Goal: Use online tool/utility: Use online tool/utility

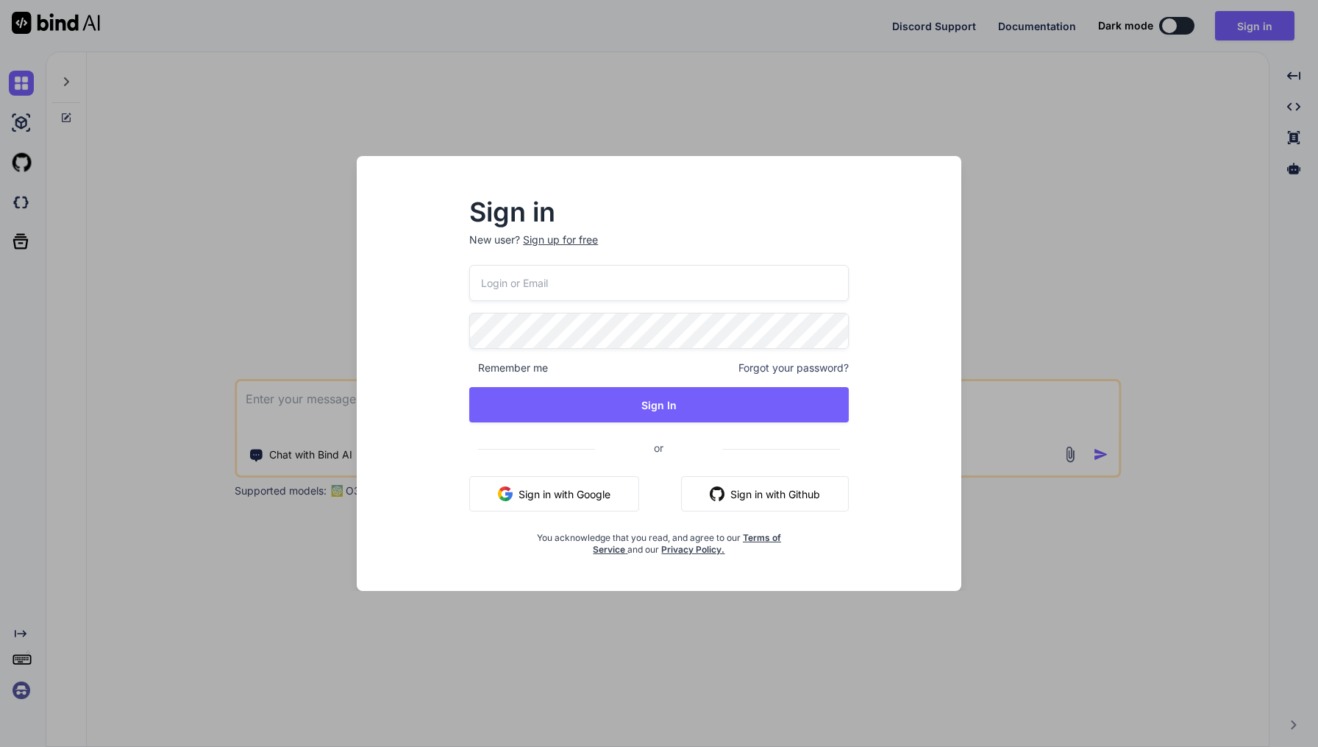
click at [601, 97] on div "Sign in New user? Sign up for free Remember me Forgot your password? Sign In or…" at bounding box center [659, 373] width 1318 height 747
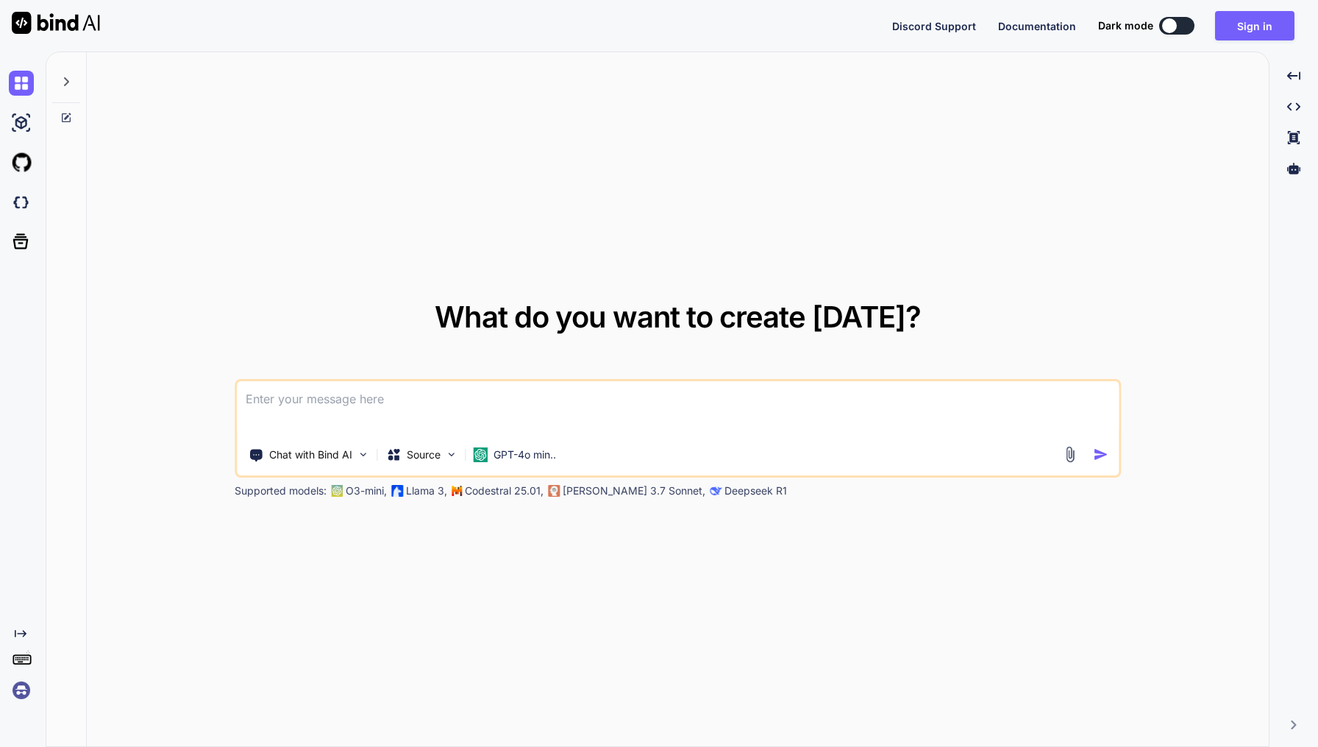
click at [309, 400] on textarea at bounding box center [678, 408] width 882 height 54
click at [65, 79] on icon at bounding box center [66, 81] width 5 height 9
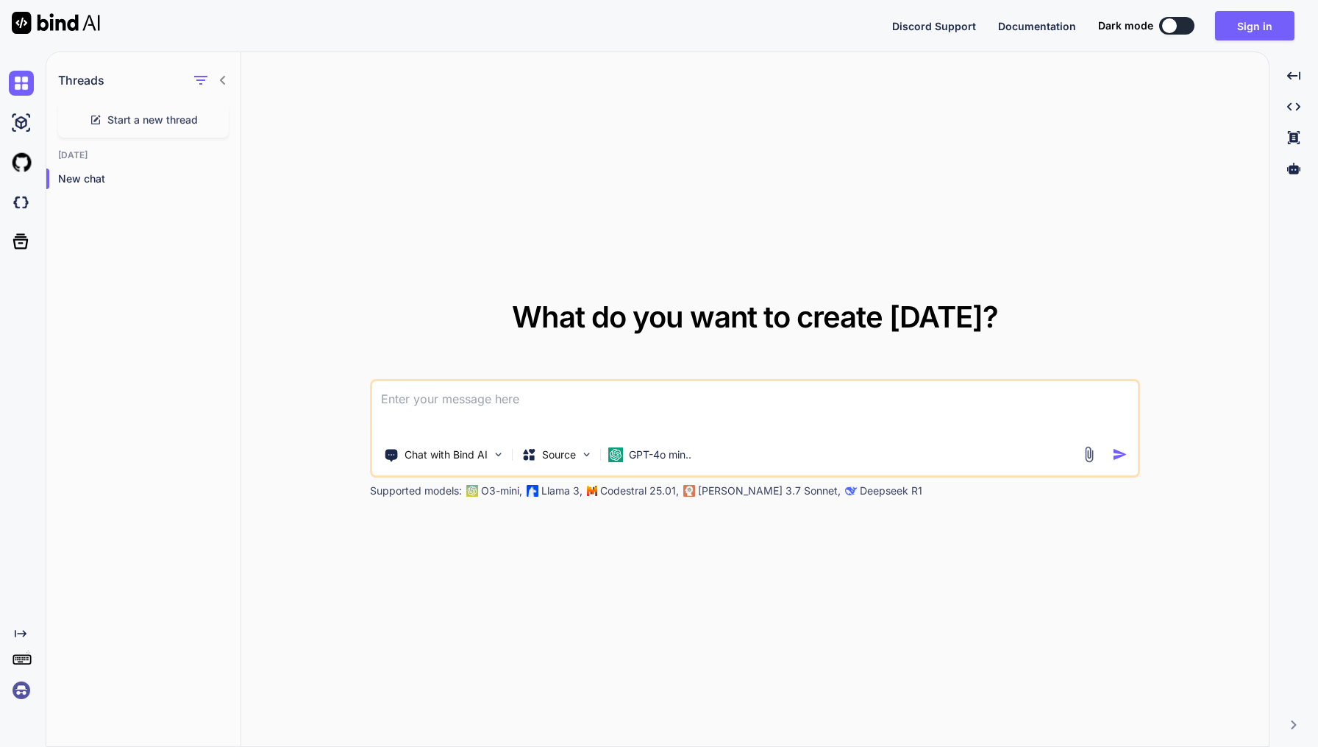
click at [226, 74] on icon at bounding box center [223, 80] width 12 height 12
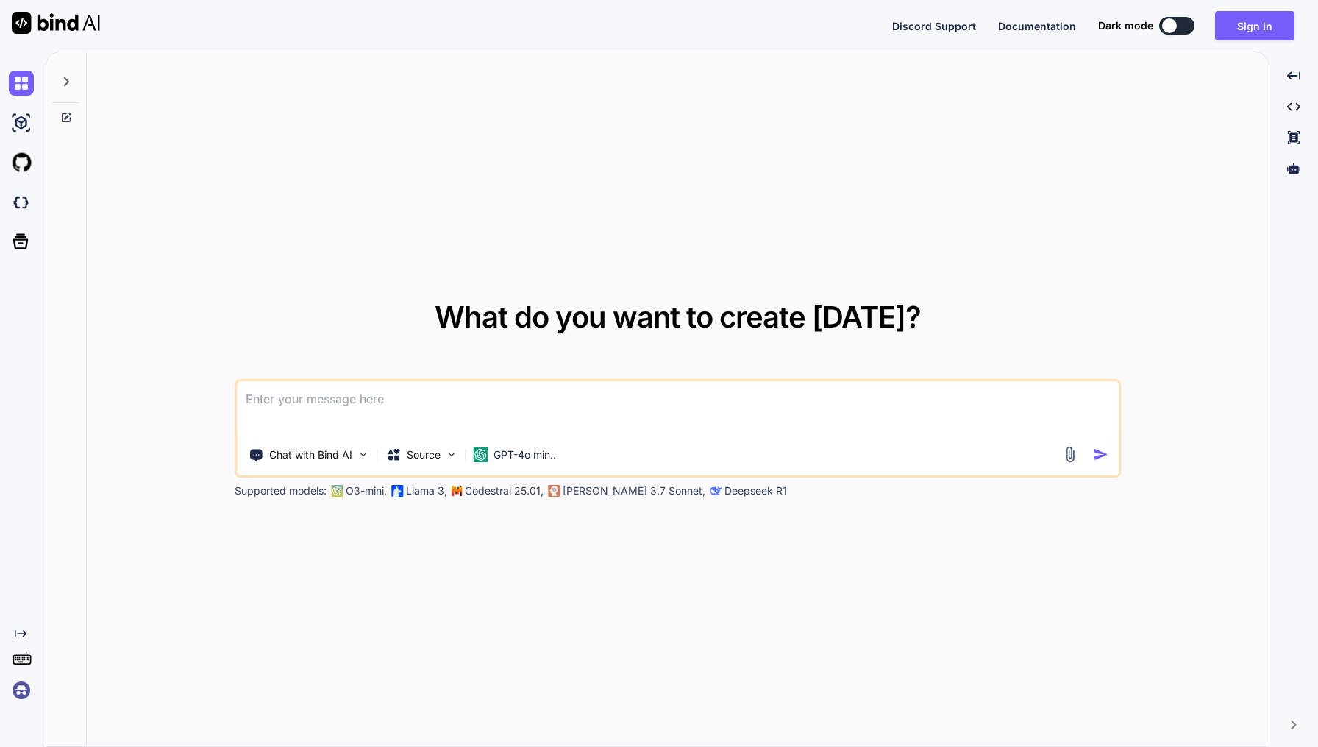
click at [303, 401] on textarea at bounding box center [678, 408] width 882 height 54
click at [456, 452] on img at bounding box center [451, 454] width 13 height 13
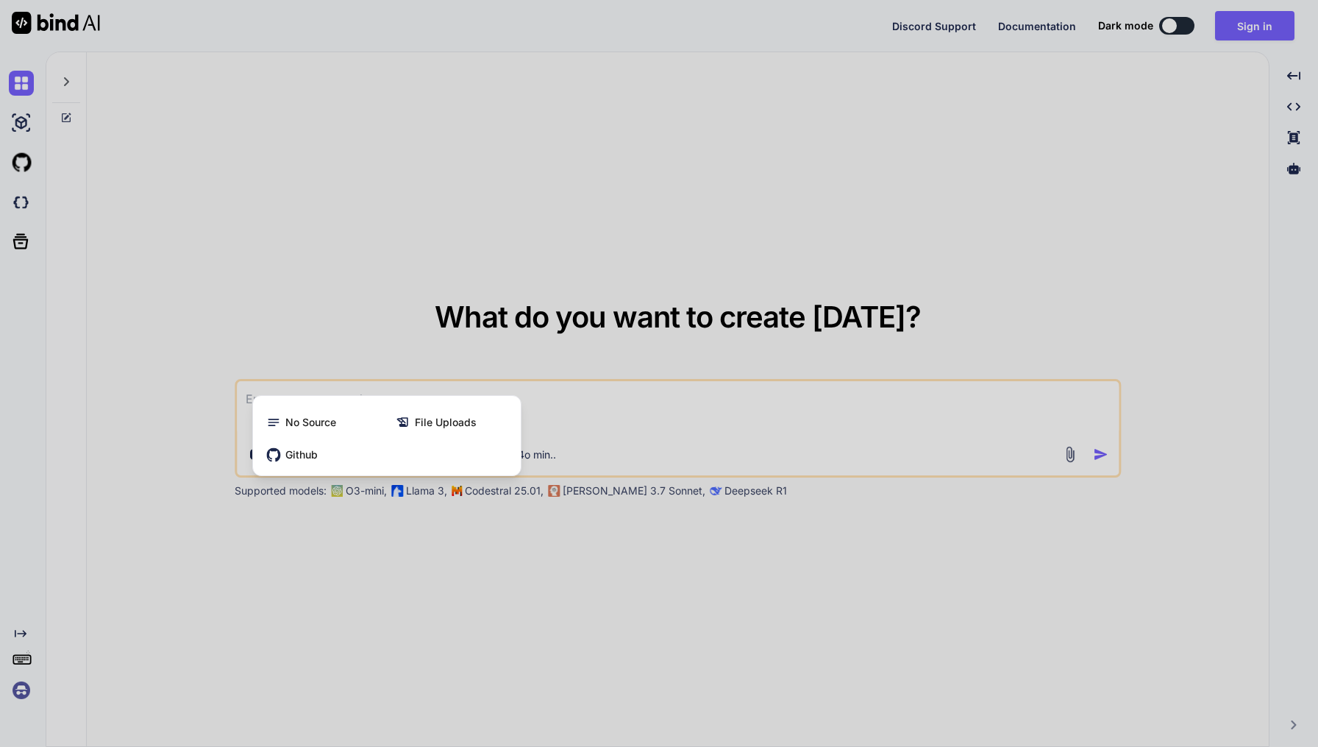
click at [427, 299] on div at bounding box center [659, 373] width 1318 height 747
type textarea "x"
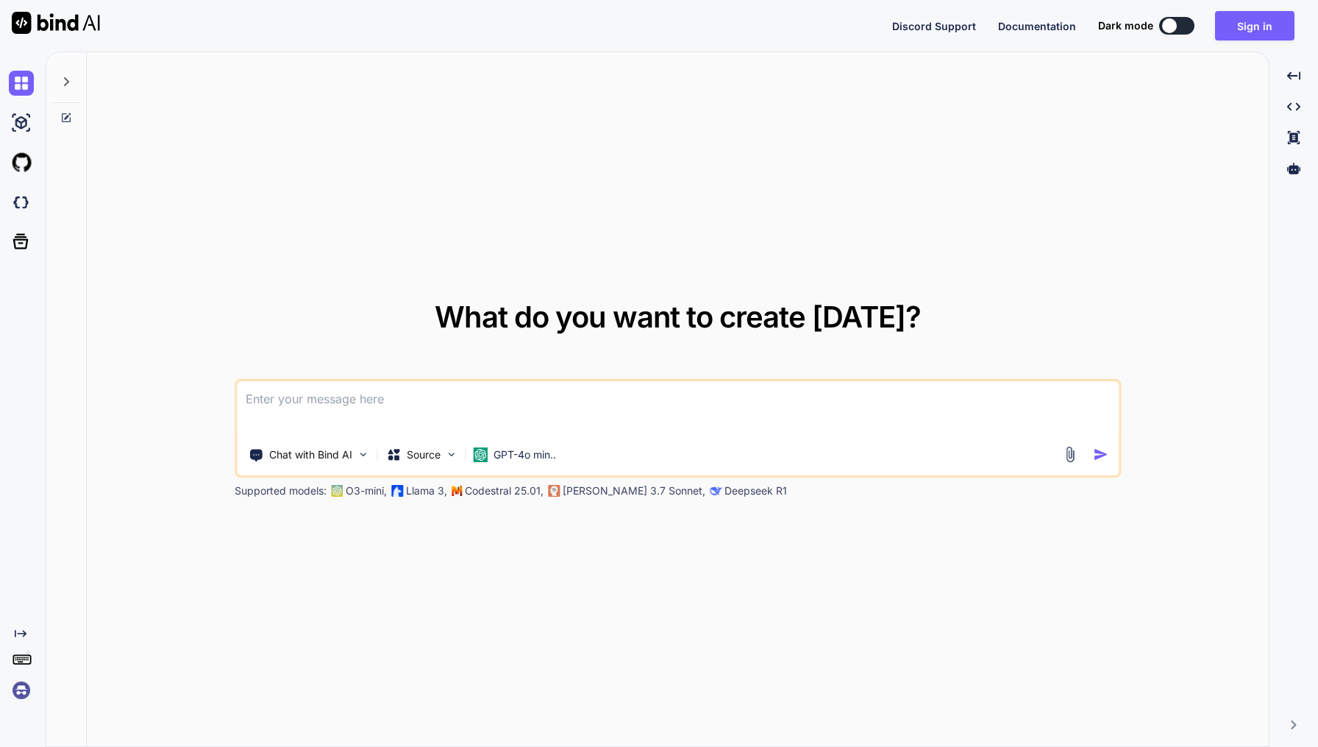
click at [316, 411] on textarea at bounding box center [678, 408] width 882 height 54
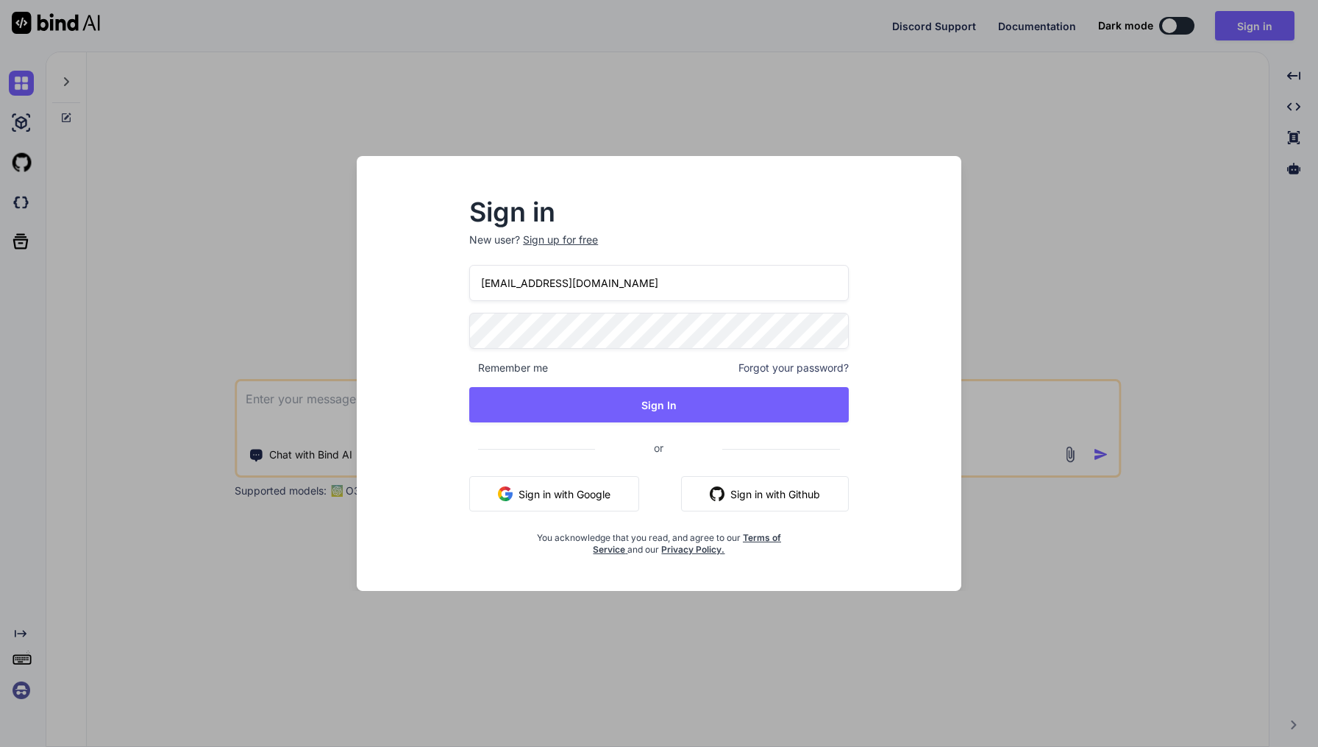
type input "[EMAIL_ADDRESS][DOMAIN_NAME]"
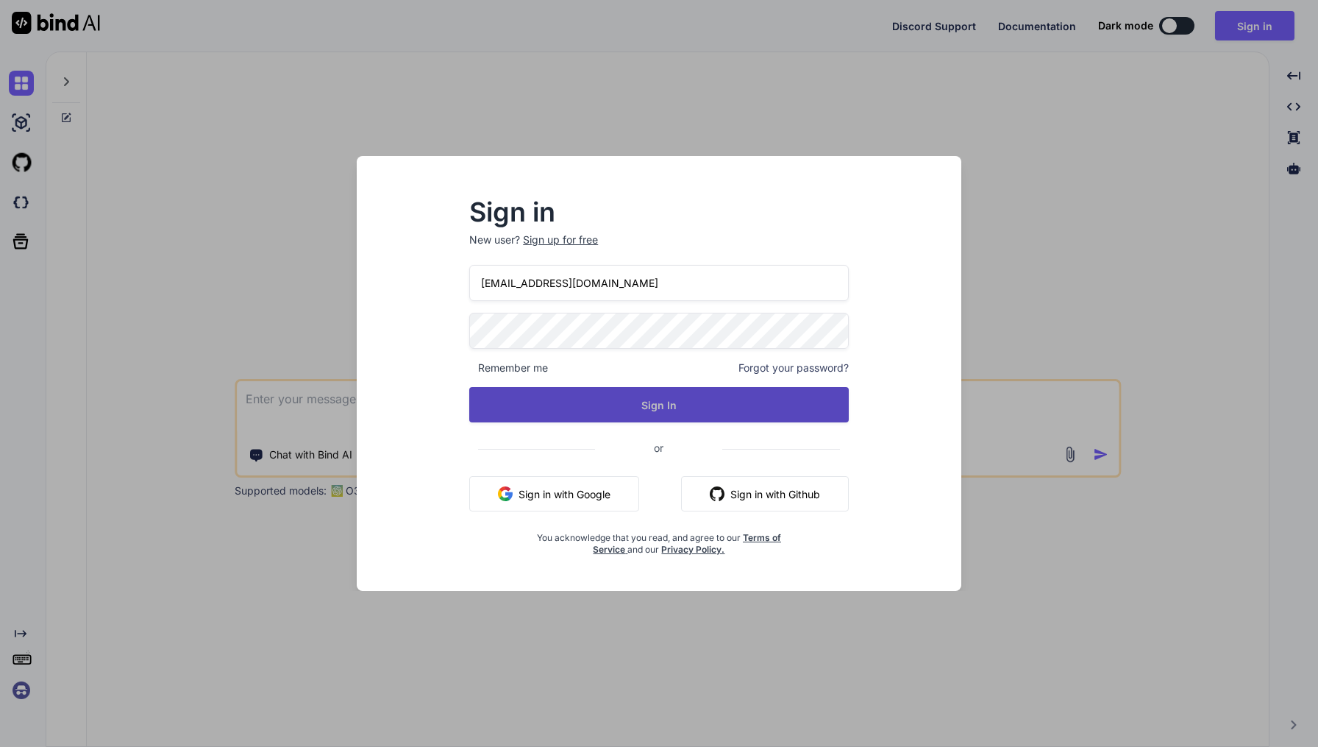
click at [630, 407] on button "Sign In" at bounding box center [659, 404] width 380 height 35
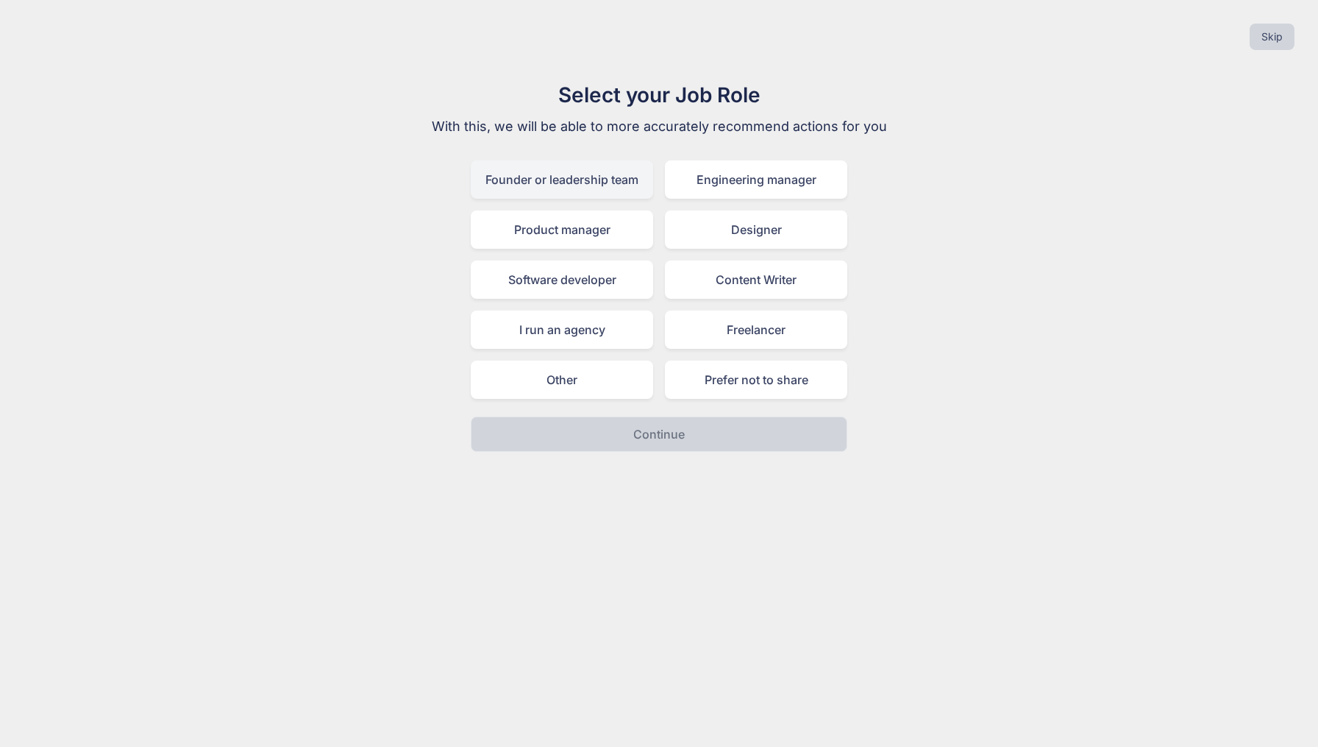
click at [605, 171] on div "Founder or leadership team" at bounding box center [562, 179] width 182 height 38
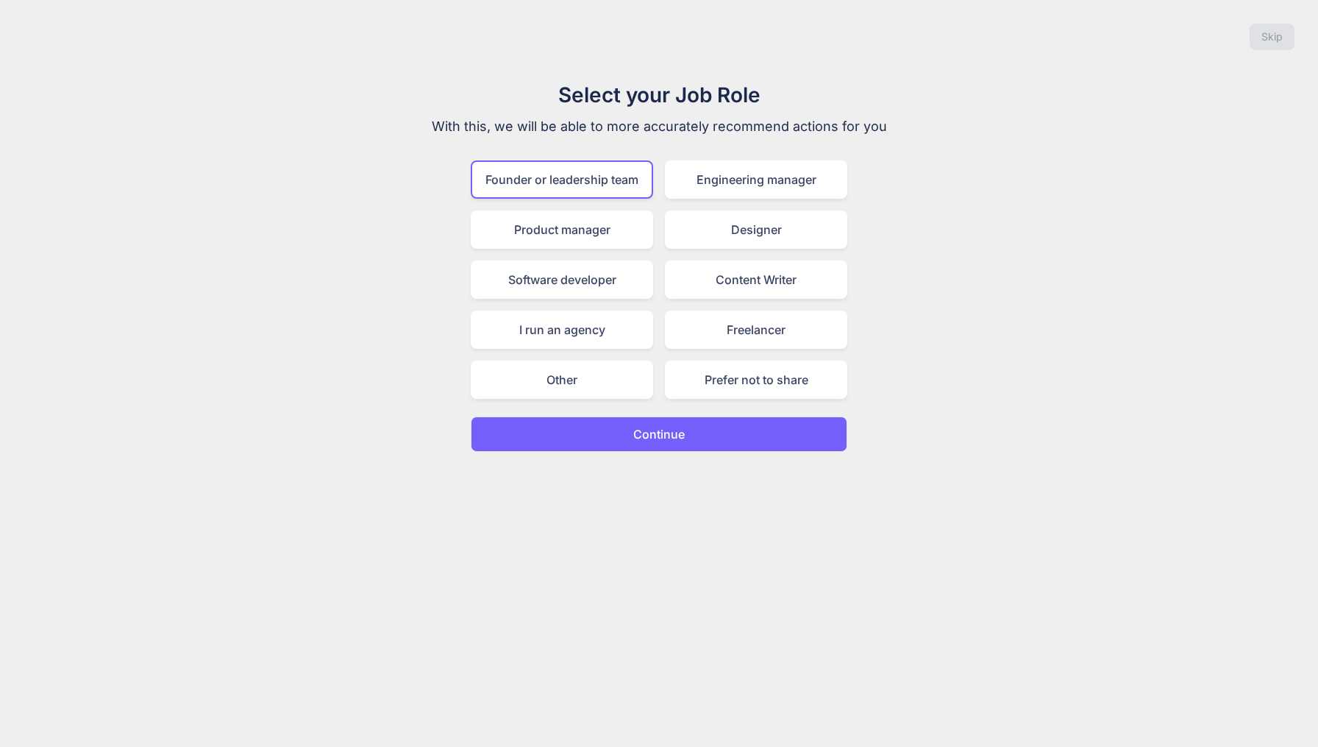
click at [669, 432] on p "Continue" at bounding box center [658, 434] width 51 height 18
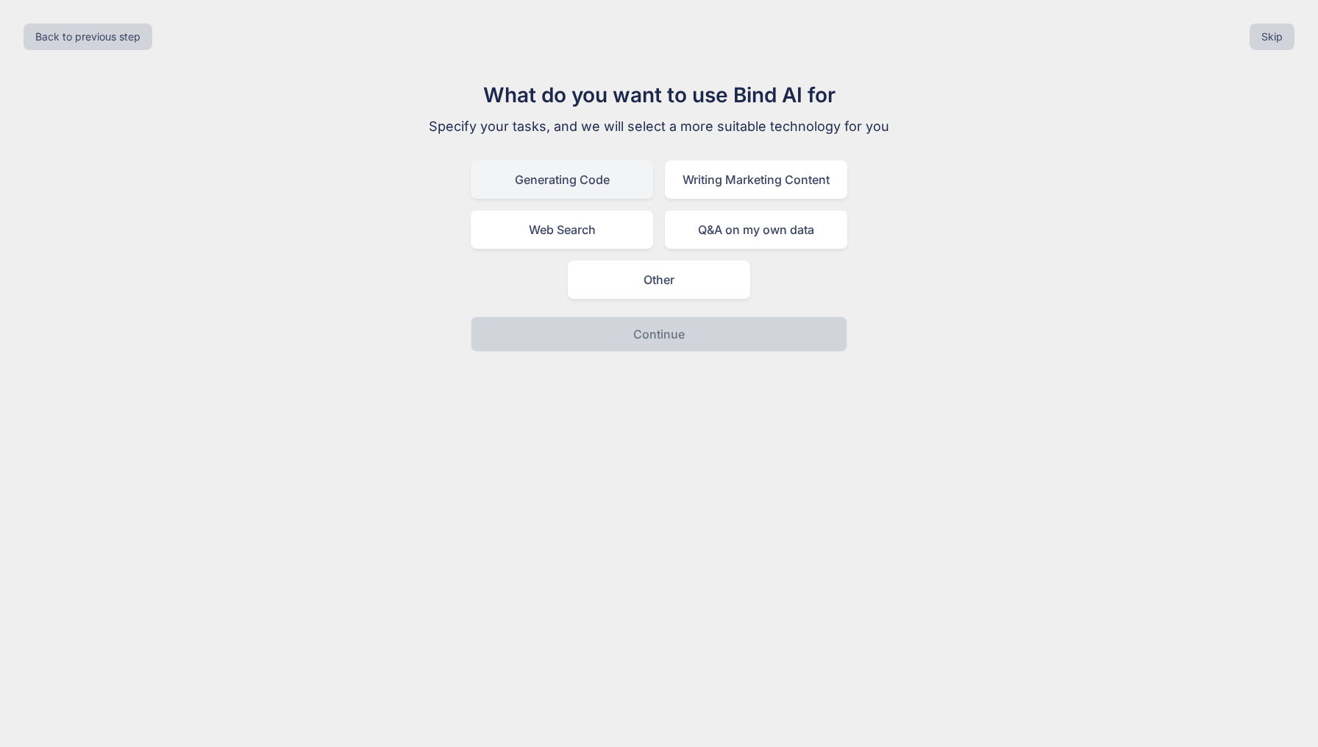
click at [561, 182] on div "Generating Code" at bounding box center [562, 179] width 182 height 38
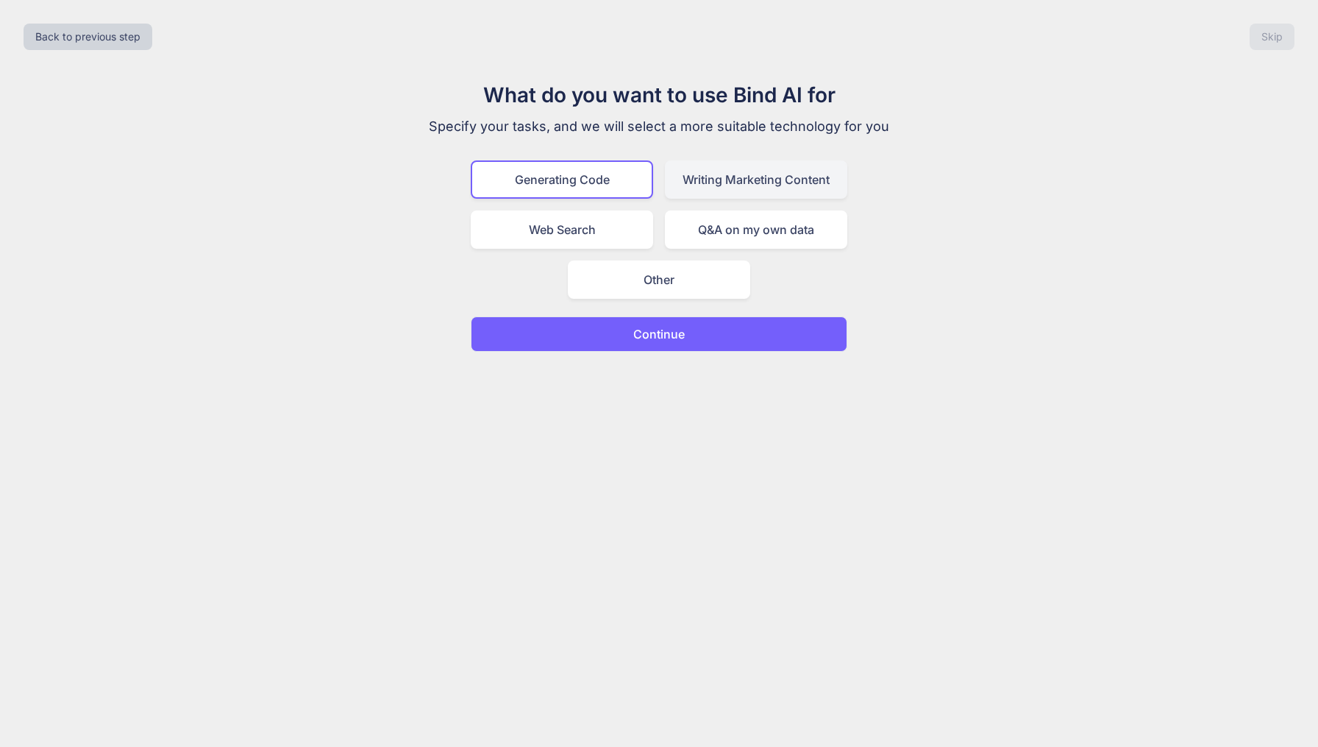
click at [700, 176] on div "Writing Marketing Content" at bounding box center [756, 179] width 182 height 38
click at [584, 182] on div "Generating Code" at bounding box center [562, 179] width 182 height 38
click at [630, 335] on button "Continue" at bounding box center [659, 333] width 377 height 35
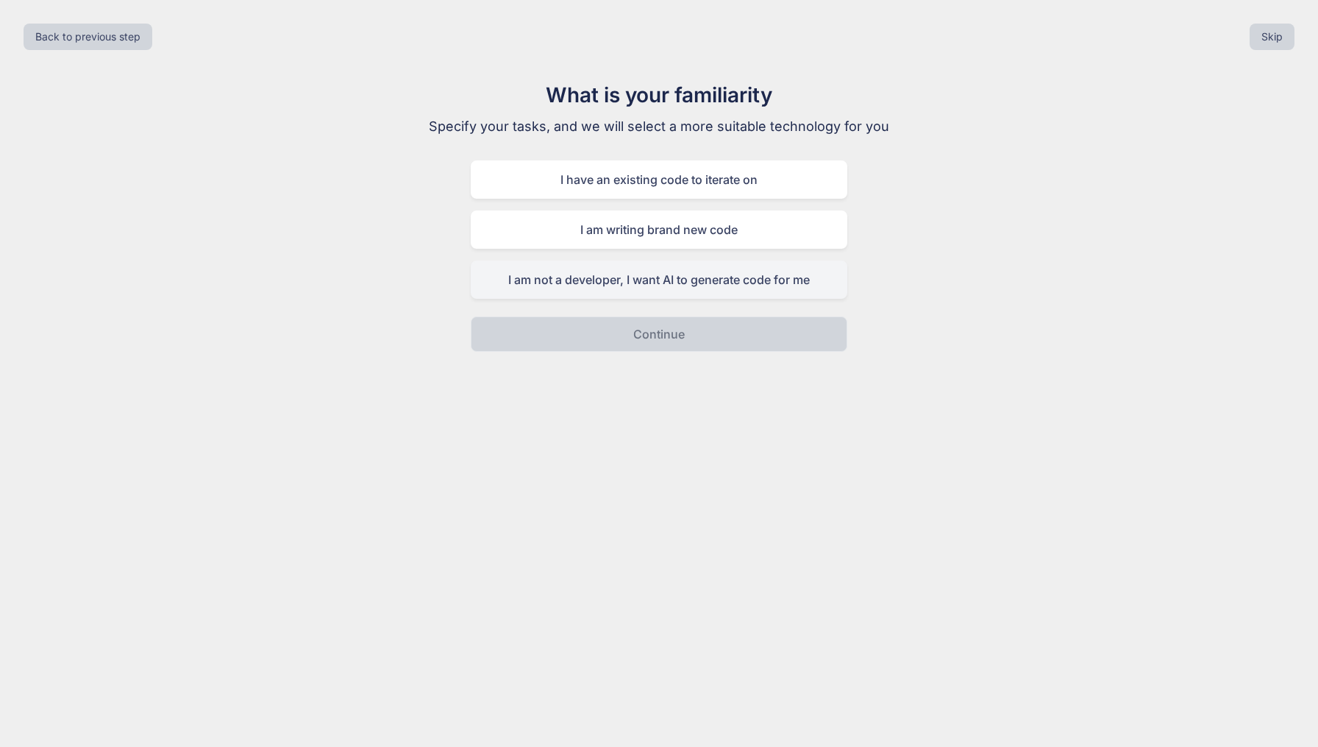
click at [657, 281] on div "I am not a developer, I want AI to generate code for me" at bounding box center [659, 279] width 377 height 38
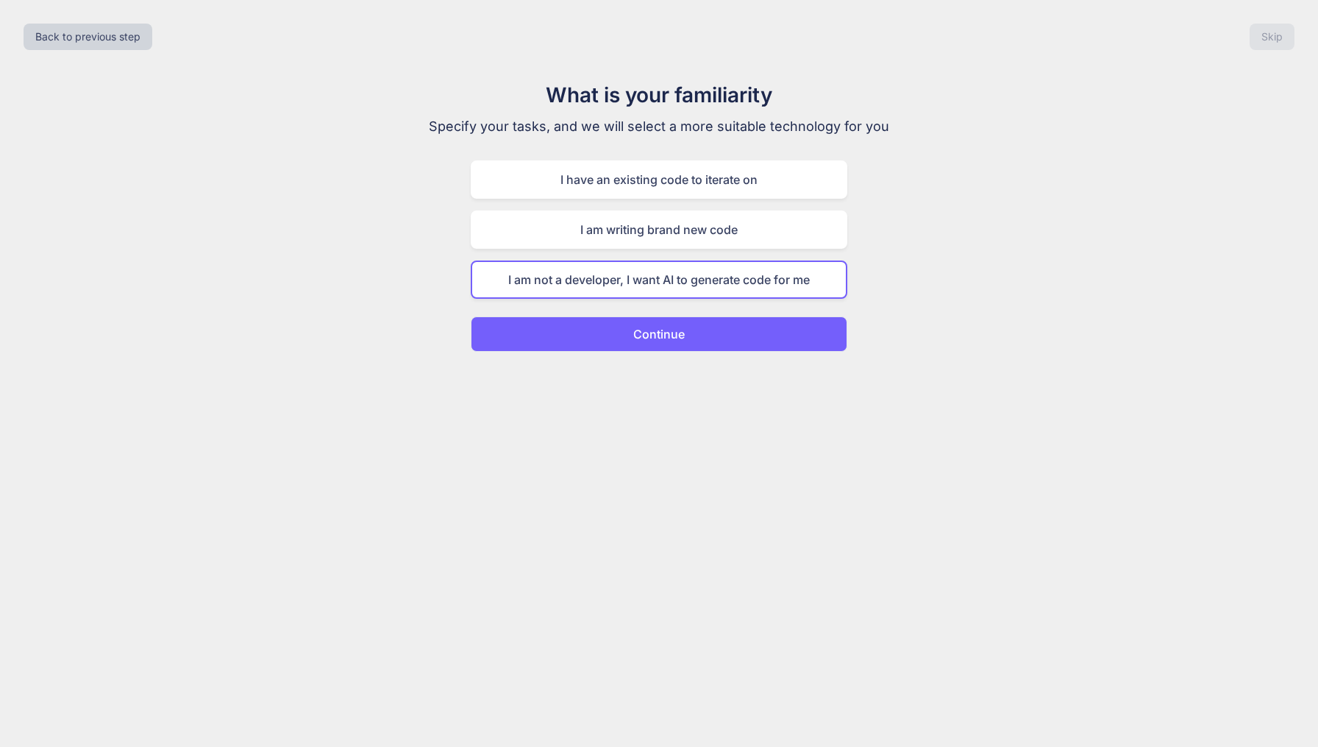
click at [654, 338] on p "Continue" at bounding box center [658, 334] width 51 height 18
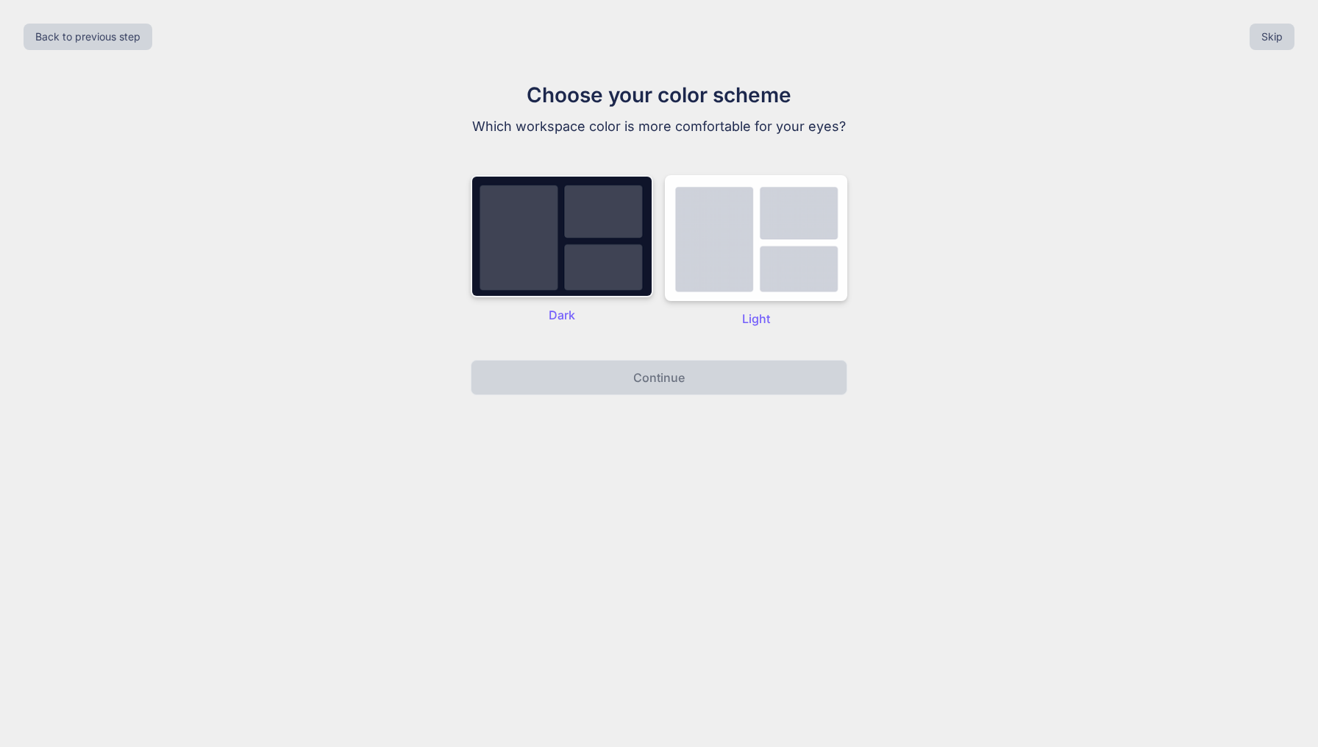
click at [584, 264] on img at bounding box center [562, 236] width 182 height 122
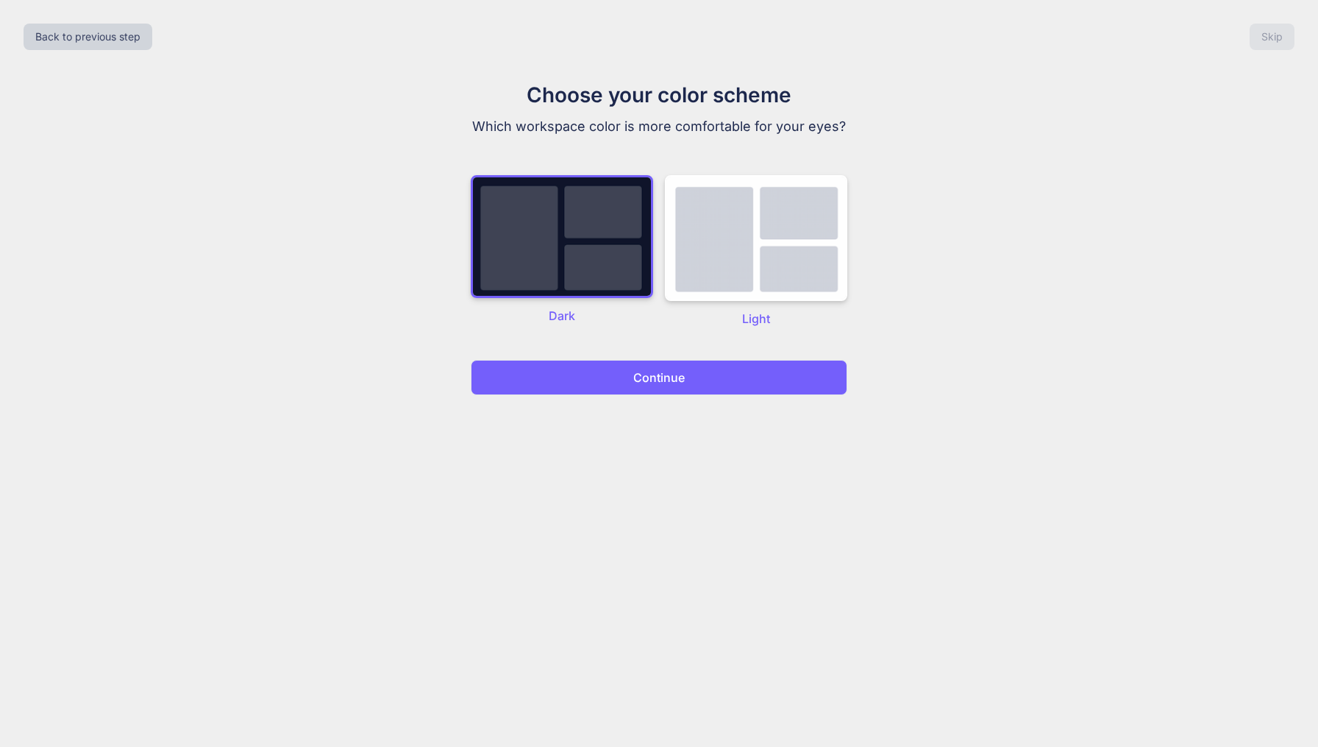
click at [694, 383] on button "Continue" at bounding box center [659, 377] width 377 height 35
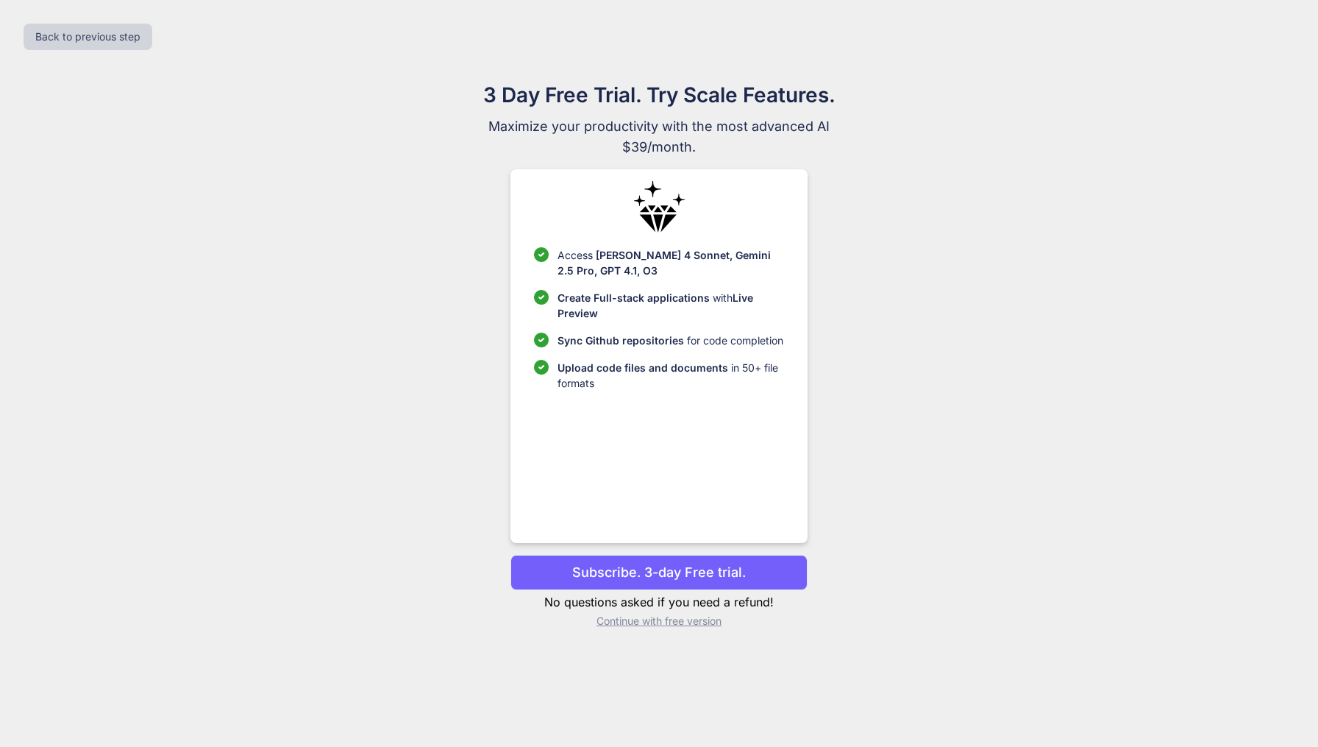
click at [665, 619] on p "Continue with free version" at bounding box center [659, 620] width 296 height 15
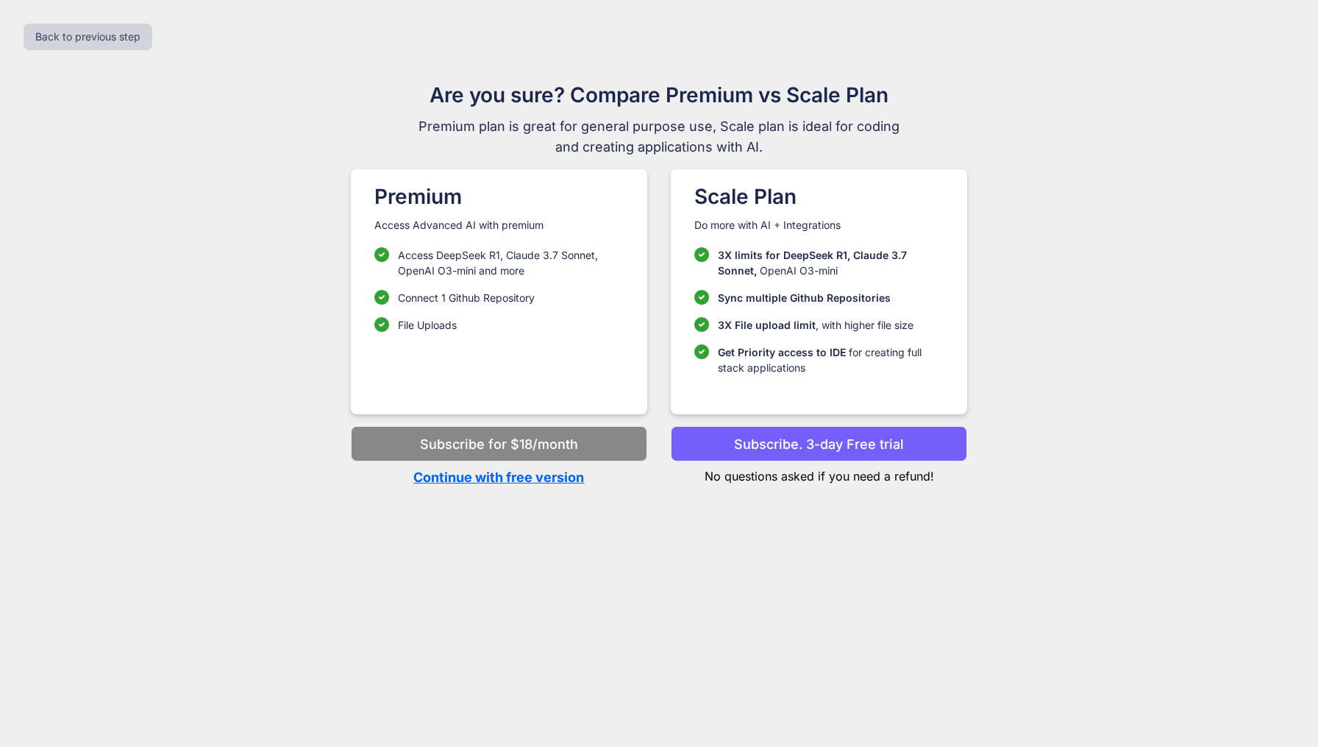
click at [554, 480] on p "Continue with free version" at bounding box center [499, 477] width 296 height 20
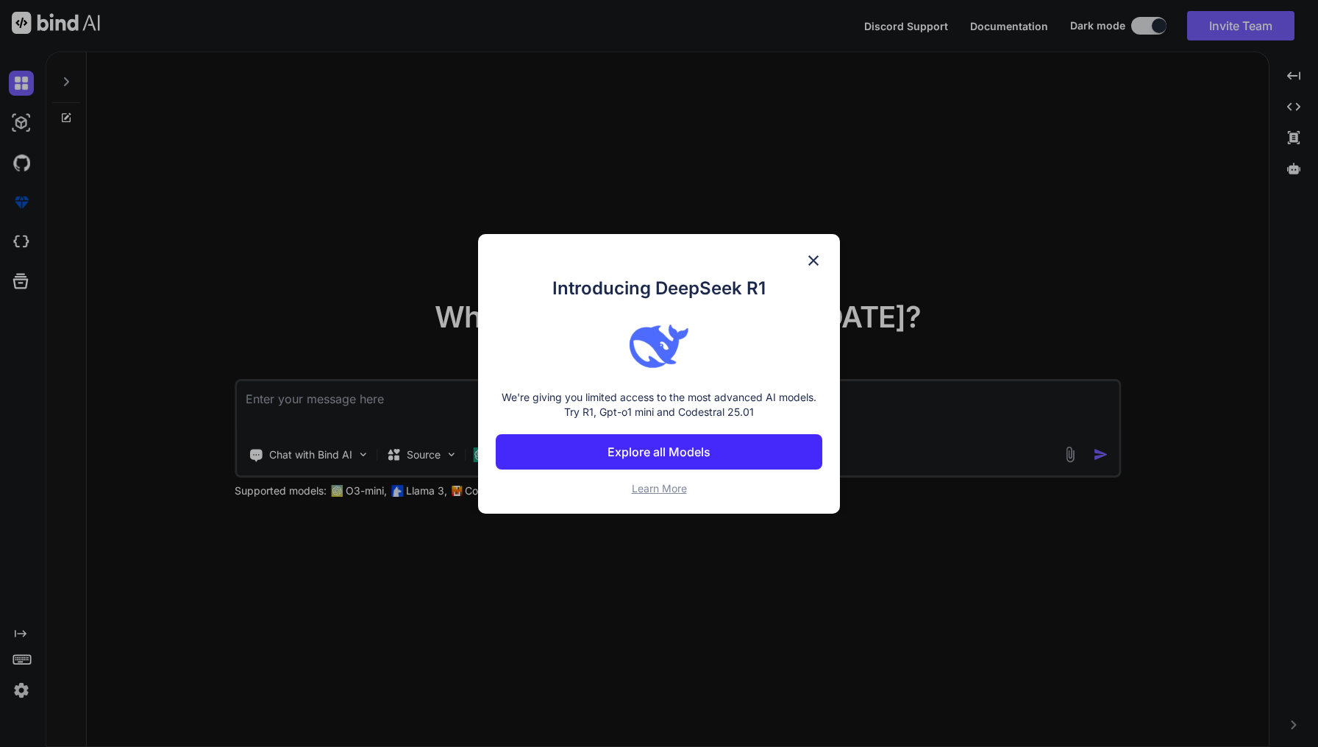
click at [817, 257] on img at bounding box center [814, 261] width 18 height 18
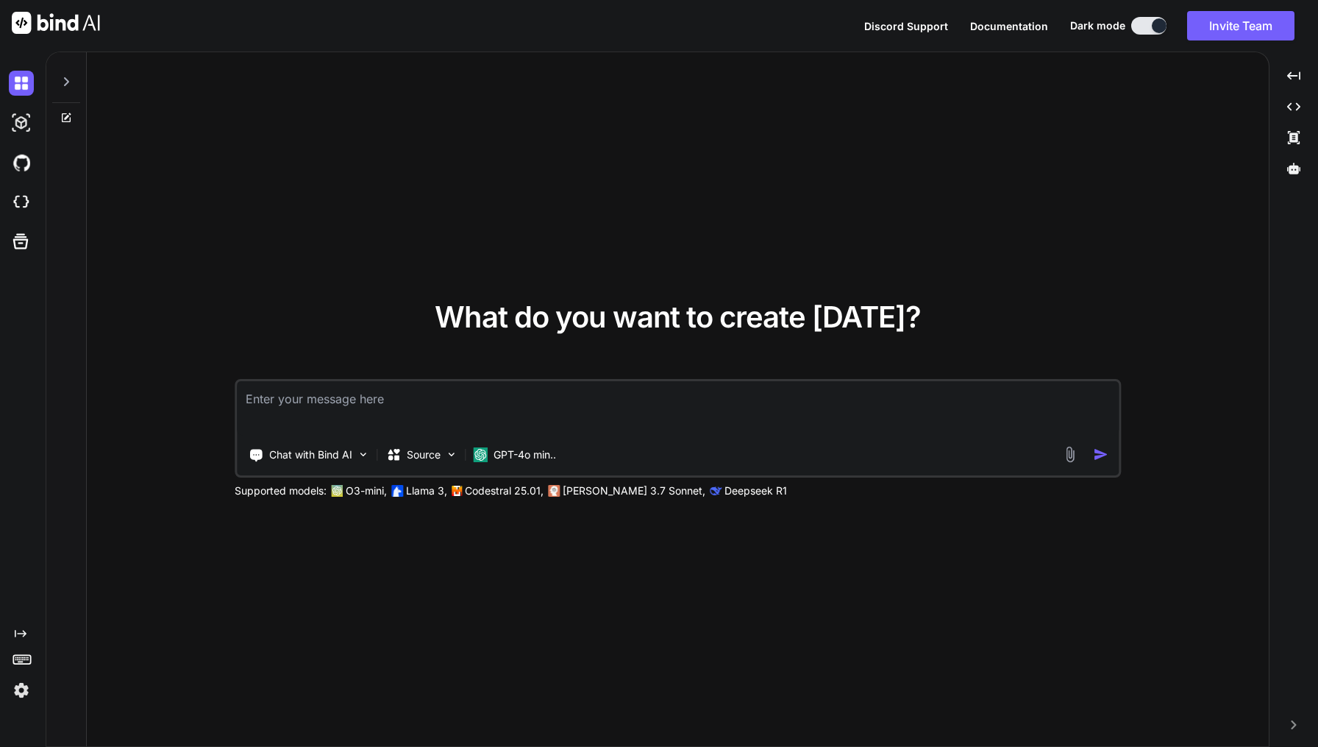
click at [382, 409] on textarea at bounding box center [678, 408] width 882 height 54
type textarea "x"
type textarea "C"
type textarea "x"
type textarea "Ce"
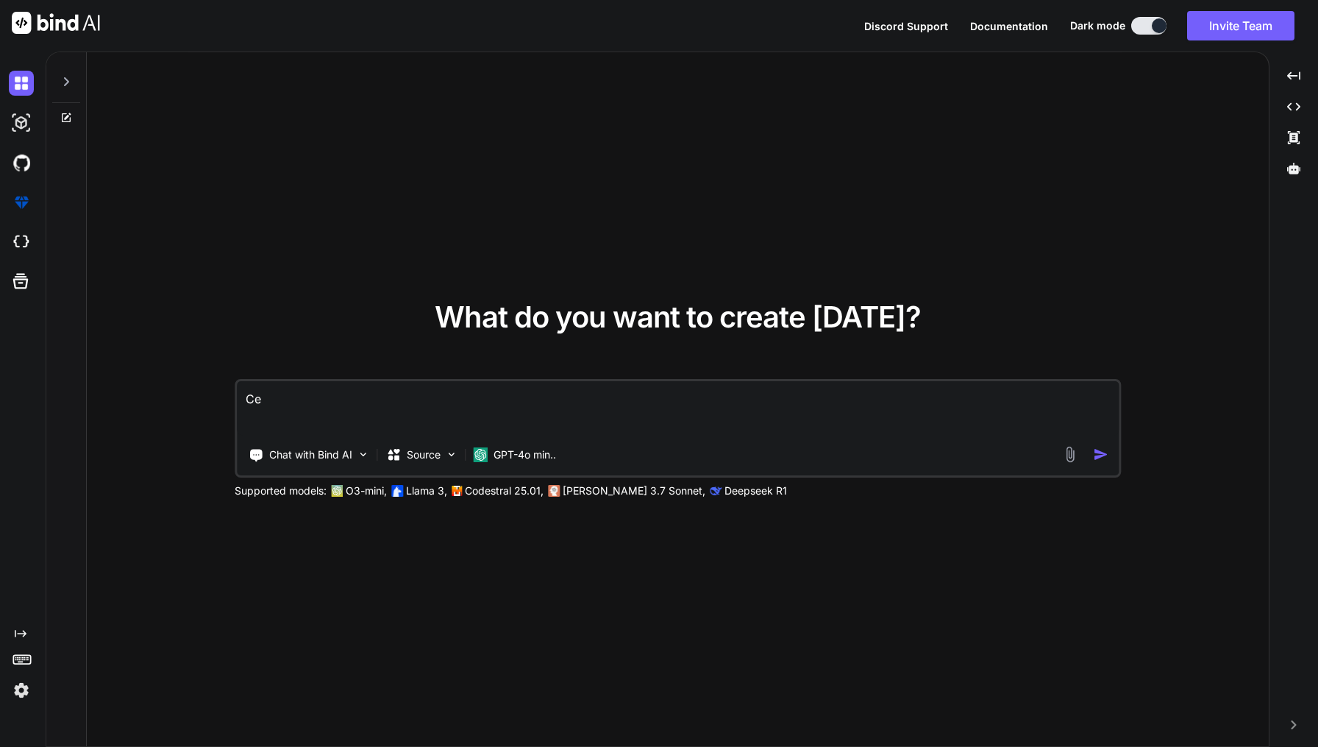
type textarea "x"
type textarea "C"
type textarea "x"
type textarea "Cr"
type textarea "x"
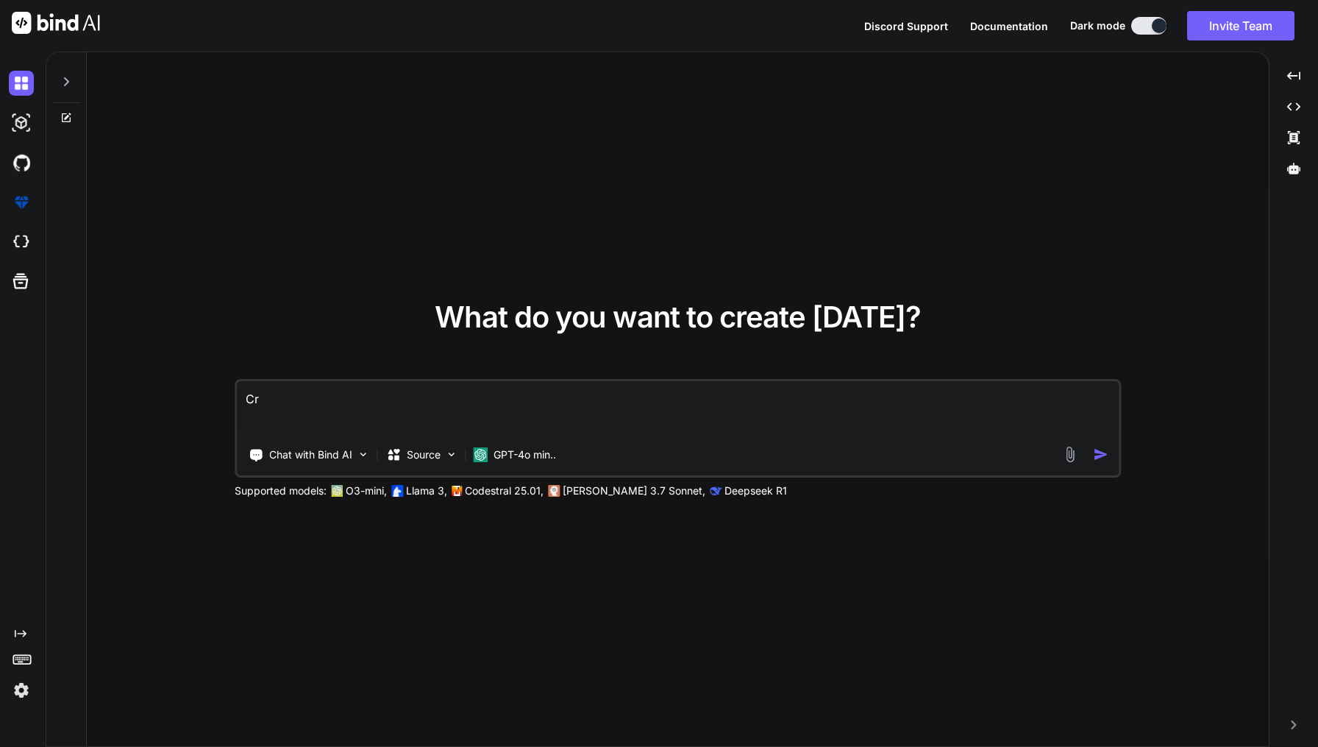
type textarea "Cre"
type textarea "x"
type textarea "Crea"
type textarea "x"
type textarea "Creat"
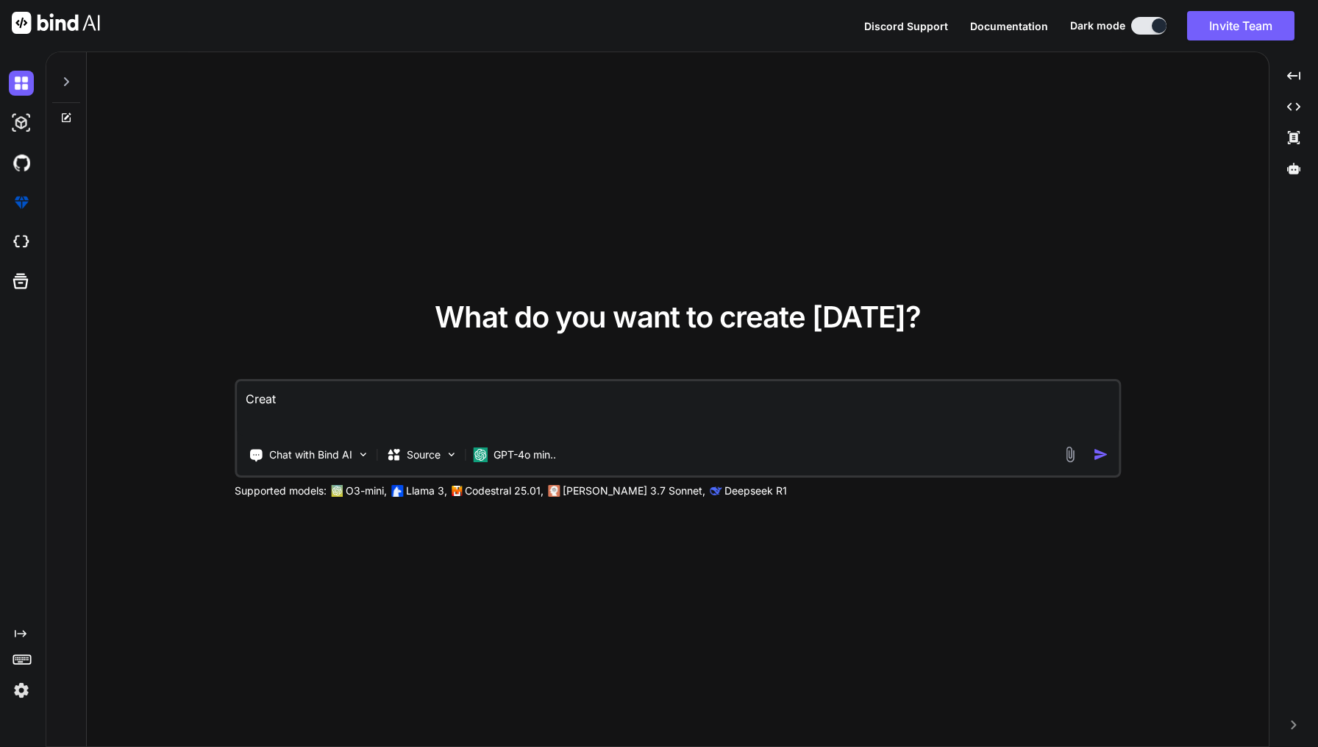
type textarea "x"
type textarea "Create"
type textarea "x"
type textarea "Create"
type textarea "x"
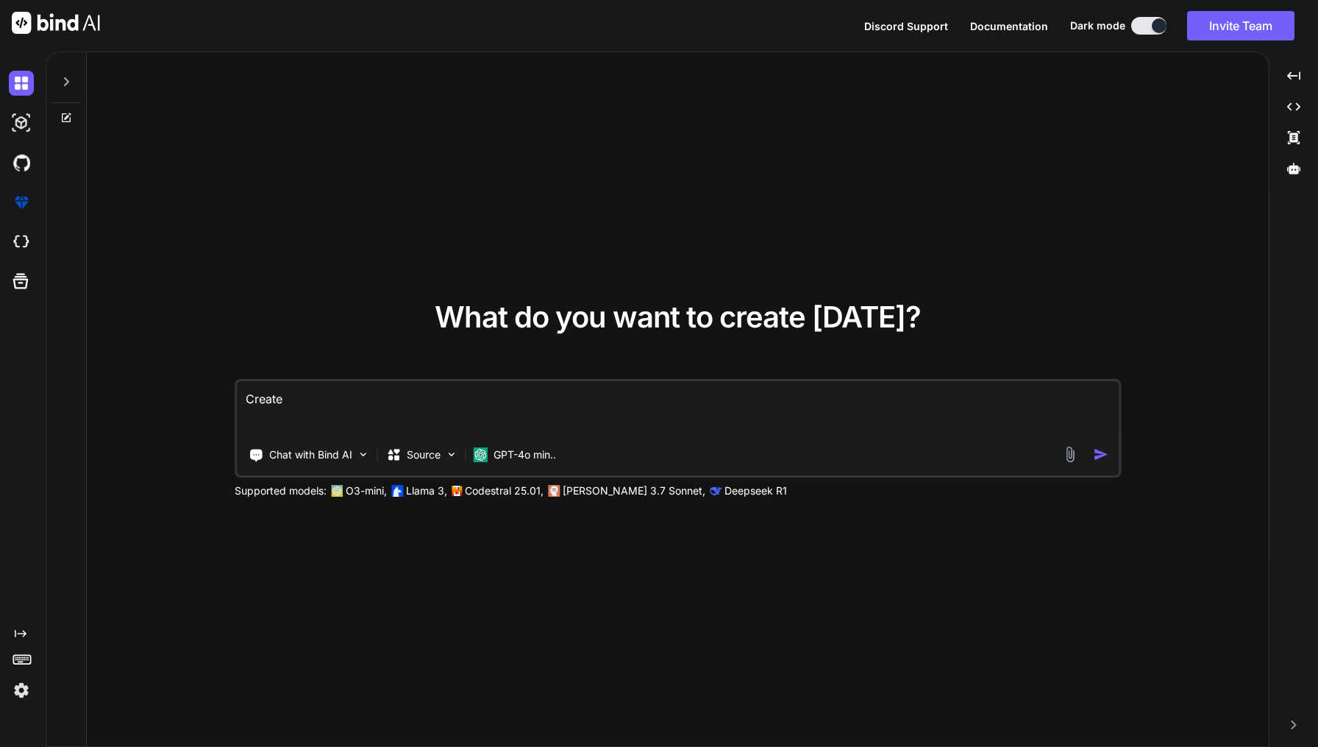
type textarea "Create a"
type textarea "x"
type textarea "Create an"
type textarea "x"
type textarea "Create an"
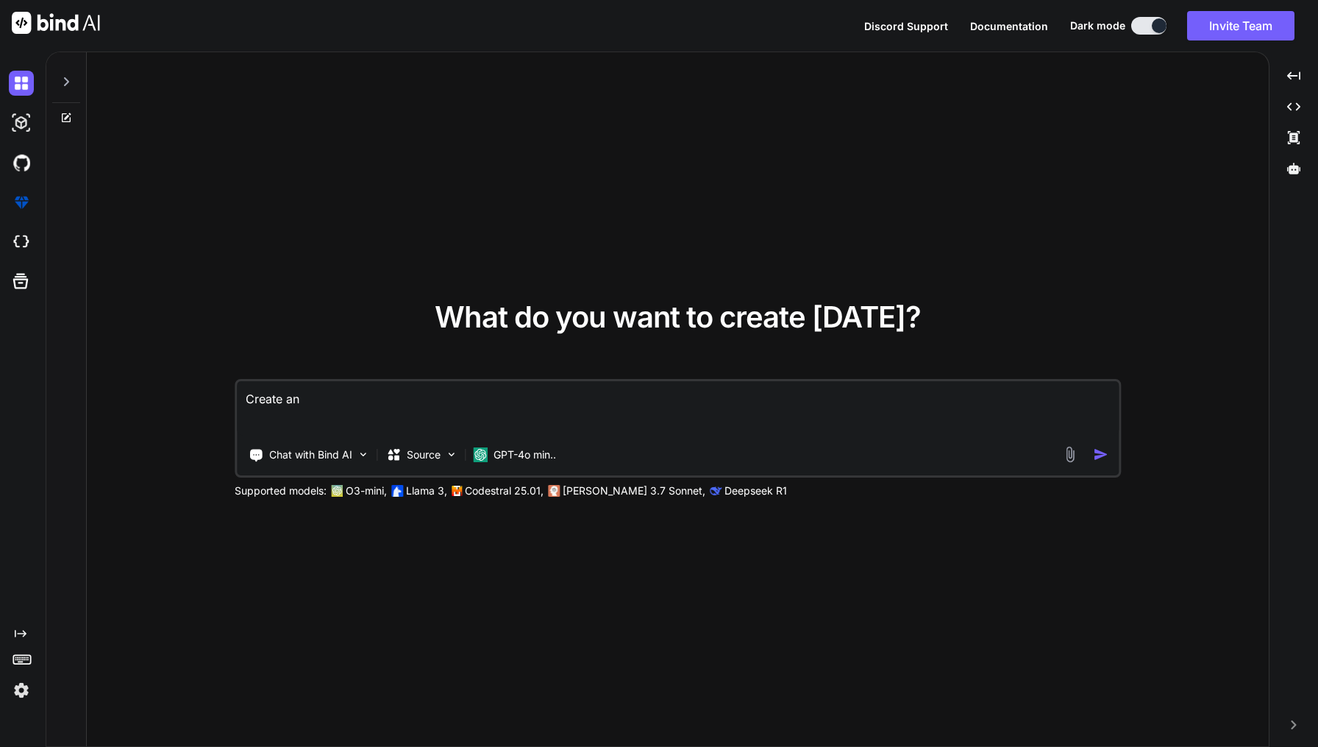
type textarea "x"
type textarea "Create an I"
type textarea "x"
type textarea "Create an In"
type textarea "x"
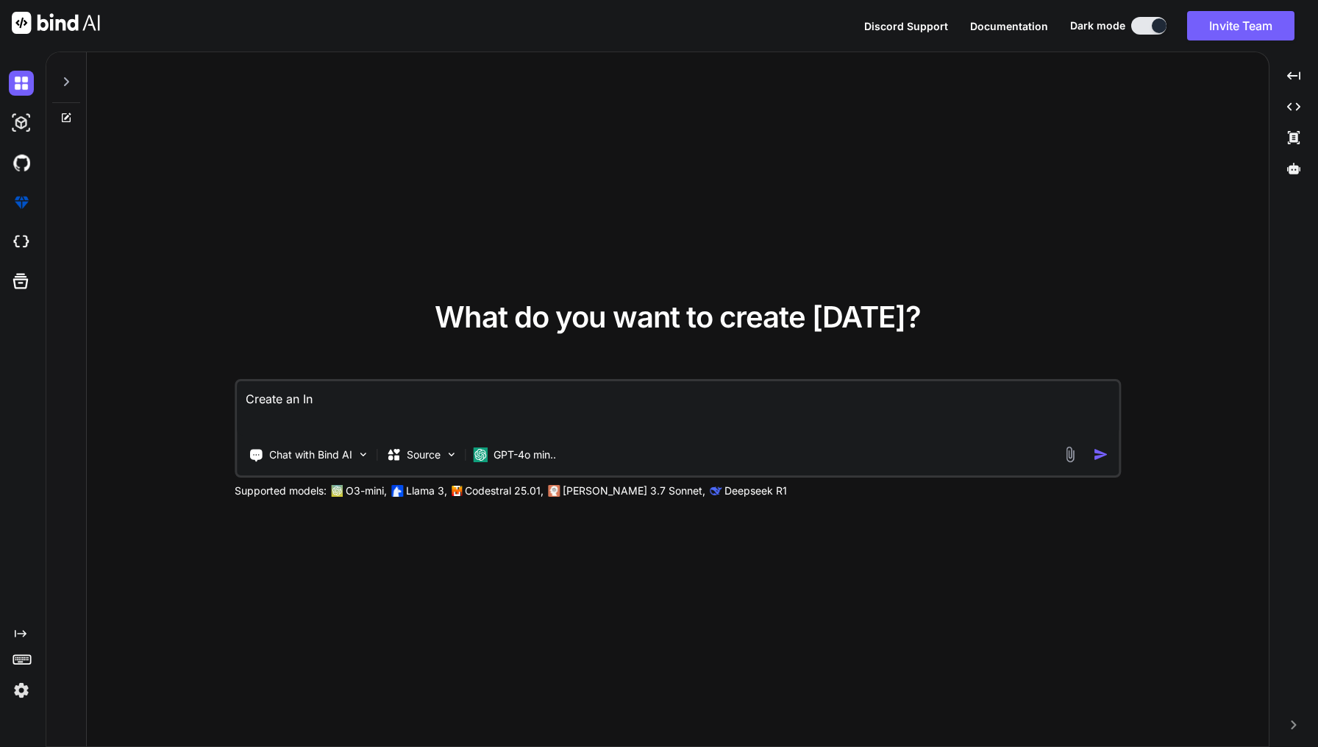
type textarea "Create an Int"
type textarea "x"
type textarea "Create an Inte"
type textarea "x"
type textarea "Create an Inter"
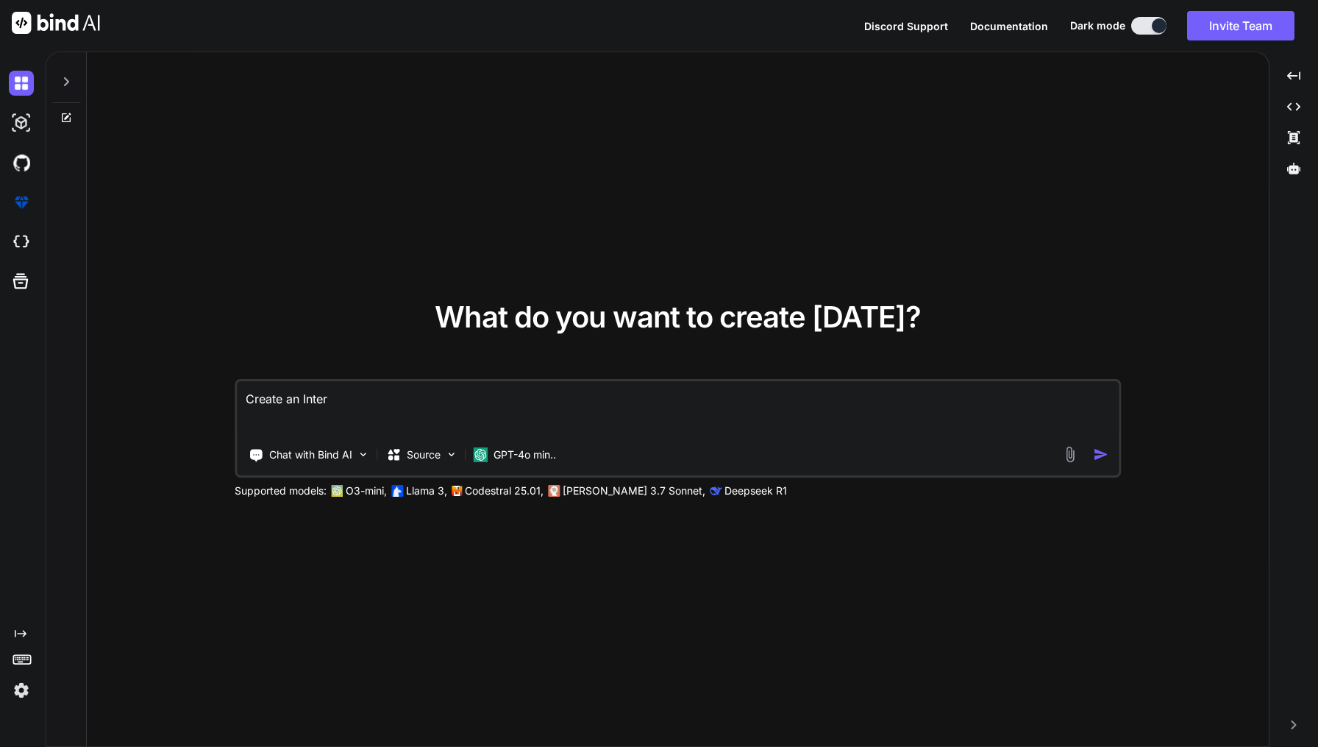
type textarea "x"
type textarea "Create an Intera"
type textarea "x"
type textarea "Create an Interac"
type textarea "x"
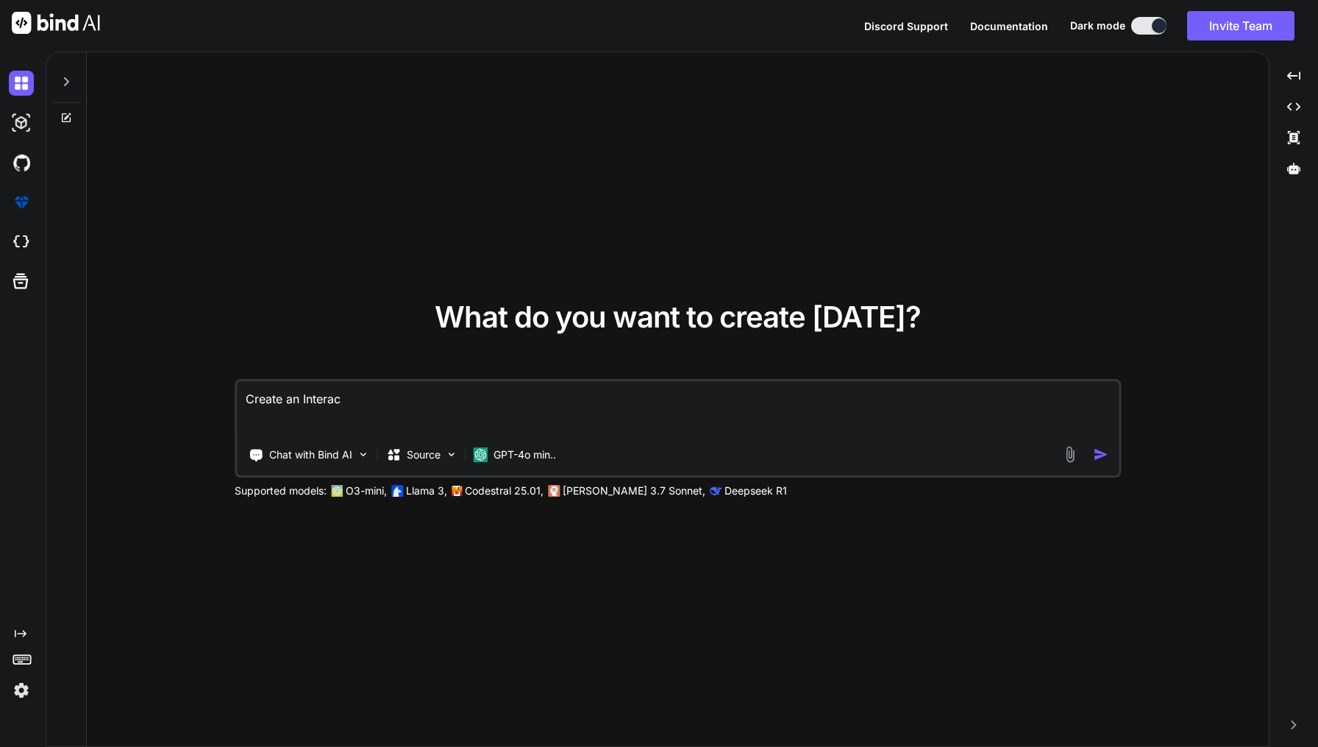
type textarea "Create an Interact"
type textarea "x"
type textarea "Create an Interacti"
type textarea "x"
type textarea "Create an Interactiv"
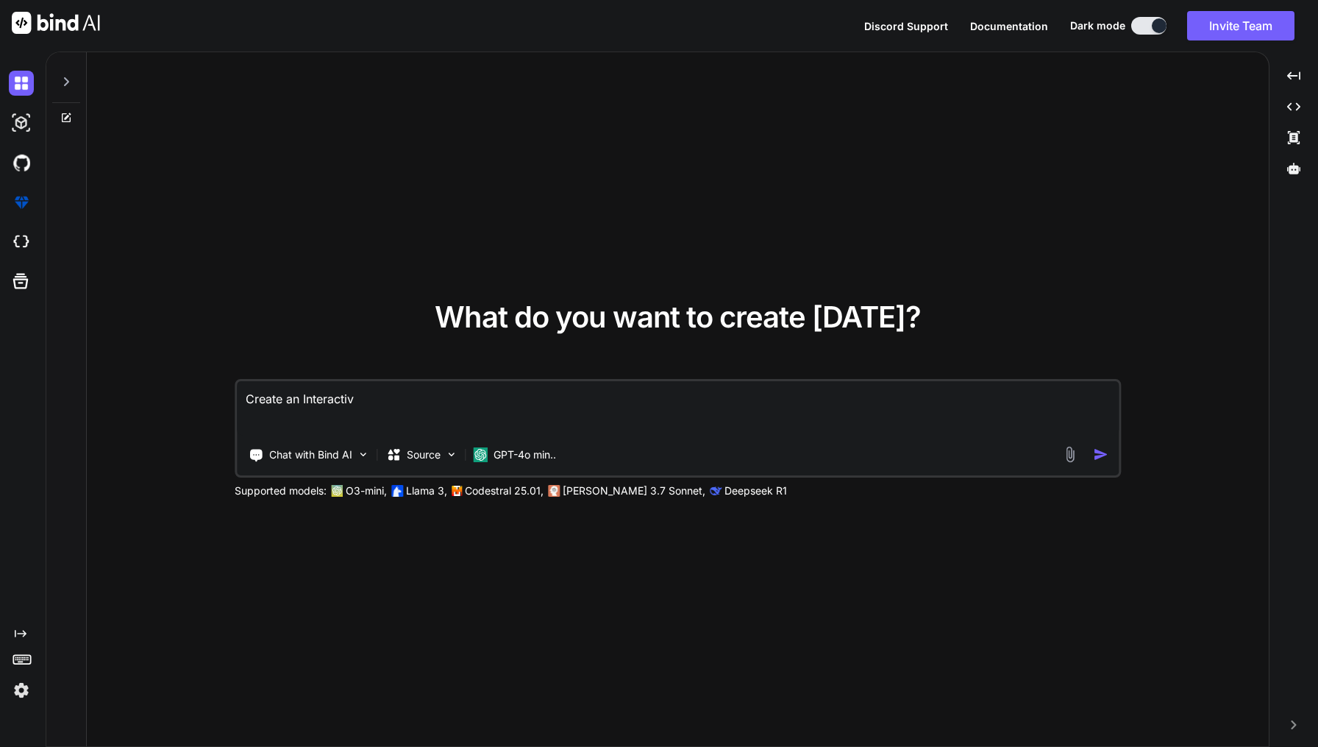
type textarea "x"
type textarea "Create an Interactive"
type textarea "x"
type textarea "Create an Interactive"
type textarea "x"
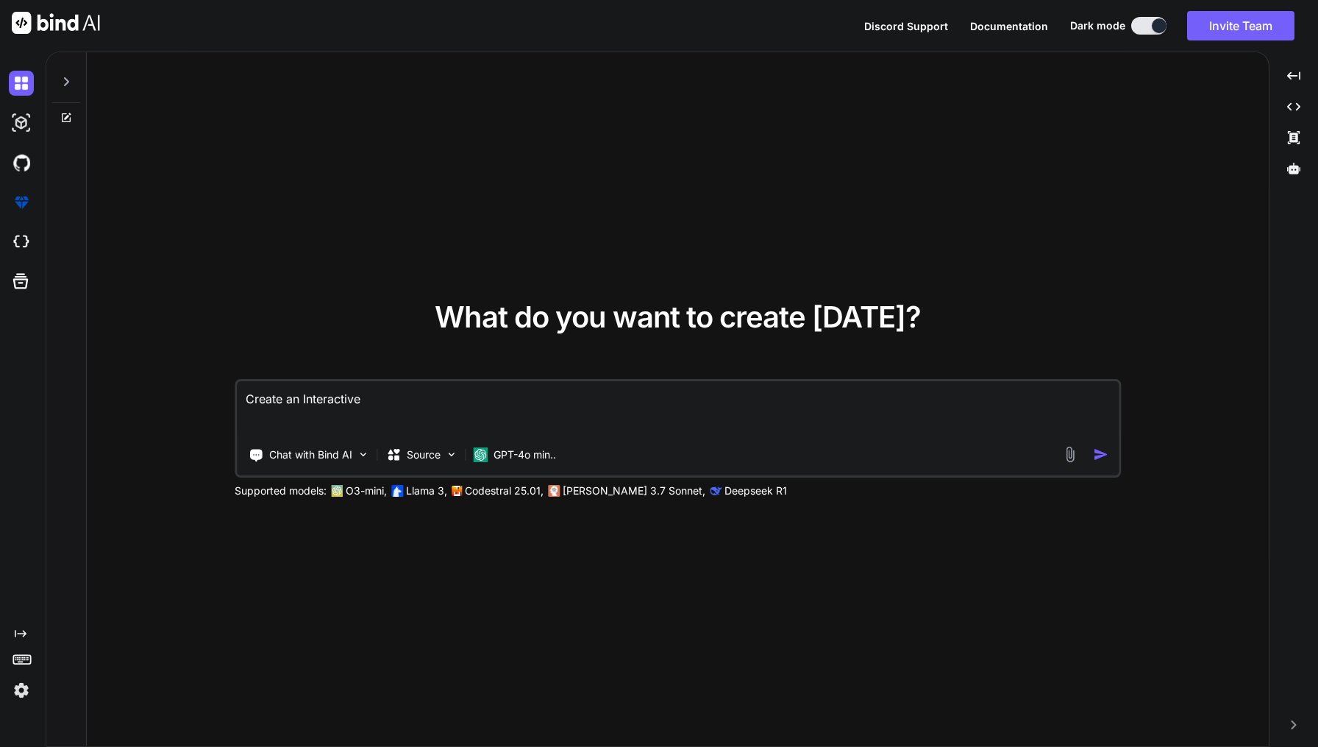
type textarea "Create an Interactive v"
type textarea "x"
type textarea "Create an Interactive vi"
type textarea "x"
type textarea "Create an Interactive vid"
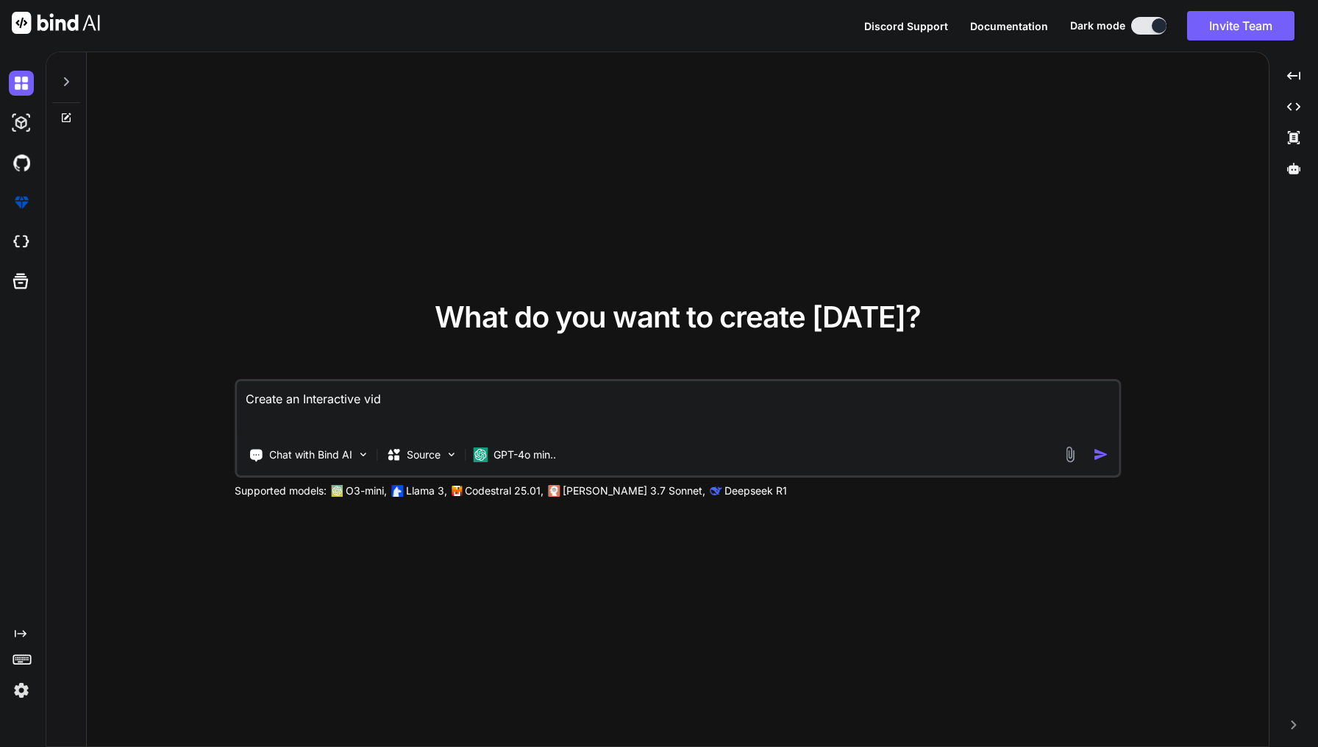
type textarea "x"
type textarea "Create an Interactive vide"
type textarea "x"
type textarea "Create an Interactive video"
type textarea "x"
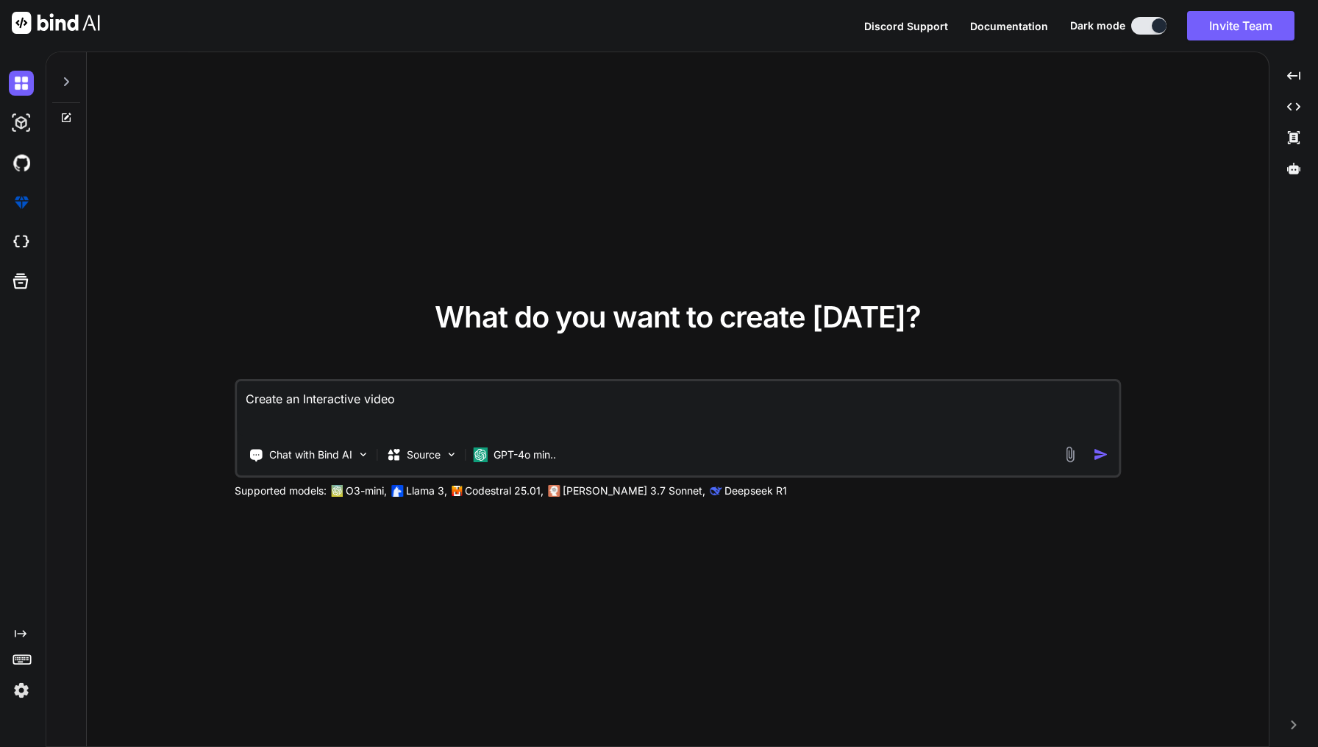
type textarea "Create an Interactive video,"
type textarea "x"
type textarea "Create an Interactive video,"
type textarea "x"
type textarea "Create an Interactive video, a"
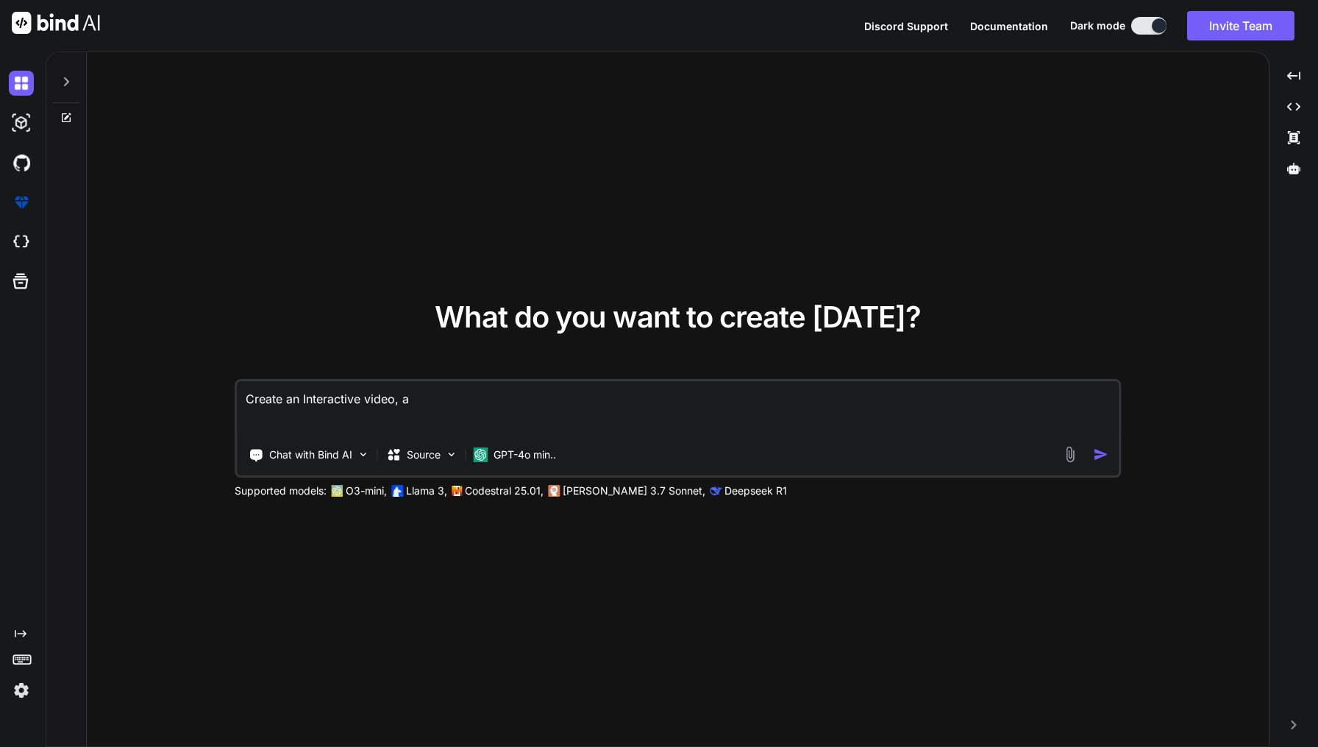
type textarea "x"
type textarea "Create an Interactive video, au"
type textarea "x"
type textarea "Create an Interactive video, aud"
type textarea "x"
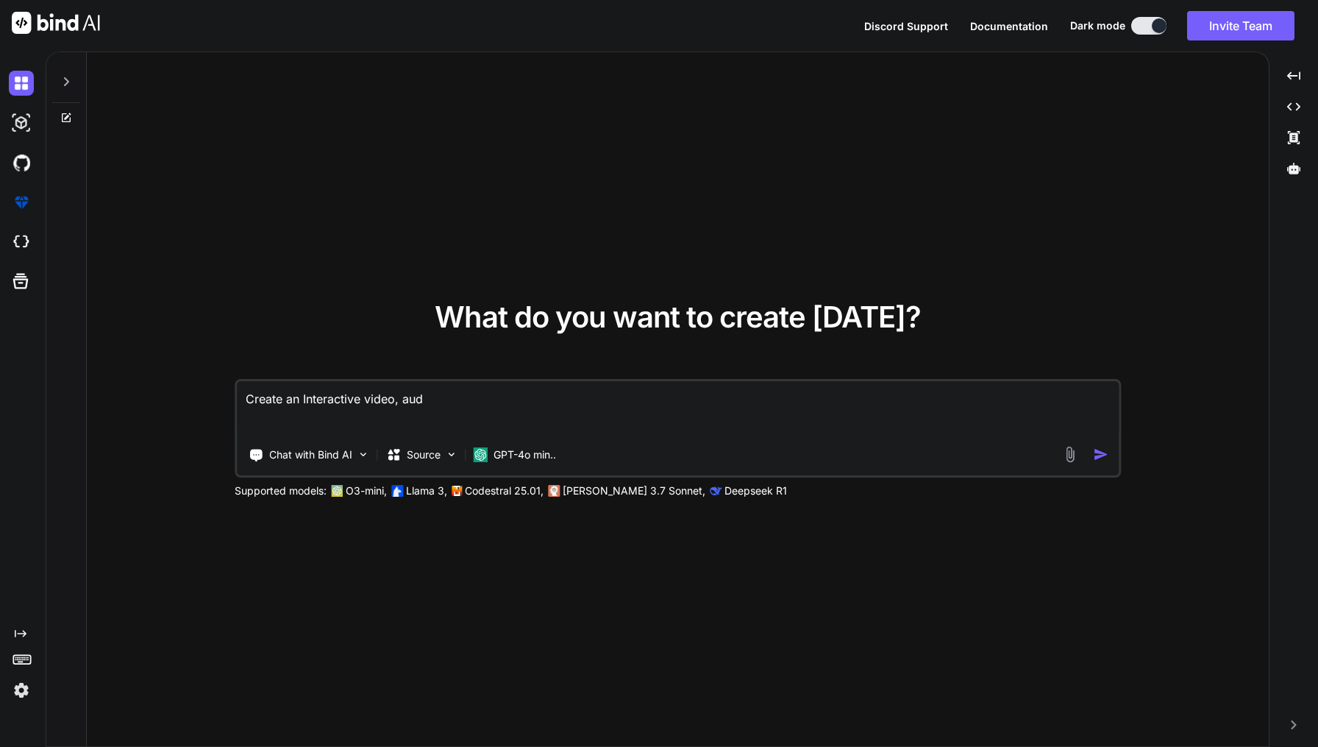
type textarea "Create an Interactive video, audi"
type textarea "x"
type textarea "Create an Interactive video, audio"
type textarea "x"
type textarea "Create an Interactive video, audio,"
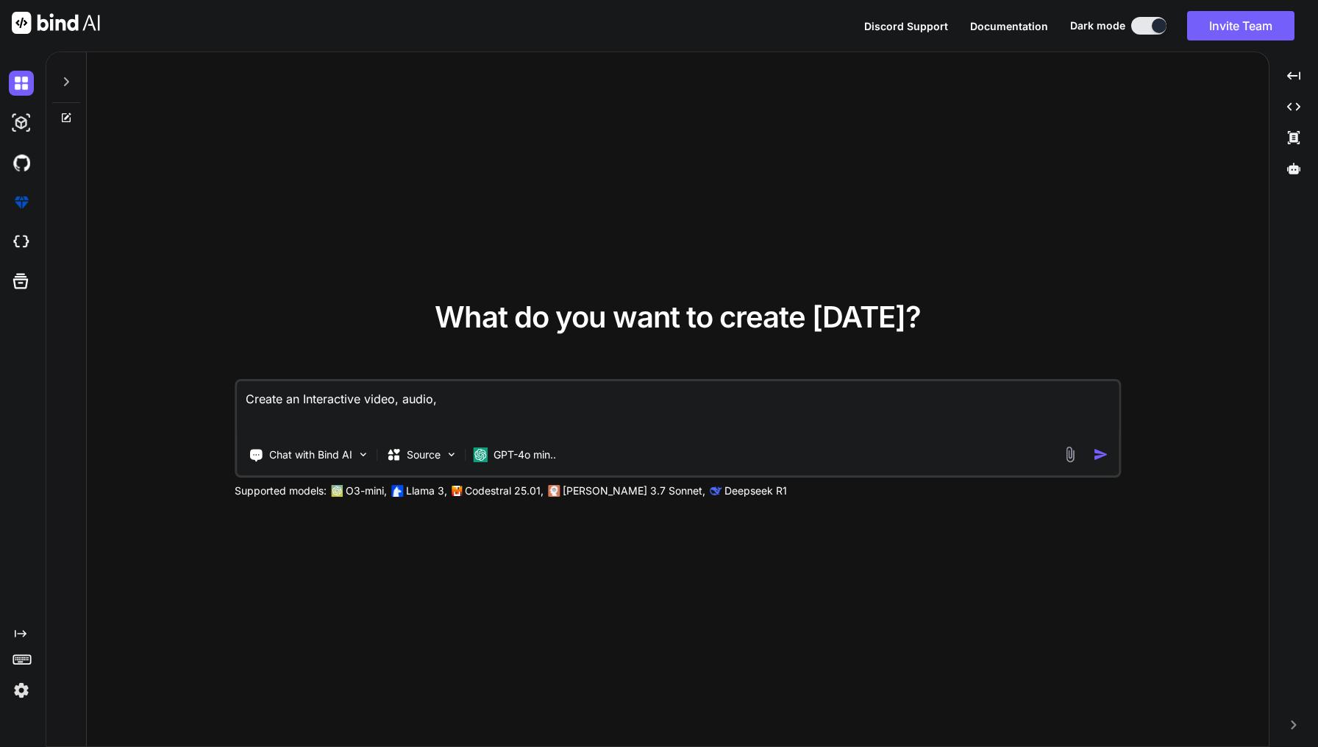
type textarea "x"
type textarea "Create an Interactive video, audio,"
type textarea "x"
type textarea "Create an Interactive video, audio, d"
type textarea "x"
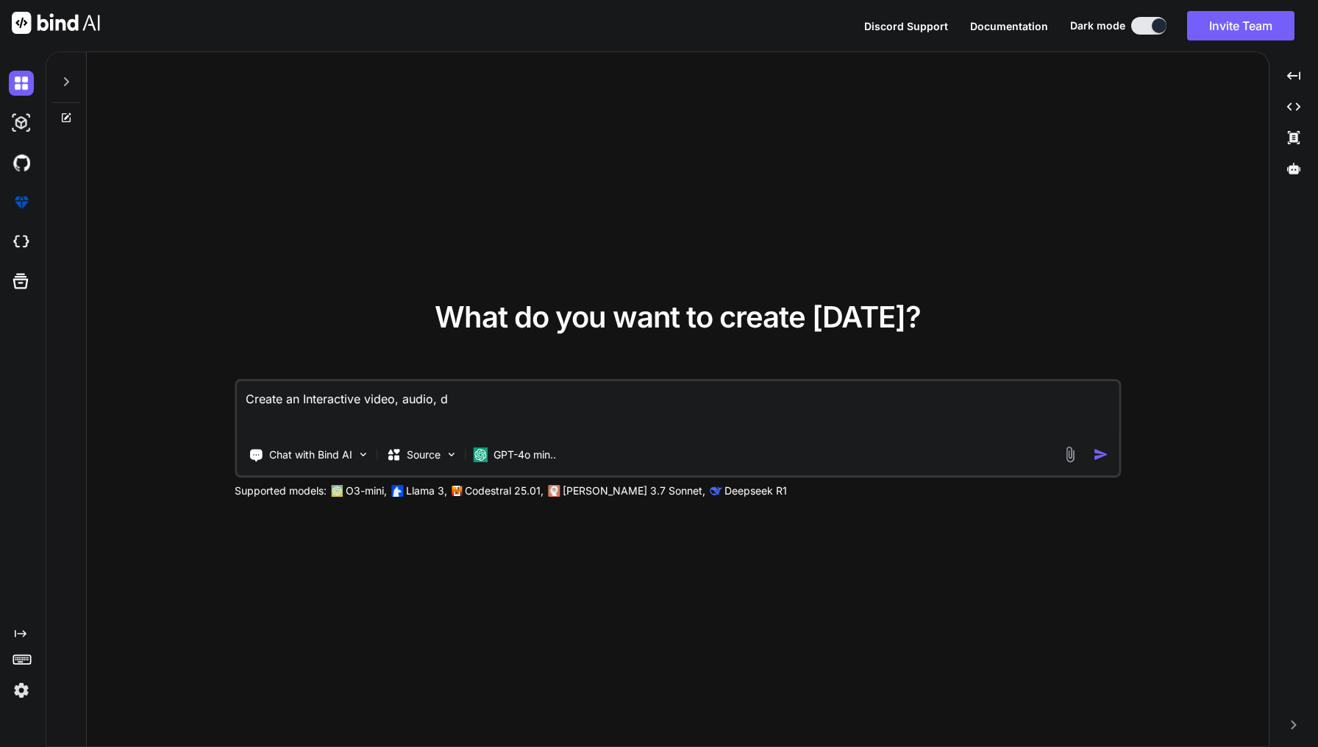
type textarea "Create an Interactive video, audio, do"
type textarea "x"
type textarea "Create an Interactive video, audio, doc"
type textarea "x"
type textarea "Create an Interactive video, audio, docu"
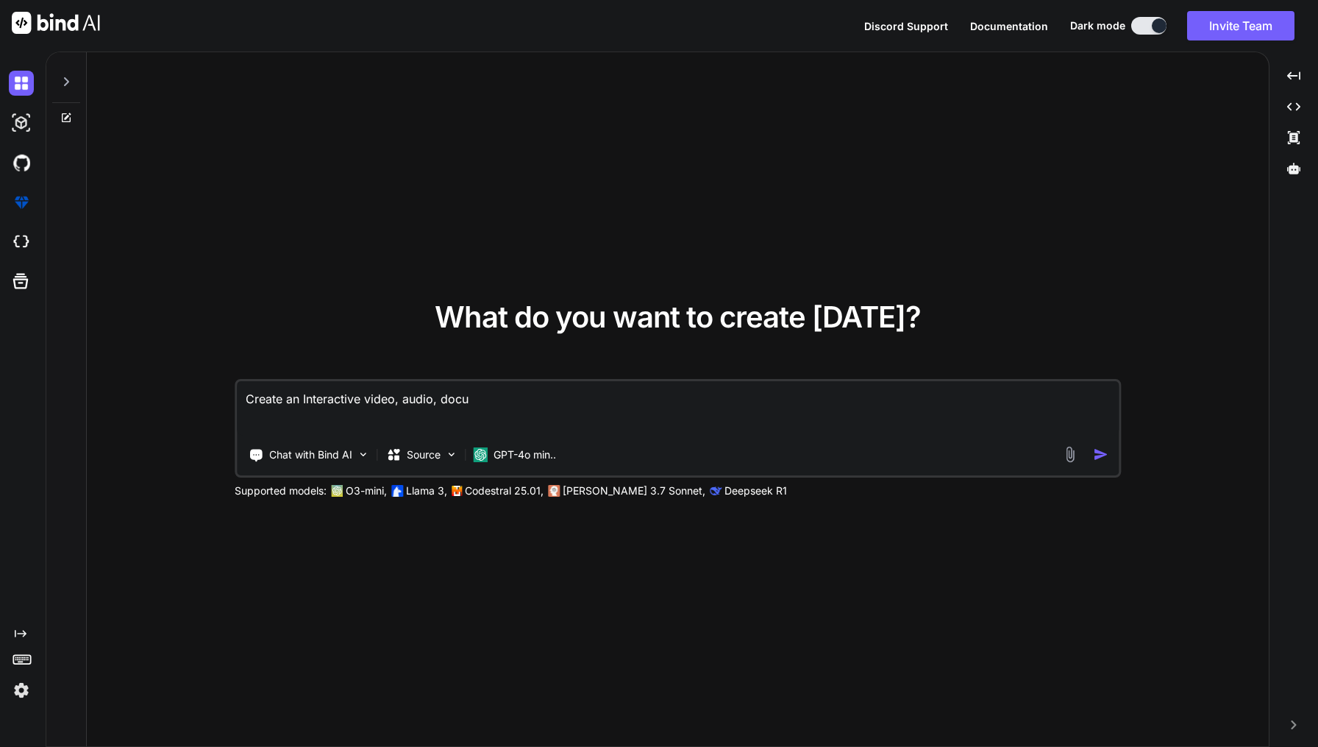
type textarea "x"
type textarea "Create an Interactive video, audio, docum"
type textarea "x"
type textarea "Create an Interactive video, audio, docume"
type textarea "x"
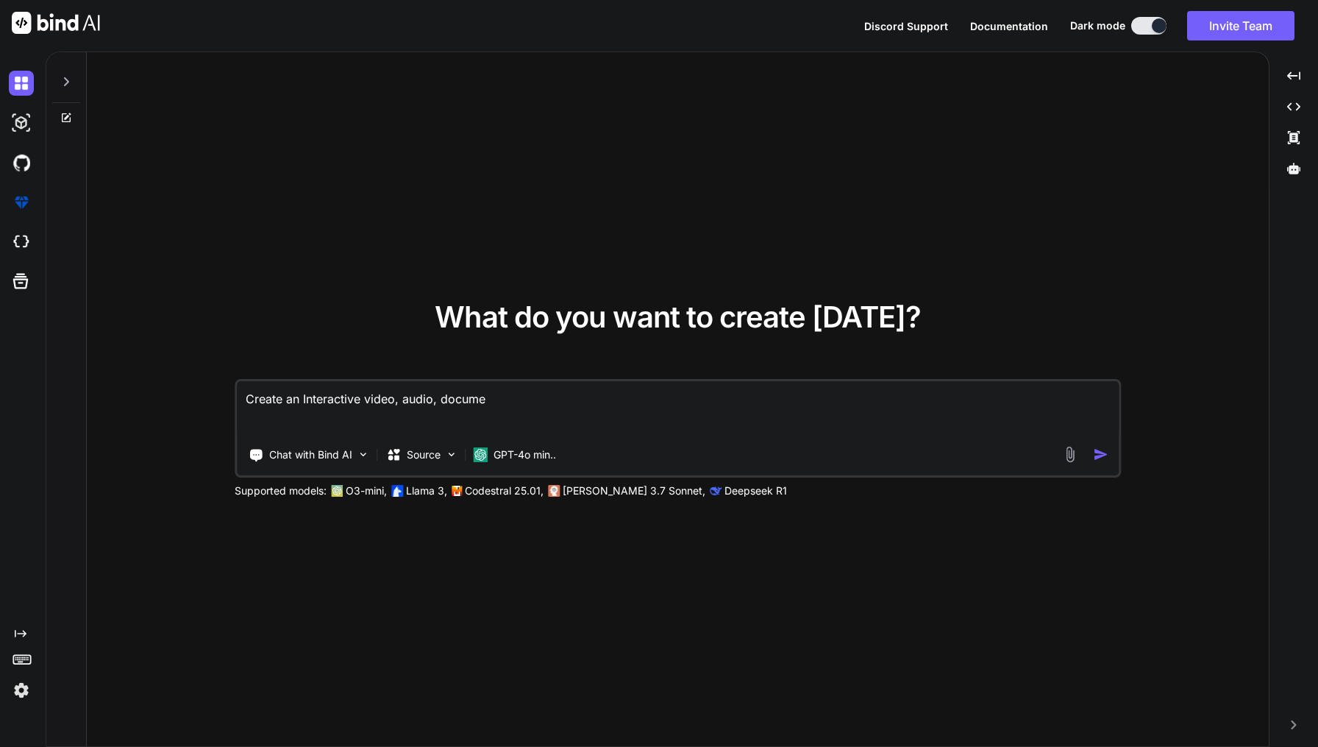
type textarea "Create an Interactive video, audio, documen"
type textarea "x"
type textarea "Create an Interactive video, audio, document"
type textarea "x"
type textarea "Create an Interactive video, audio, documents"
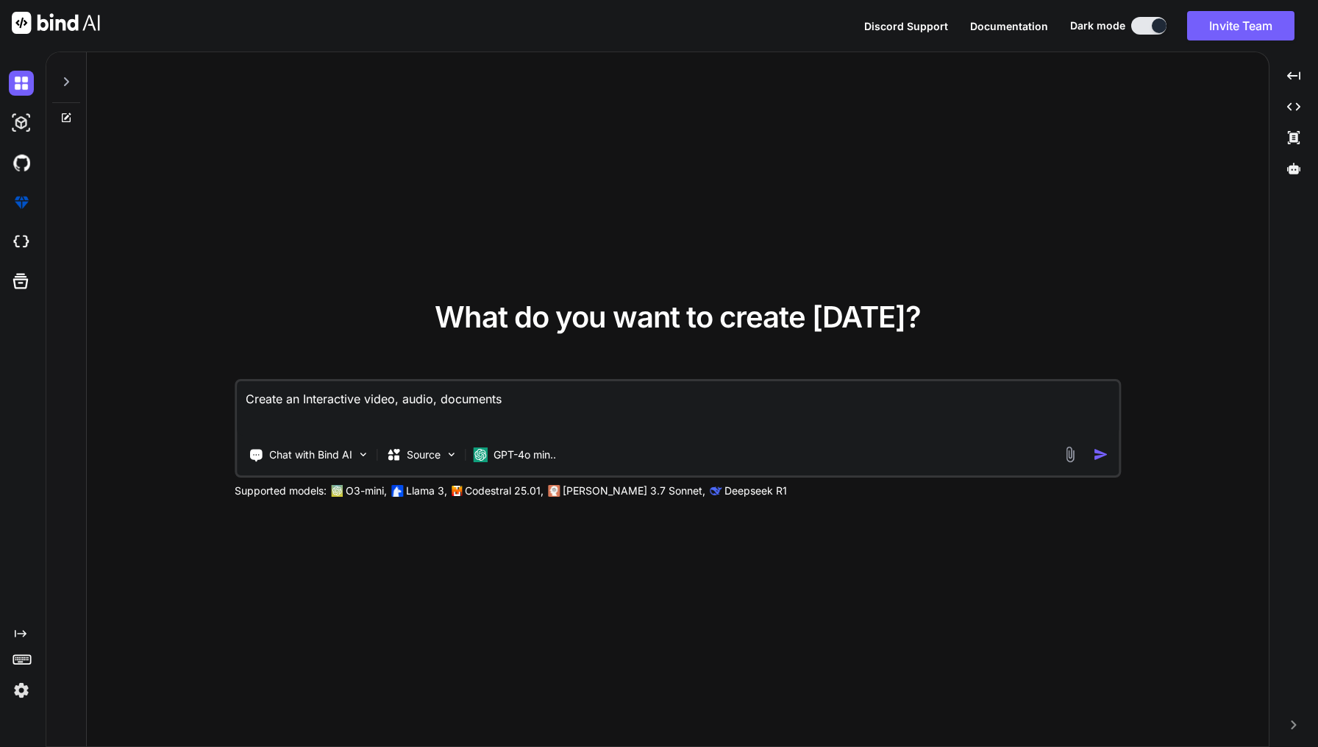
type textarea "x"
type textarea "Create an Interactive video, audio, documents"
type textarea "x"
type textarea "Create an Interactive video, audio, documents &"
type textarea "x"
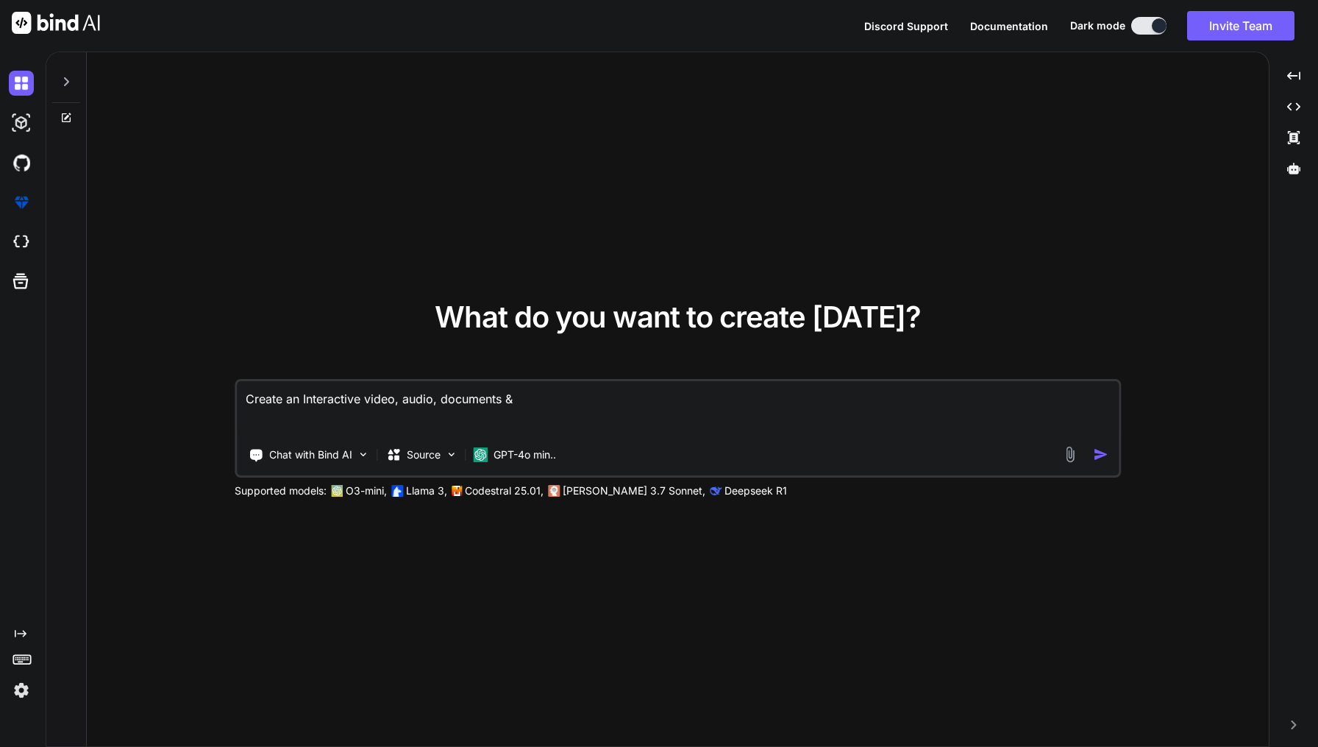
type textarea "Create an Interactive video, audio, documents &"
type textarea "x"
type textarea "Create an Interactive video, audio, documents & 3"
type textarea "x"
type textarea "Create an Interactive video, audio, documents & 36"
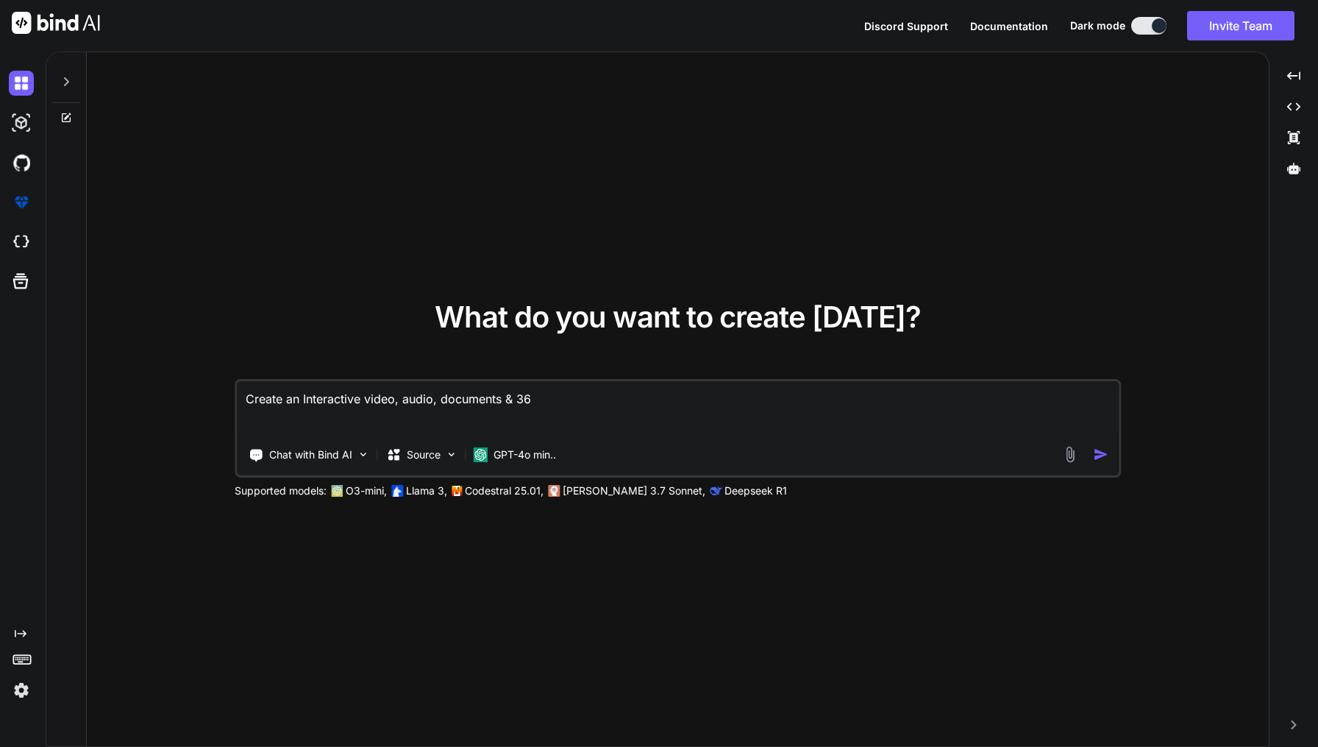
type textarea "x"
type textarea "Create an Interactive video, audio, documents & 360"
type textarea "x"
type textarea "Create an Interactive video, audio, documents & 360"
type textarea "x"
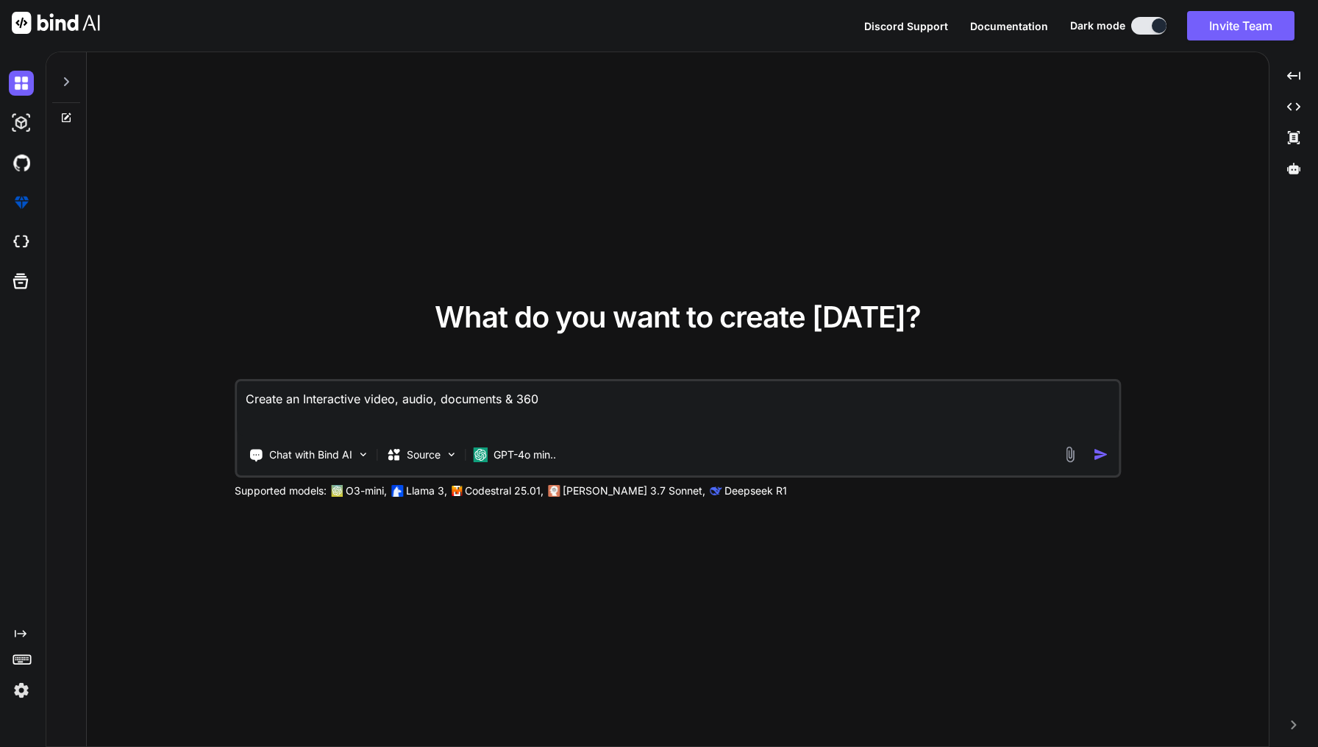
type textarea "Create an Interactive video, audio, documents & 360 t"
type textarea "x"
type textarea "Create an Interactive video, audio, documents & 360 to"
type textarea "x"
type textarea "Create an Interactive video, audio, documents & 360 tou"
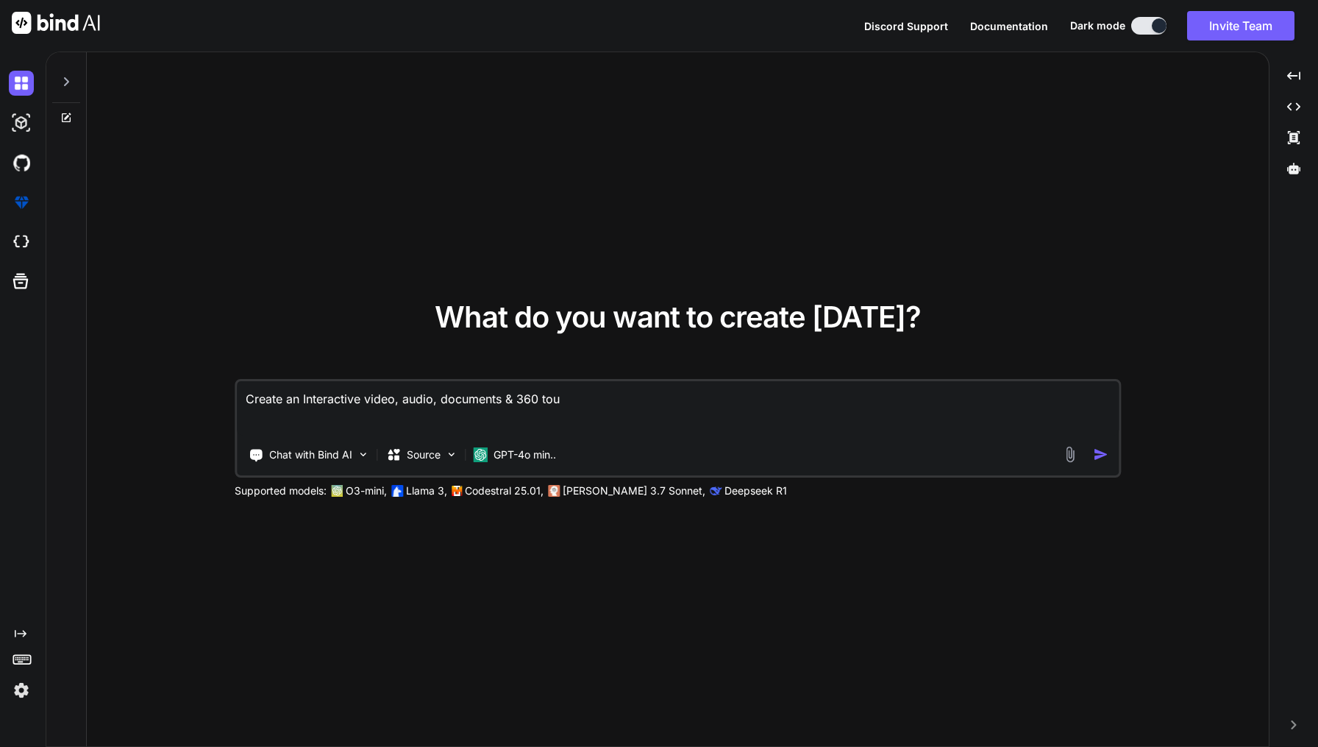
type textarea "x"
type textarea "Create an Interactive video, audio, documents & 360 tour"
type textarea "x"
type textarea "Create an Interactive video, audio, documents & 360 tours"
type textarea "x"
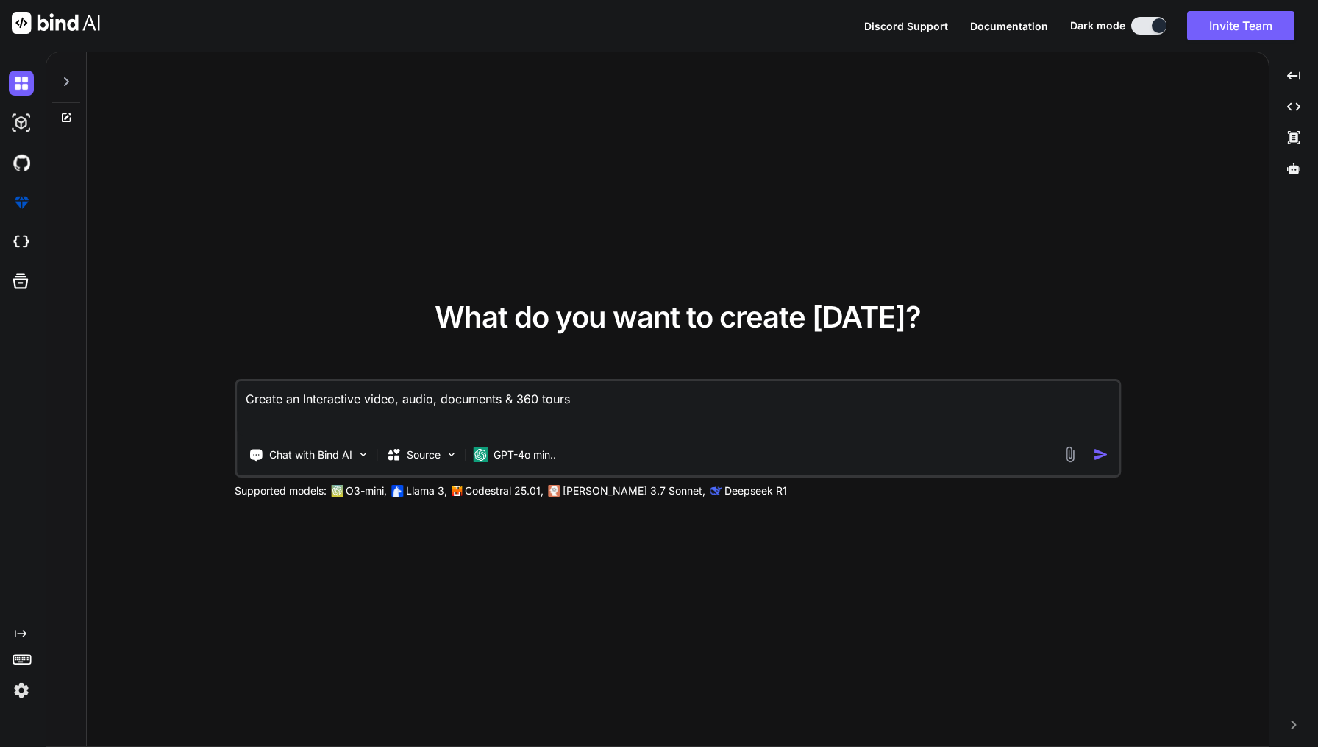
type textarea "Create an Interactive video, audio, documents & 360 tours"
type textarea "x"
type textarea "Create an Interactive video, audio, documents & 360 tours a"
type textarea "x"
type textarea "Create an Interactive video, audio, documents & 360 tours ap"
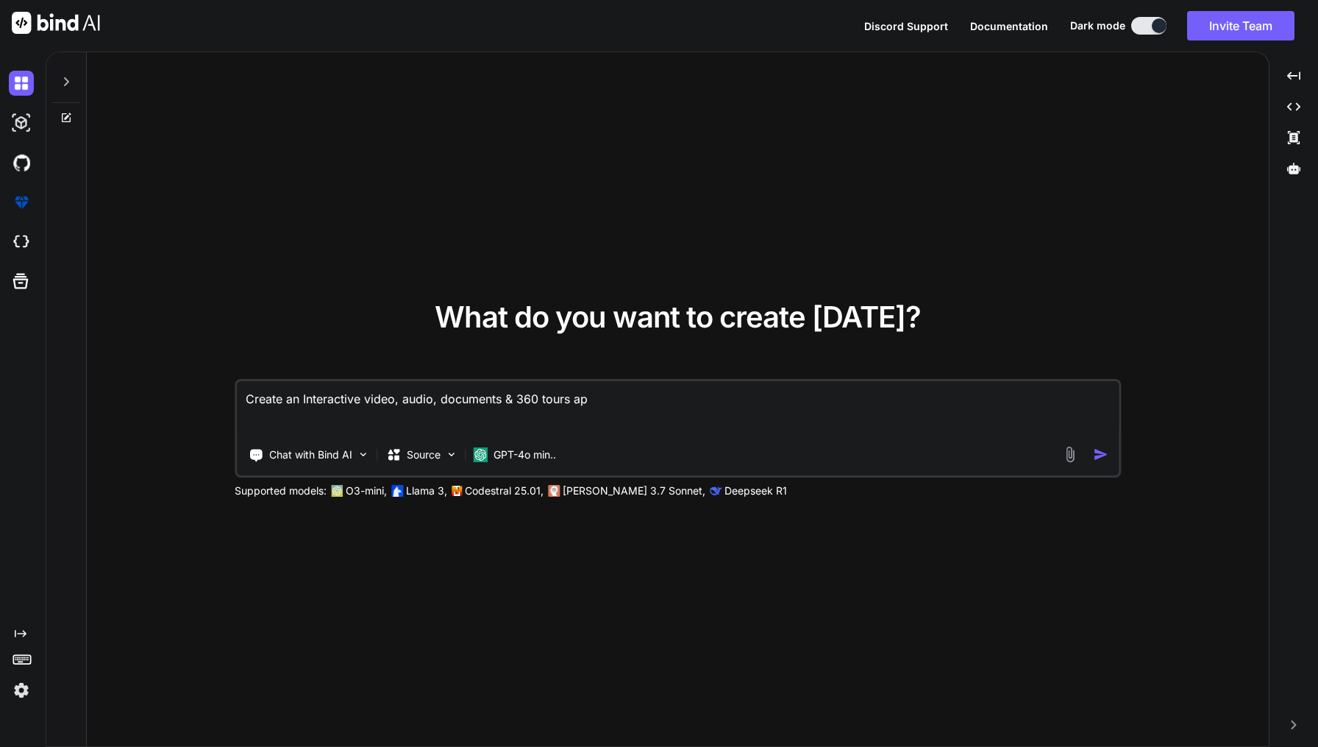
type textarea "x"
type textarea "Create an Interactive video, audio, documents & 360 tours app"
type textarea "x"
type textarea "Create an Interactive video, audio, documents & 360 tours app"
type textarea "x"
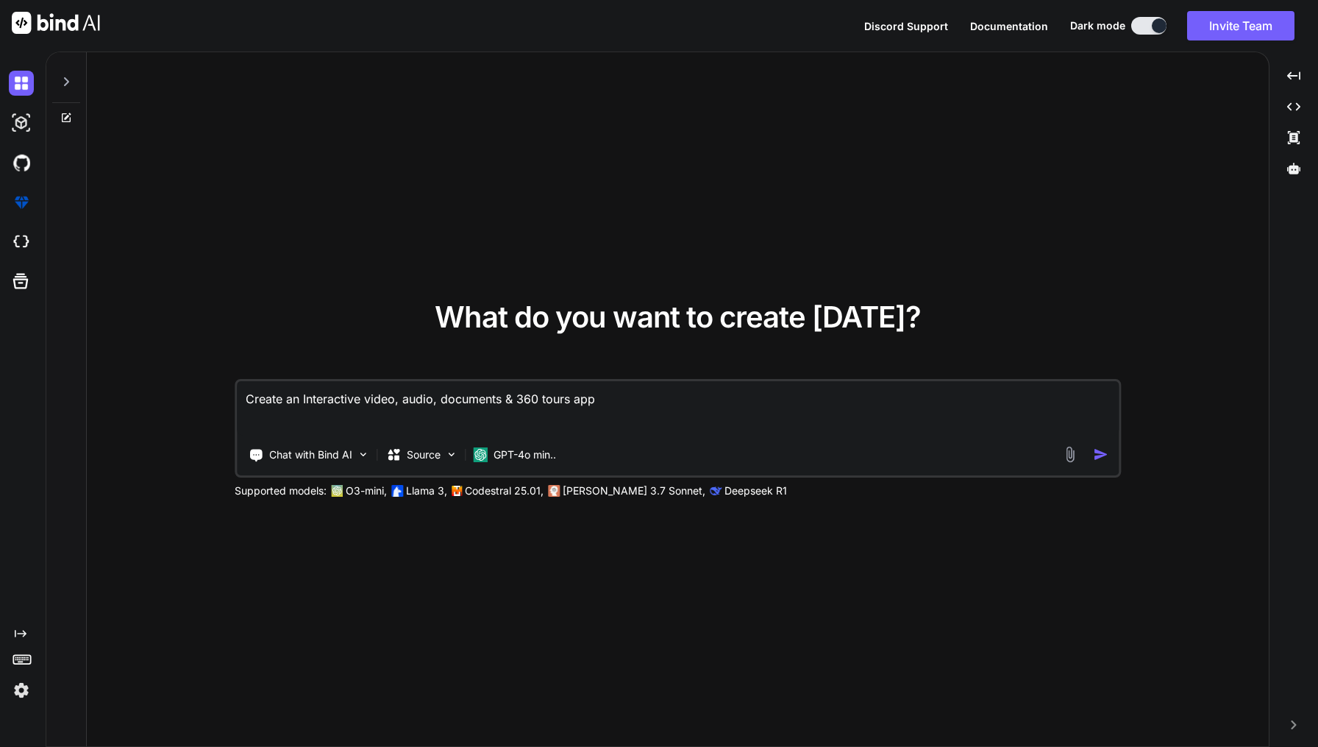
type textarea "Create an Interactive video, audio, documents & 360 tours app w"
type textarea "x"
type textarea "Create an Interactive video, audio, documents & 360 tours app wh"
type textarea "x"
type textarea "Create an Interactive video, audio, documents & 360 tours app whe"
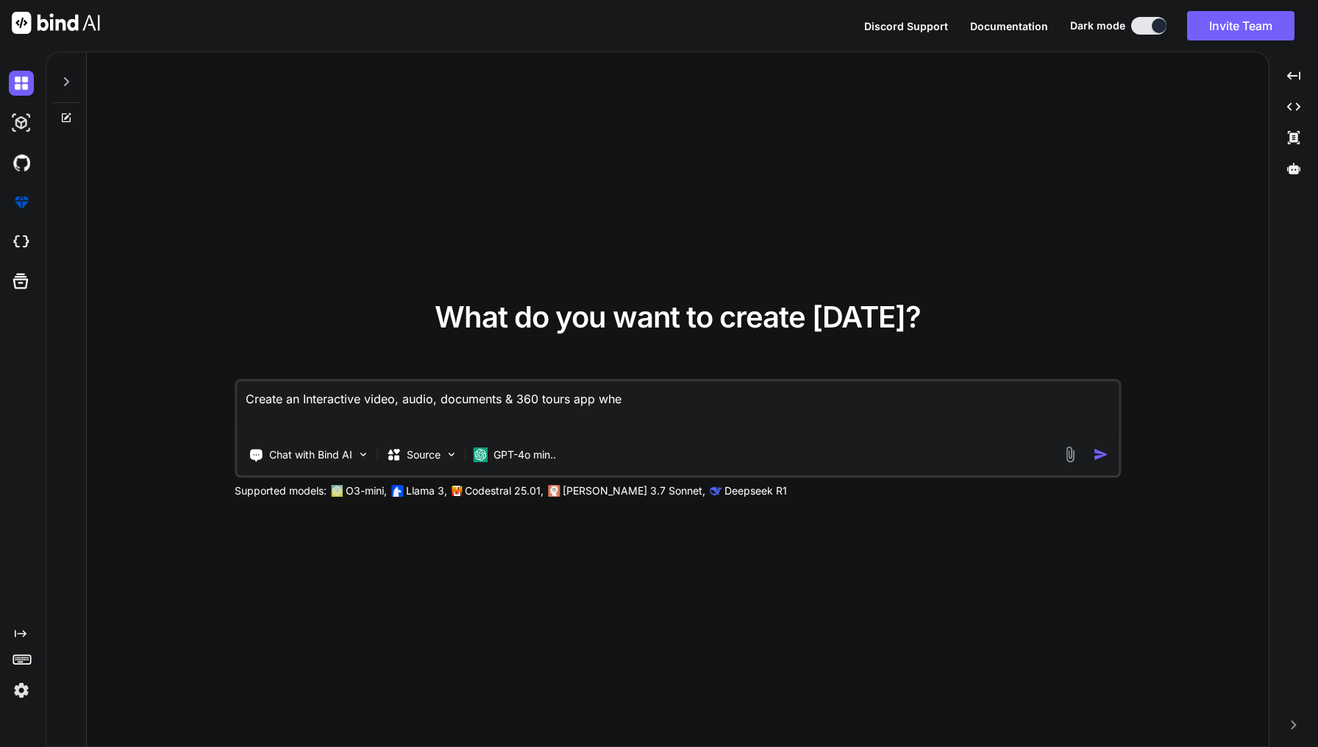
type textarea "x"
type textarea "Create an Interactive video, audio, documents & 360 tours app wher"
type textarea "x"
type textarea "Create an Interactive video, audio, documents & 360 tours app where"
type textarea "x"
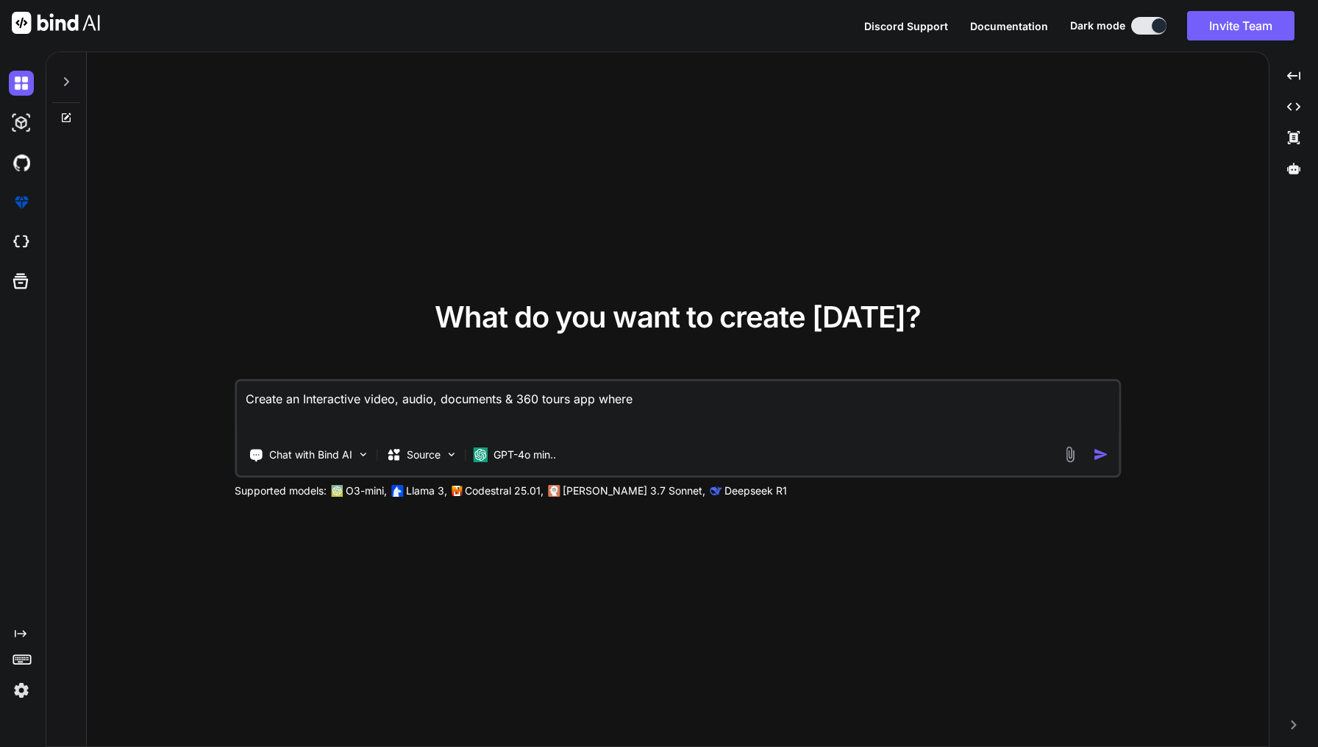
type textarea "Create an Interactive video, audio, documents & 360 tours app where"
type textarea "x"
type textarea "Create an Interactive video, audio, documents & 360 tours app where u"
type textarea "x"
type textarea "Create an Interactive video, audio, documents & 360 tours app where us"
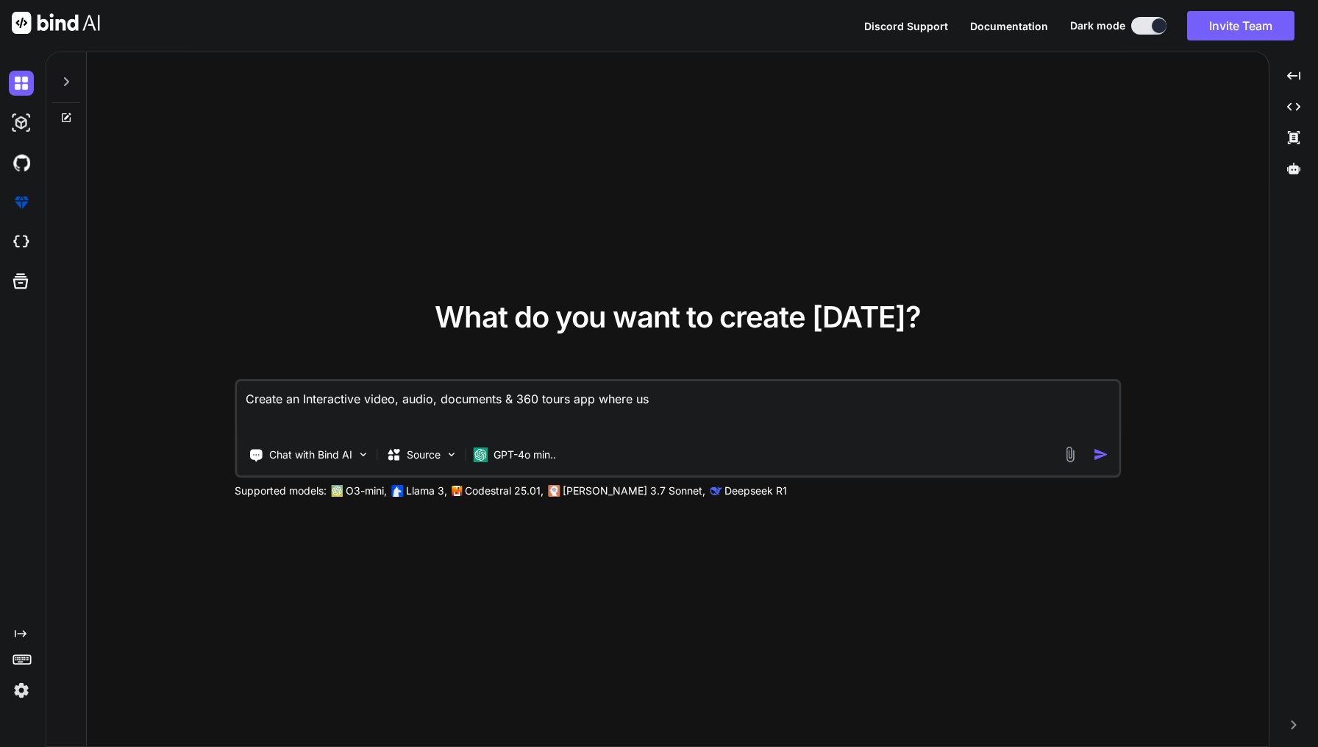
type textarea "x"
type textarea "Create an Interactive video, audio, documents & 360 tours app where use"
type textarea "x"
type textarea "Create an Interactive video, audio, documents & 360 tours app where user"
type textarea "x"
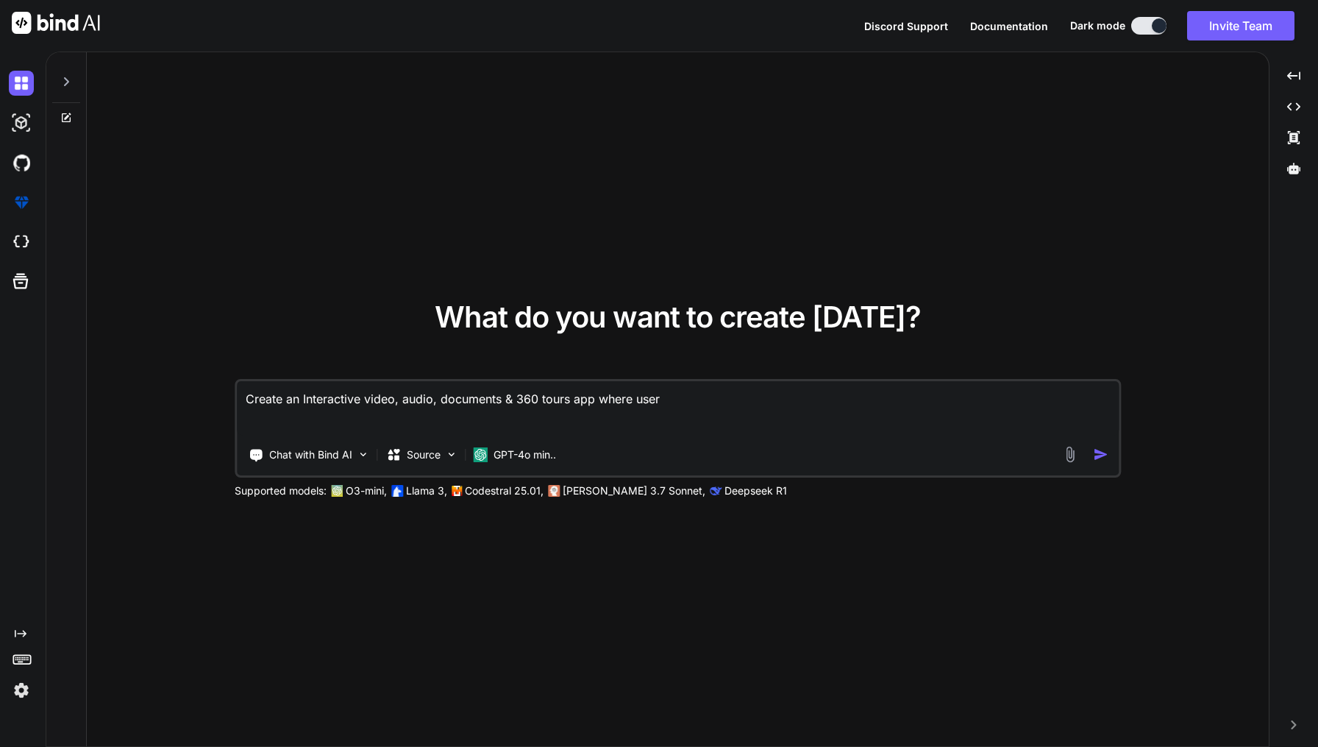
type textarea "Create an Interactive video, audio, documents & 360 tours app where users"
type textarea "x"
type textarea "Create an Interactive video, audio, documents & 360 tours app where users"
type textarea "x"
type textarea "Create an Interactive video, audio, documents & 360 tours app where users c"
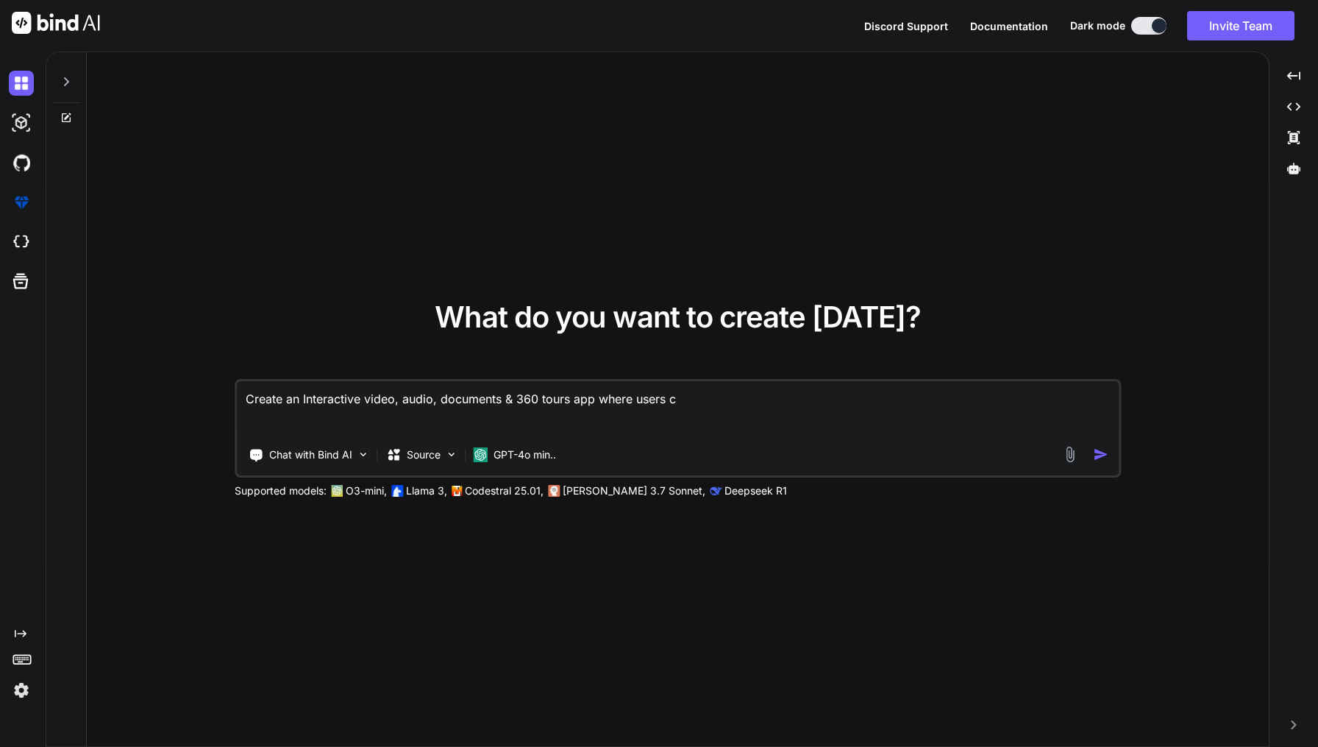
type textarea "x"
type textarea "Create an Interactive video, audio, documents & 360 tours app where users ca"
type textarea "x"
type textarea "Create an Interactive video, audio, documents & 360 tours app where users can"
type textarea "x"
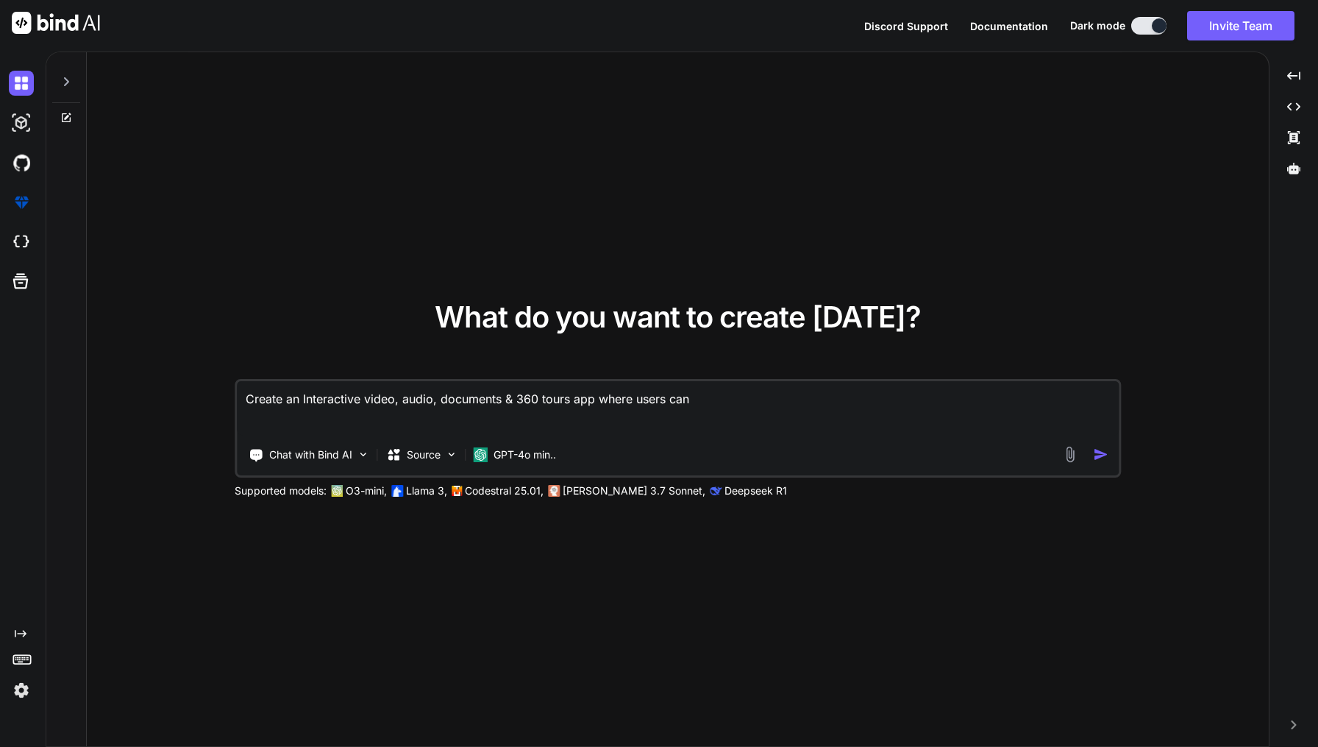
type textarea "Create an Interactive video, audio, documents & 360 tours app where users can"
type textarea "x"
type textarea "Create an Interactive video, audio, documents & 360 tours app where users can u"
type textarea "x"
type textarea "Create an Interactive video, audio, documents & 360 tours app where users can up"
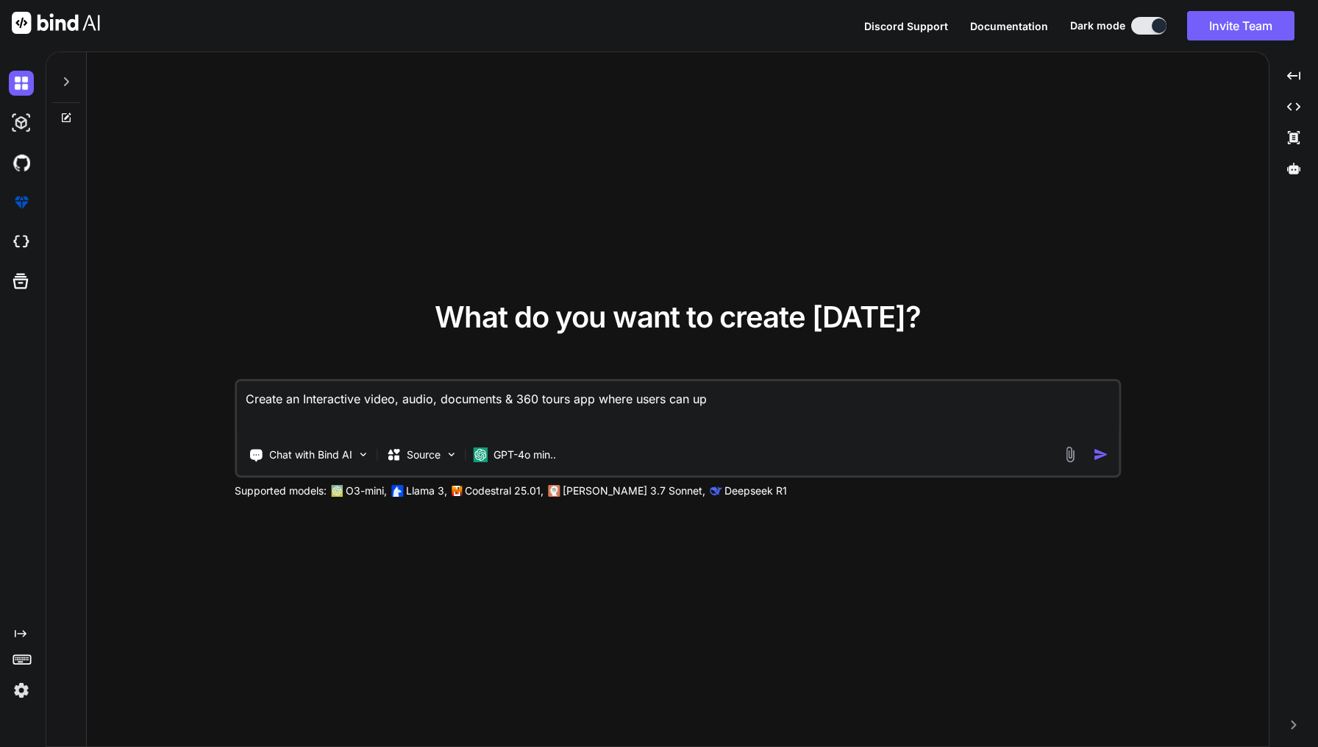
type textarea "x"
type textarea "Create an Interactive video, audio, documents & 360 tours app where users can u…"
type textarea "x"
type textarea "Create an Interactive video, audio, documents & 360 tours app where users can u…"
type textarea "x"
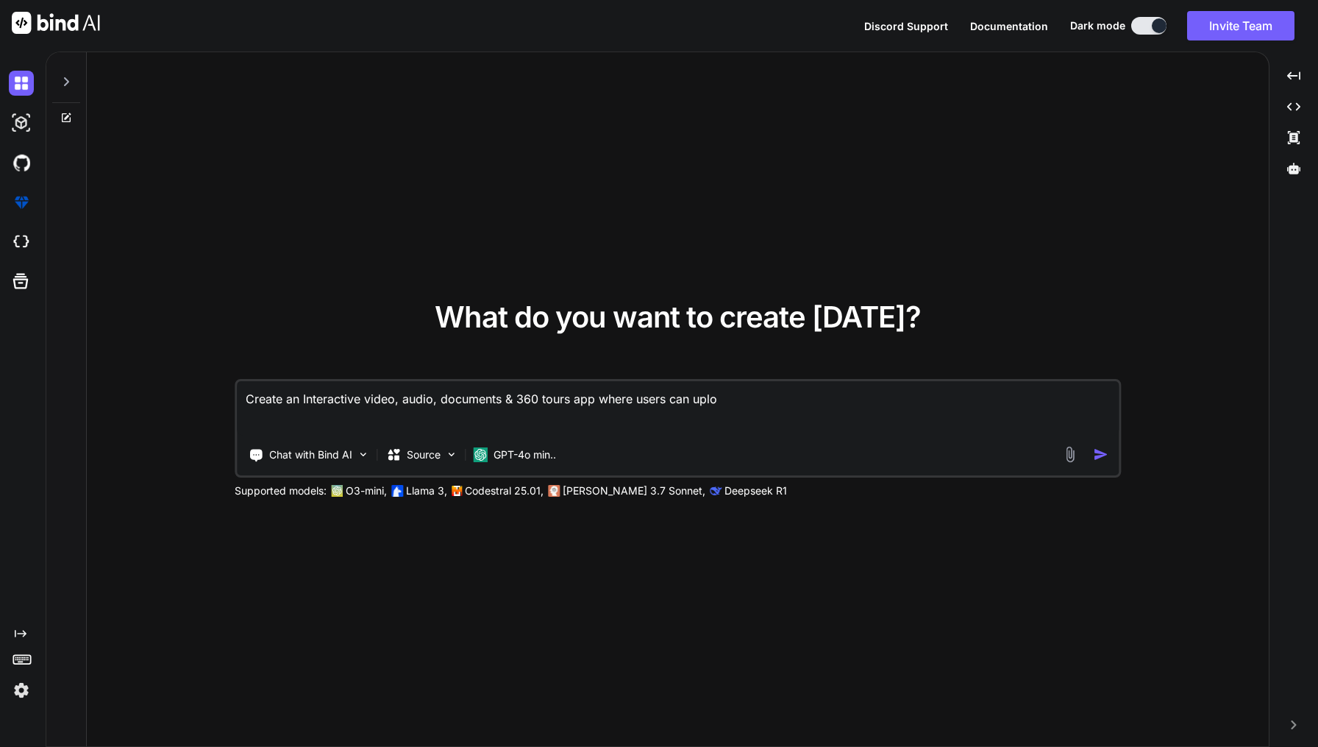
type textarea "Create an Interactive video, audio, documents & 360 tours app where users can u…"
type textarea "x"
type textarea "Create an Interactive video, audio, documents & 360 tours app where users can u…"
type textarea "x"
type textarea "Create an Interactive video, audio, documents & 360 tours app where users can u…"
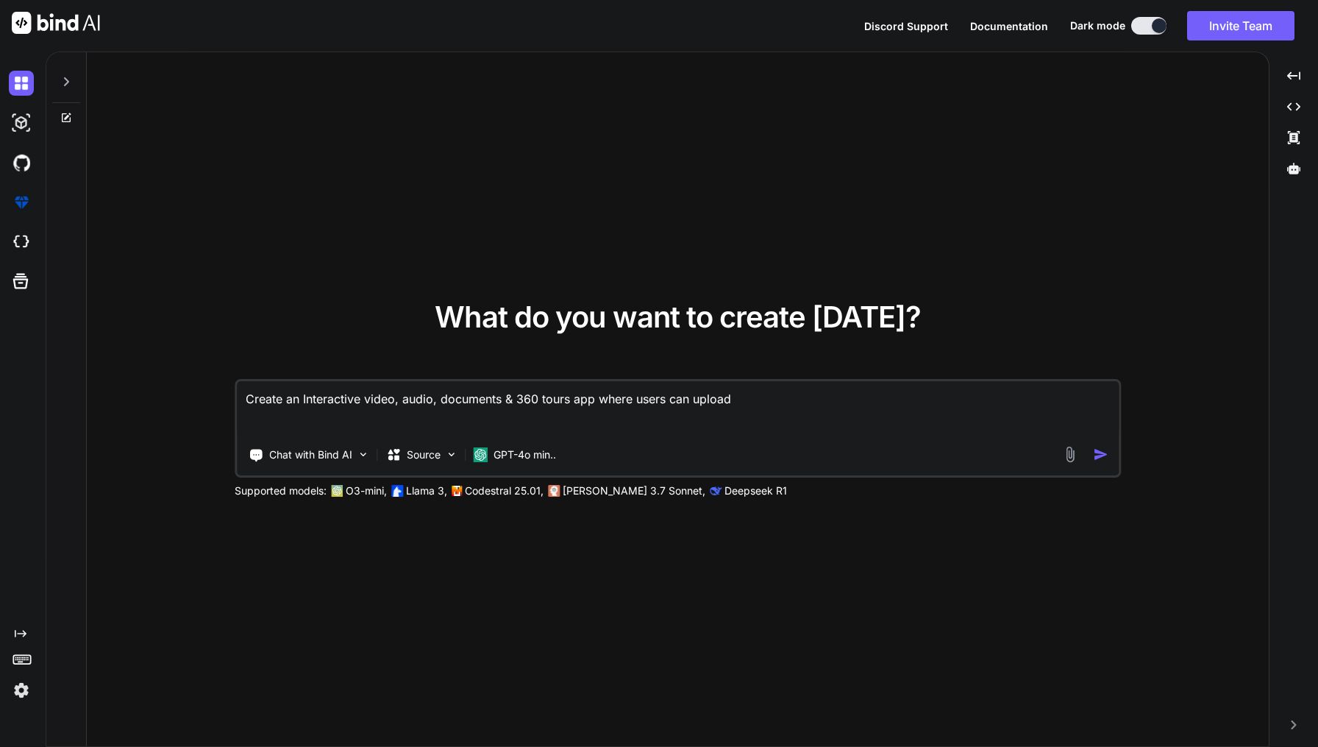
type textarea "x"
type textarea "Create an Interactive video, audio, documents & 360 tours app where users can u…"
type textarea "x"
type textarea "Create an Interactive video, audio, documents & 360 tours app where users can u…"
type textarea "x"
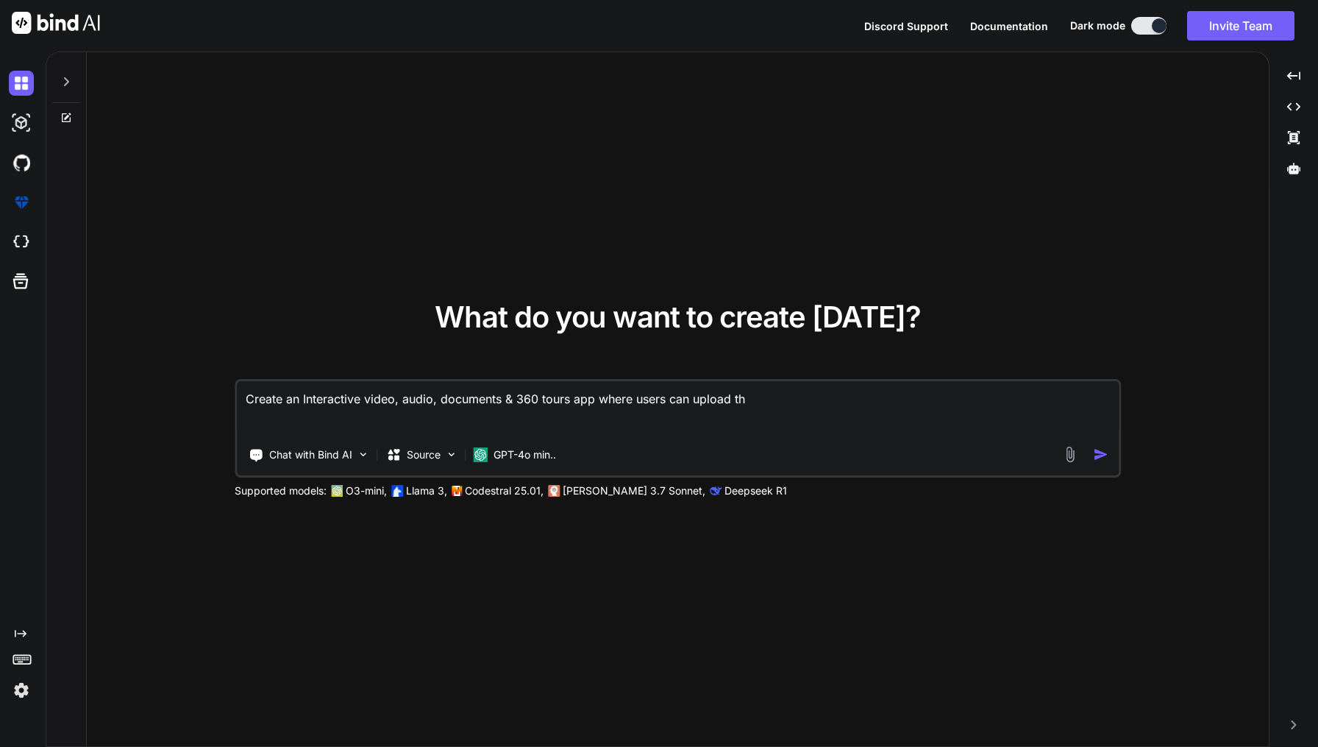
type textarea "Create an Interactive video, audio, documents & 360 tours app where users can u…"
type textarea "x"
type textarea "Create an Interactive video, audio, documents & 360 tours app where users can u…"
type textarea "x"
type textarea "Create an Interactive video, audio, documents & 360 tours app where users can u…"
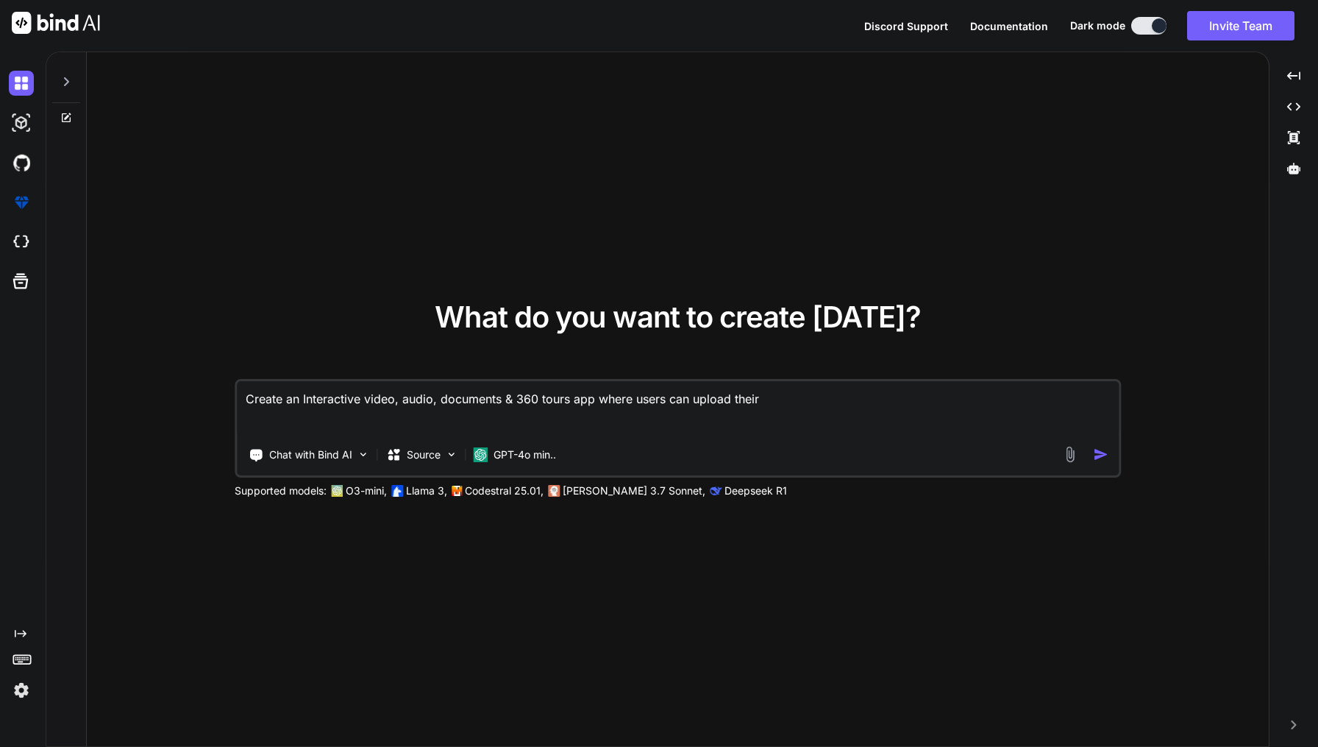
type textarea "x"
type textarea "Create an Interactive video, audio, documents & 360 tours app where users can u…"
type textarea "x"
type textarea "Create an Interactive video, audio, documents & 360 tours app where users can u…"
type textarea "x"
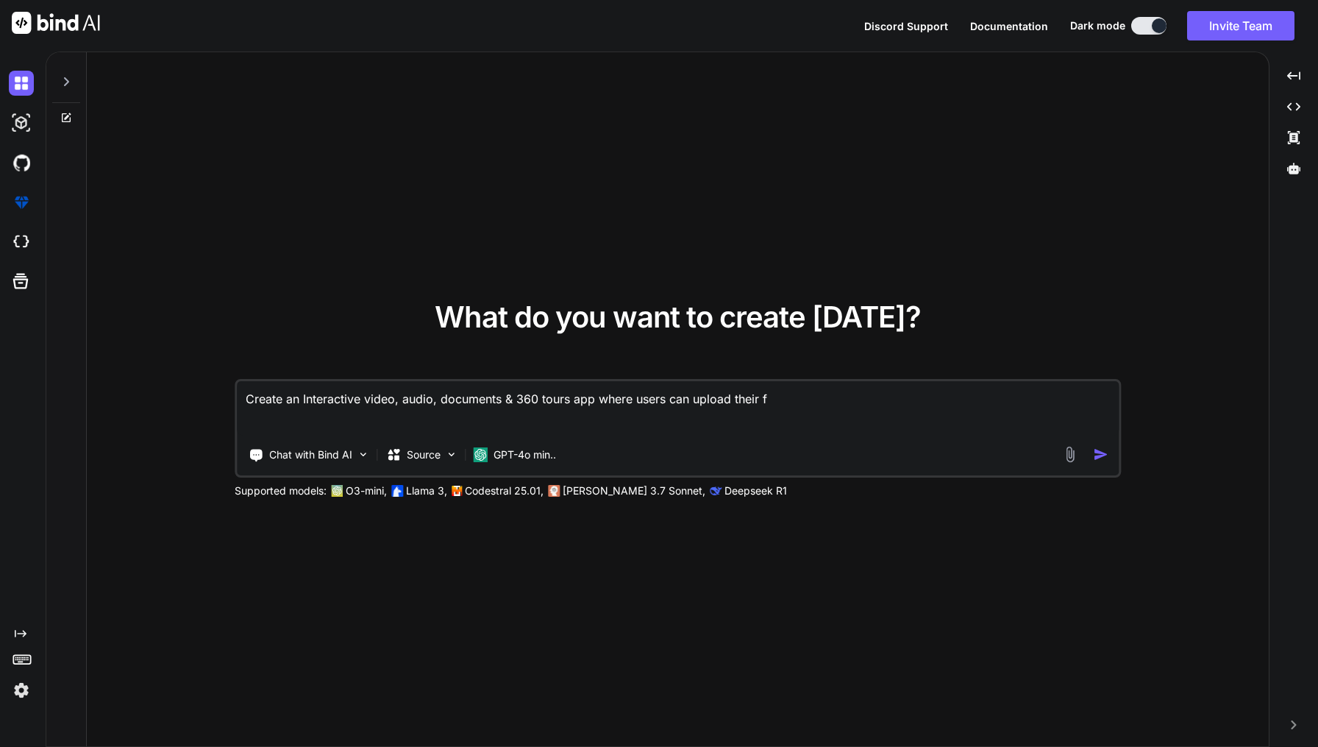
type textarea "Create an Interactive video, audio, documents & 360 tours app where users can u…"
type textarea "x"
type textarea "Create an Interactive video, audio, documents & 360 tours app where users can u…"
type textarea "x"
type textarea "Create an Interactive video, audio, documents & 360 tours app where users can u…"
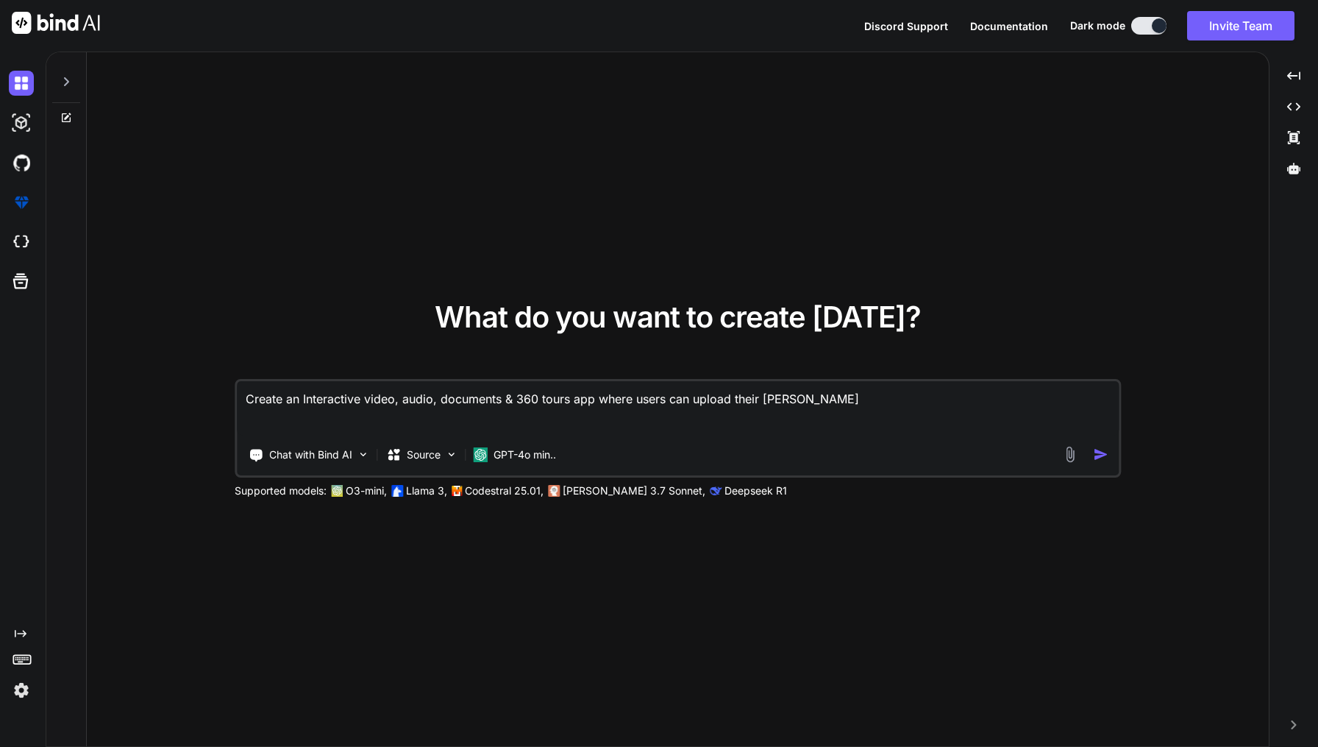
type textarea "x"
type textarea "Create an Interactive video, audio, documents & 360 tours app where users can u…"
type textarea "x"
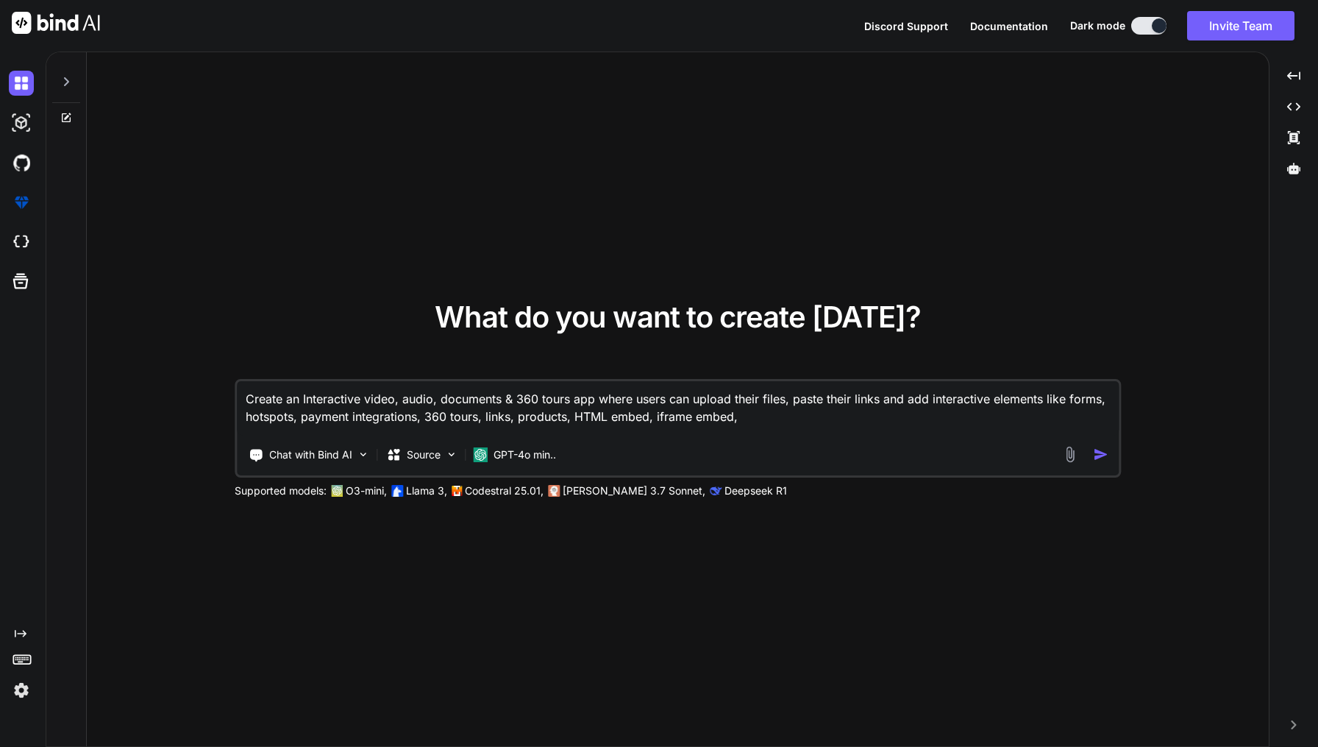
click at [1069, 400] on textarea "Create an Interactive video, audio, documents & 360 tours app where users can u…" at bounding box center [678, 408] width 882 height 54
click at [525, 420] on textarea "Create an Interactive video, audio, documents & 360 tours app where users can u…" at bounding box center [678, 408] width 882 height 54
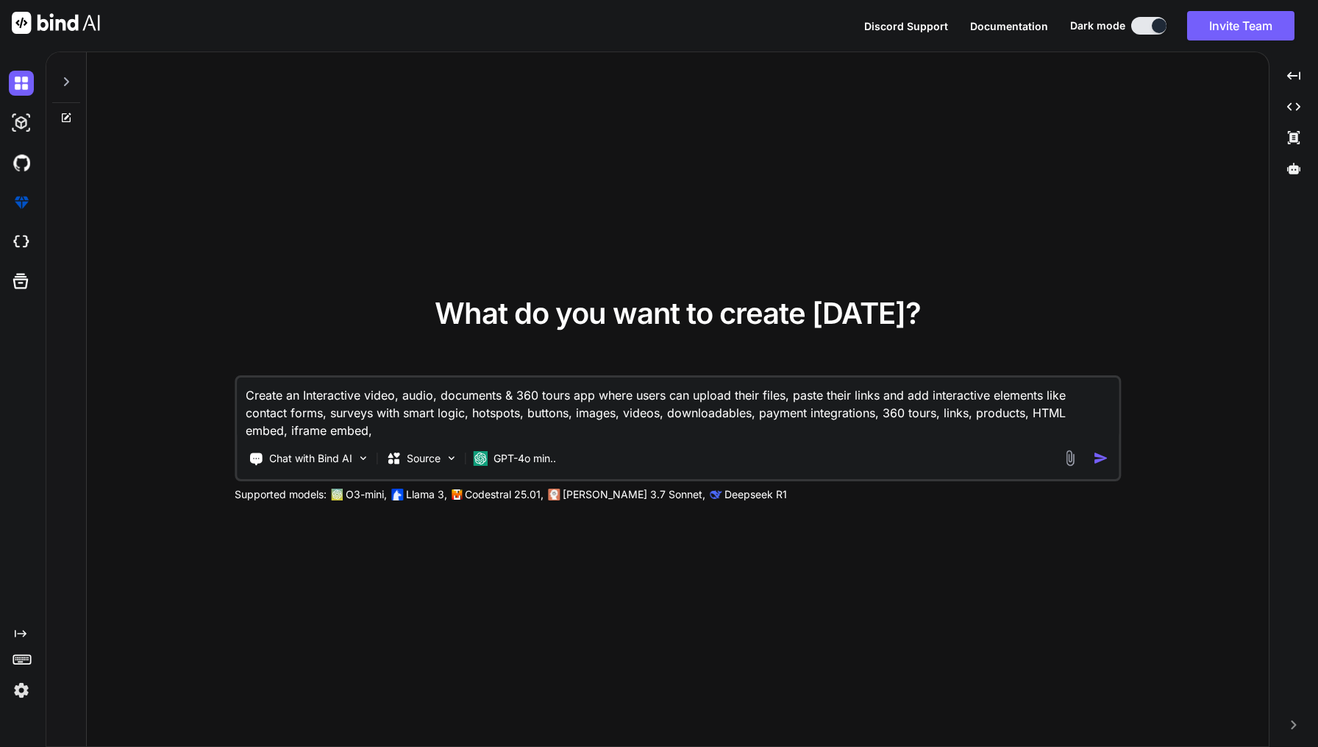
click at [836, 458] on div "Chat with Bind AI Source GPT-4o min.." at bounding box center [649, 458] width 825 height 29
click at [361, 435] on textarea "Create an Interactive video, audio, documents & 360 tours app where users can u…" at bounding box center [678, 408] width 882 height 62
drag, startPoint x: 572, startPoint y: 426, endPoint x: 183, endPoint y: 364, distance: 393.3
click at [183, 366] on div "What do you want to create [DATE]? Create an Interactive video, audio, document…" at bounding box center [678, 399] width 1182 height 695
click at [1139, 30] on button at bounding box center [1148, 26] width 35 height 18
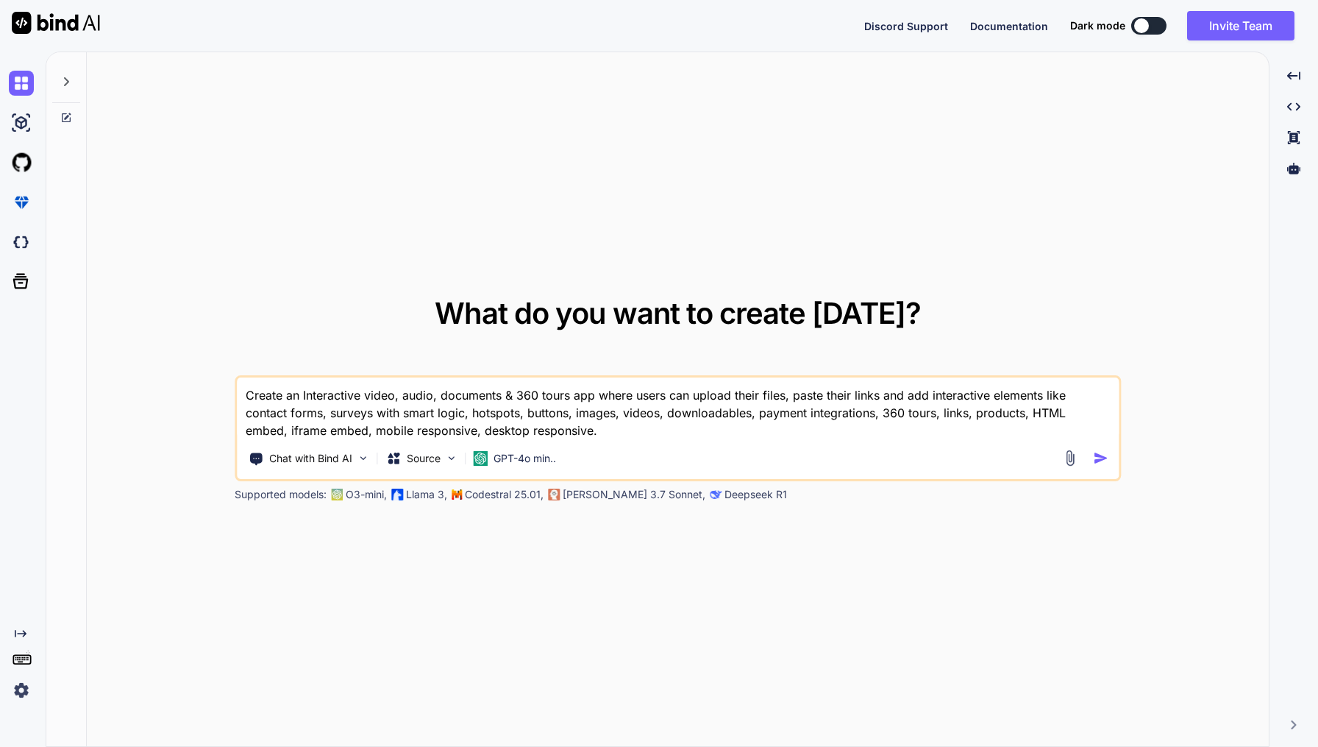
click at [1098, 459] on img "button" at bounding box center [1100, 457] width 15 height 15
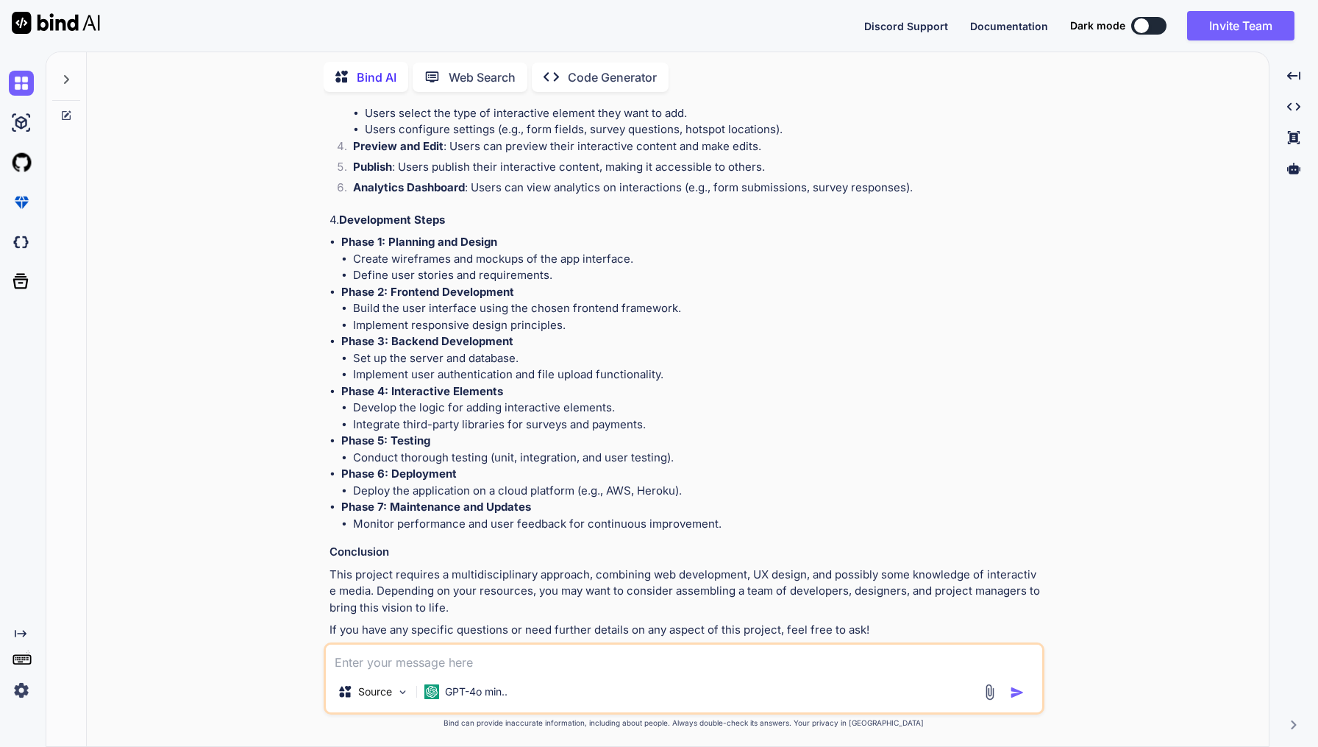
click at [514, 657] on textarea at bounding box center [684, 657] width 716 height 26
click at [594, 664] on textarea "I forgot top mention that the app should also be White label" at bounding box center [684, 657] width 716 height 26
click at [690, 665] on textarea "I forgot top mention that the app should also offer White label" at bounding box center [684, 657] width 716 height 26
click at [614, 663] on textarea "I forgot top mention that the app should also offer White label" at bounding box center [684, 657] width 716 height 26
click at [692, 665] on textarea "I forgot top mention that the app should also offer a White label" at bounding box center [684, 657] width 716 height 26
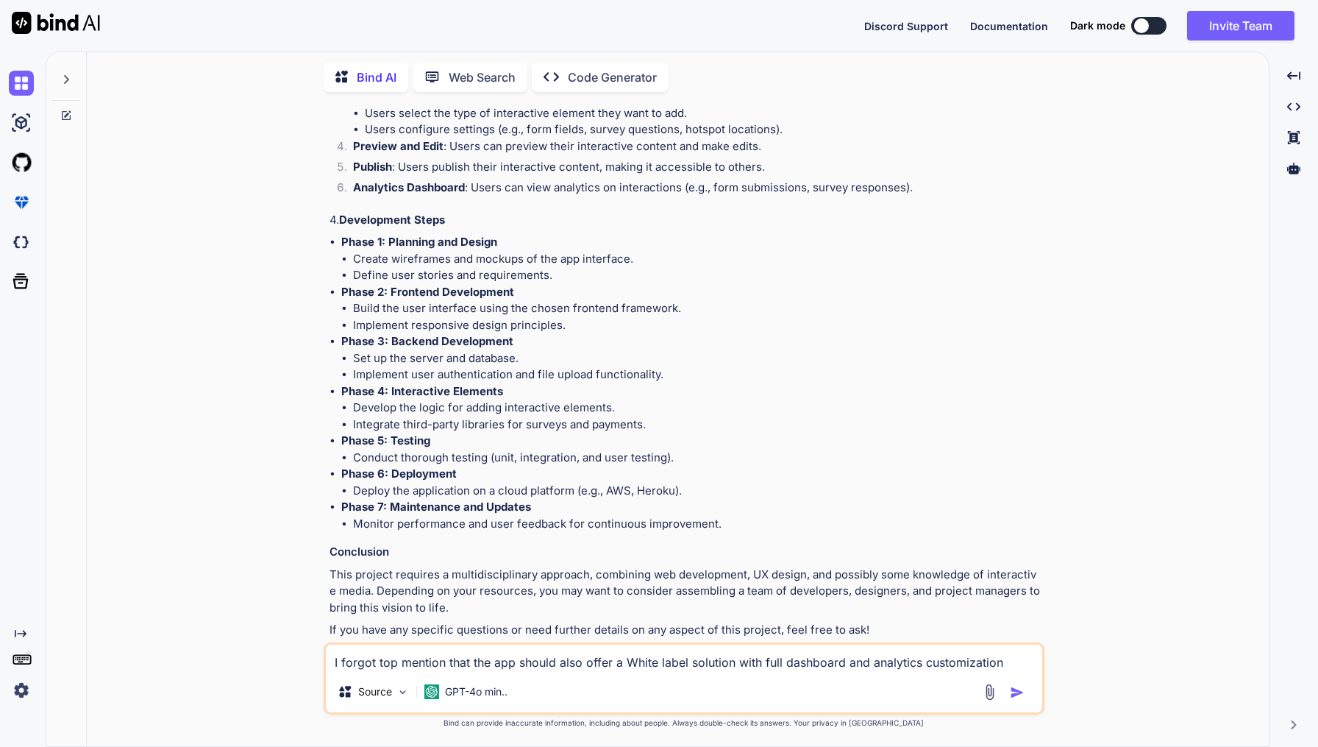
click at [1013, 691] on img "button" at bounding box center [1017, 692] width 15 height 15
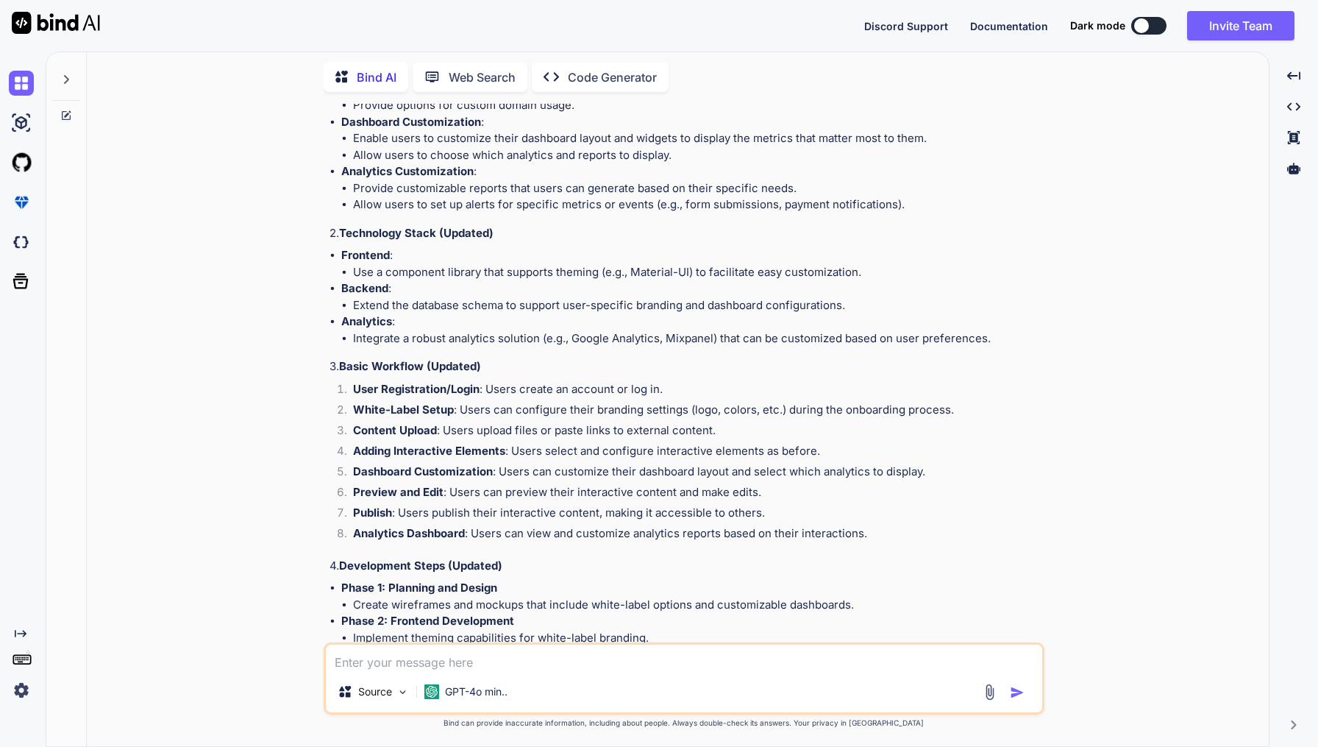
scroll to position [1546, 0]
click at [409, 662] on textarea at bounding box center [684, 657] width 716 height 26
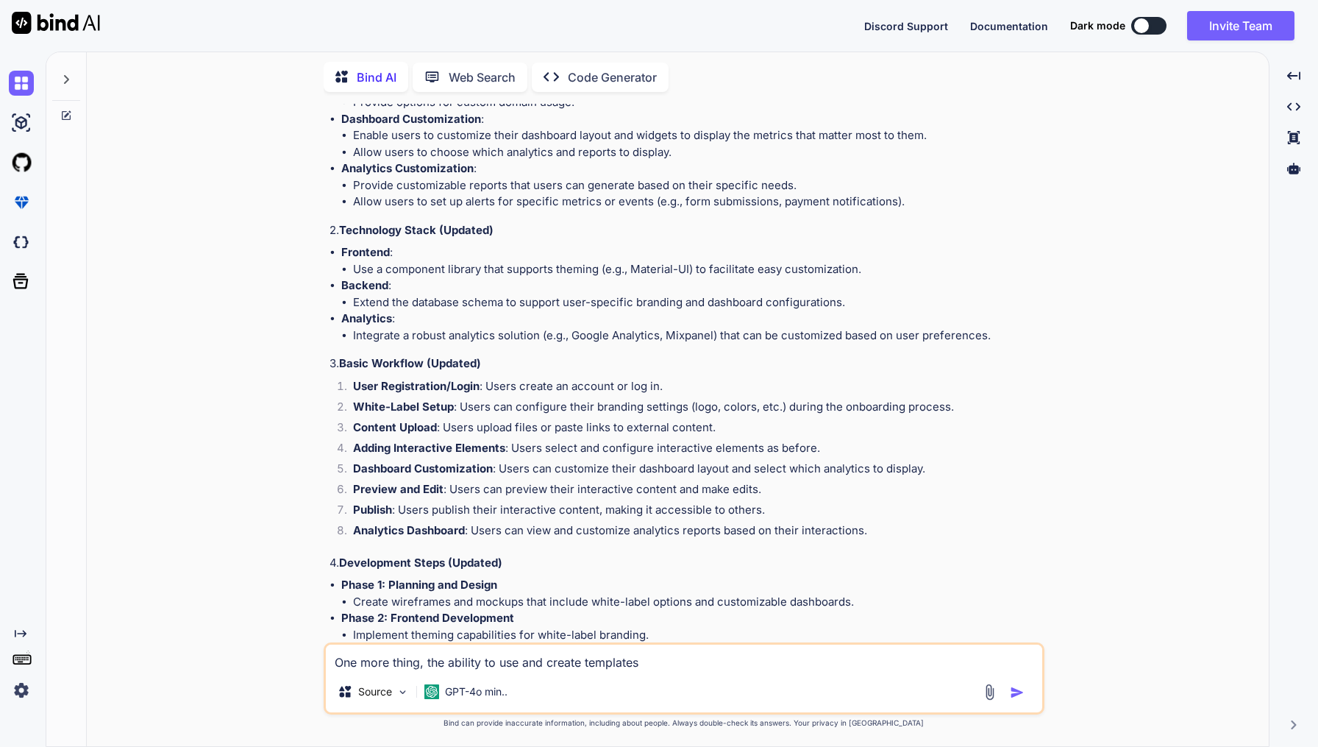
click at [587, 662] on textarea "One more thing, the ability to use and create templates" at bounding box center [684, 657] width 716 height 26
click at [713, 669] on textarea "One more thing, the ability to use and create interactive templates" at bounding box center [684, 657] width 716 height 26
click at [1022, 694] on img "button" at bounding box center [1017, 692] width 15 height 15
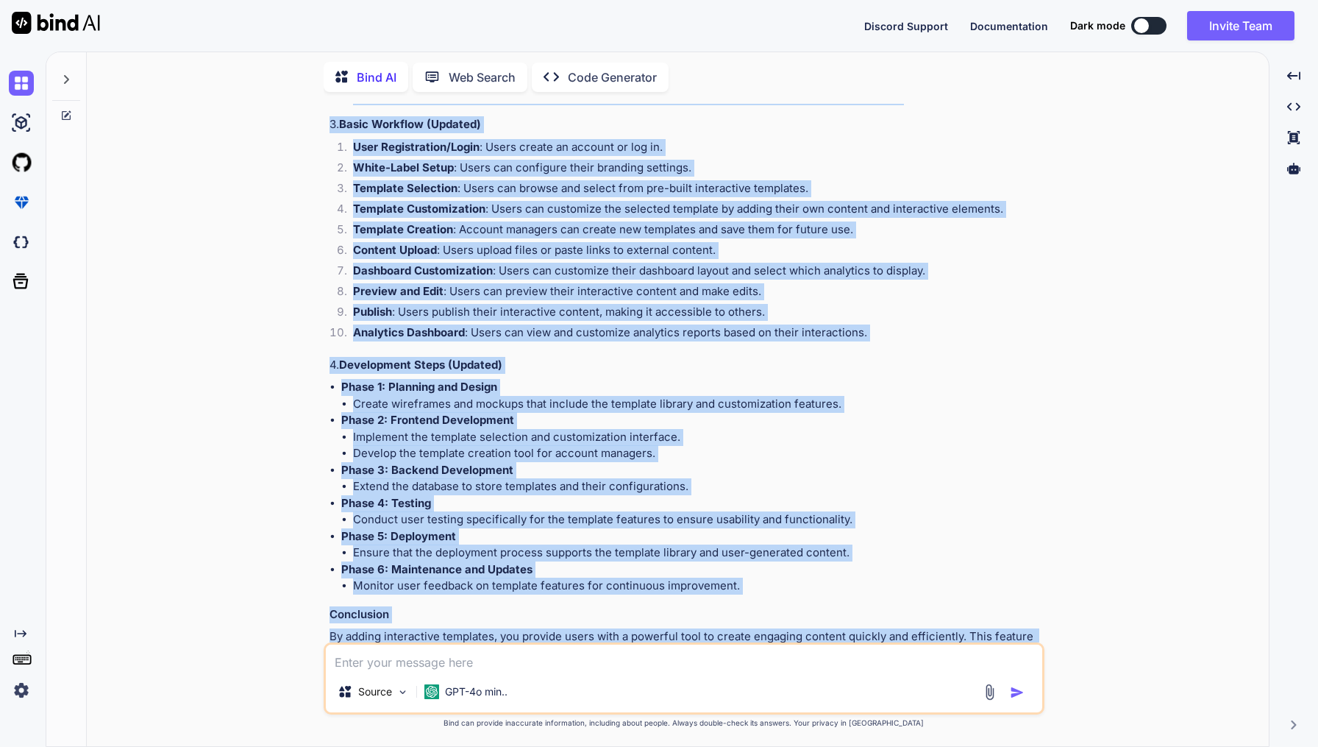
scroll to position [2821, 0]
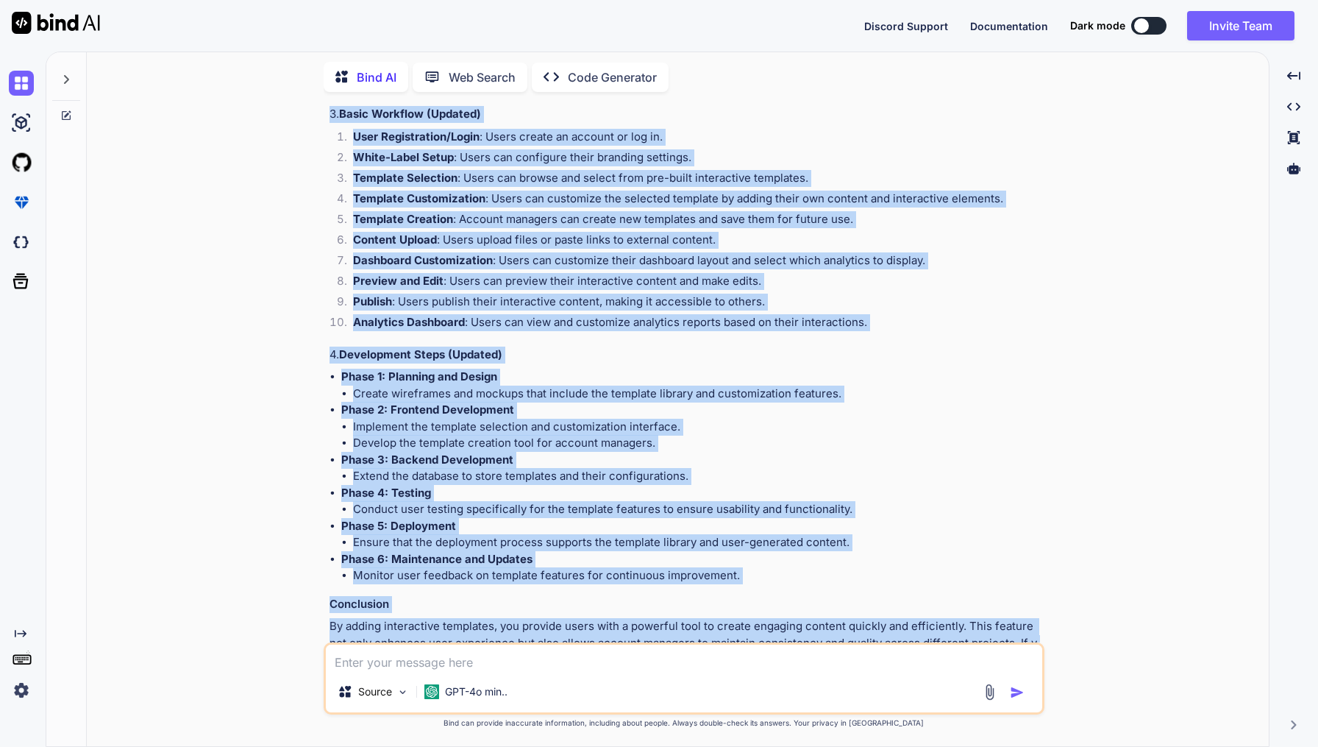
drag, startPoint x: 330, startPoint y: 111, endPoint x: 865, endPoint y: 604, distance: 727.3
click at [865, 604] on div "Integrating the ability to use and create interactive templates for users and a…" at bounding box center [686, 208] width 712 height 919
copy div "Updated Project Outline 1. Core Features (Updated) Interactive Templates : Pre-…"
